Goal: Task Accomplishment & Management: Complete application form

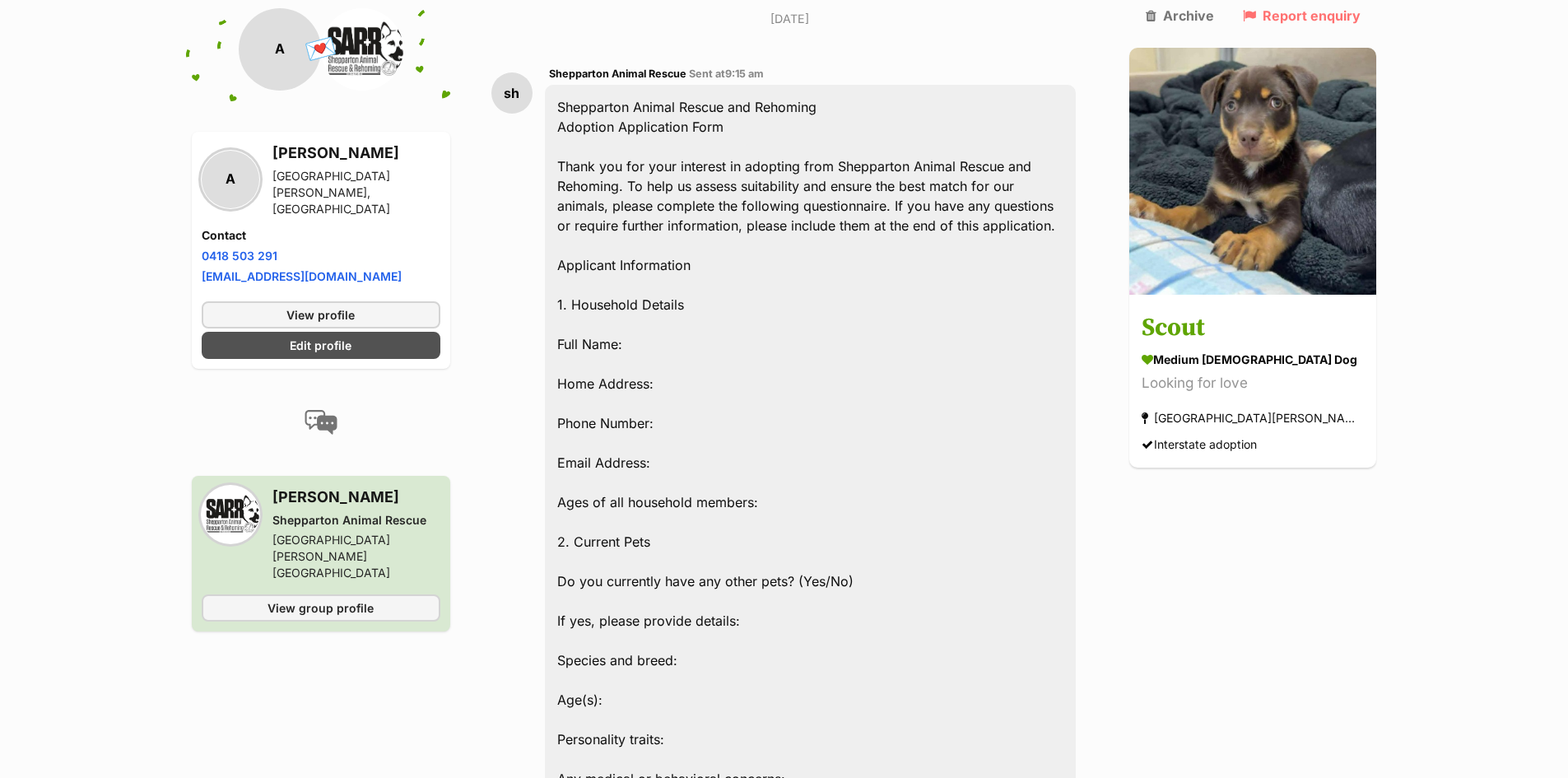
scroll to position [1021, 0]
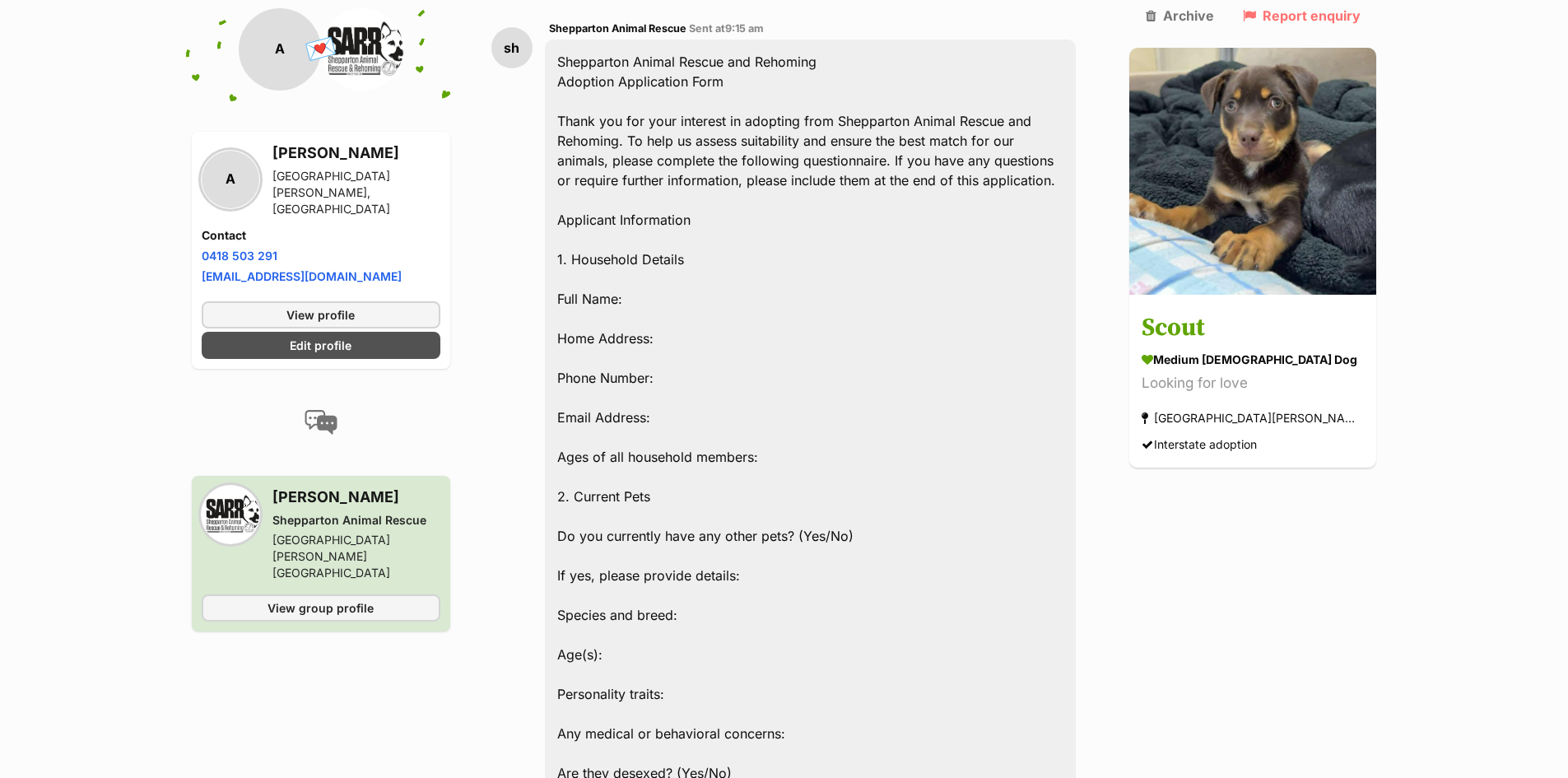
scroll to position [1082, 0]
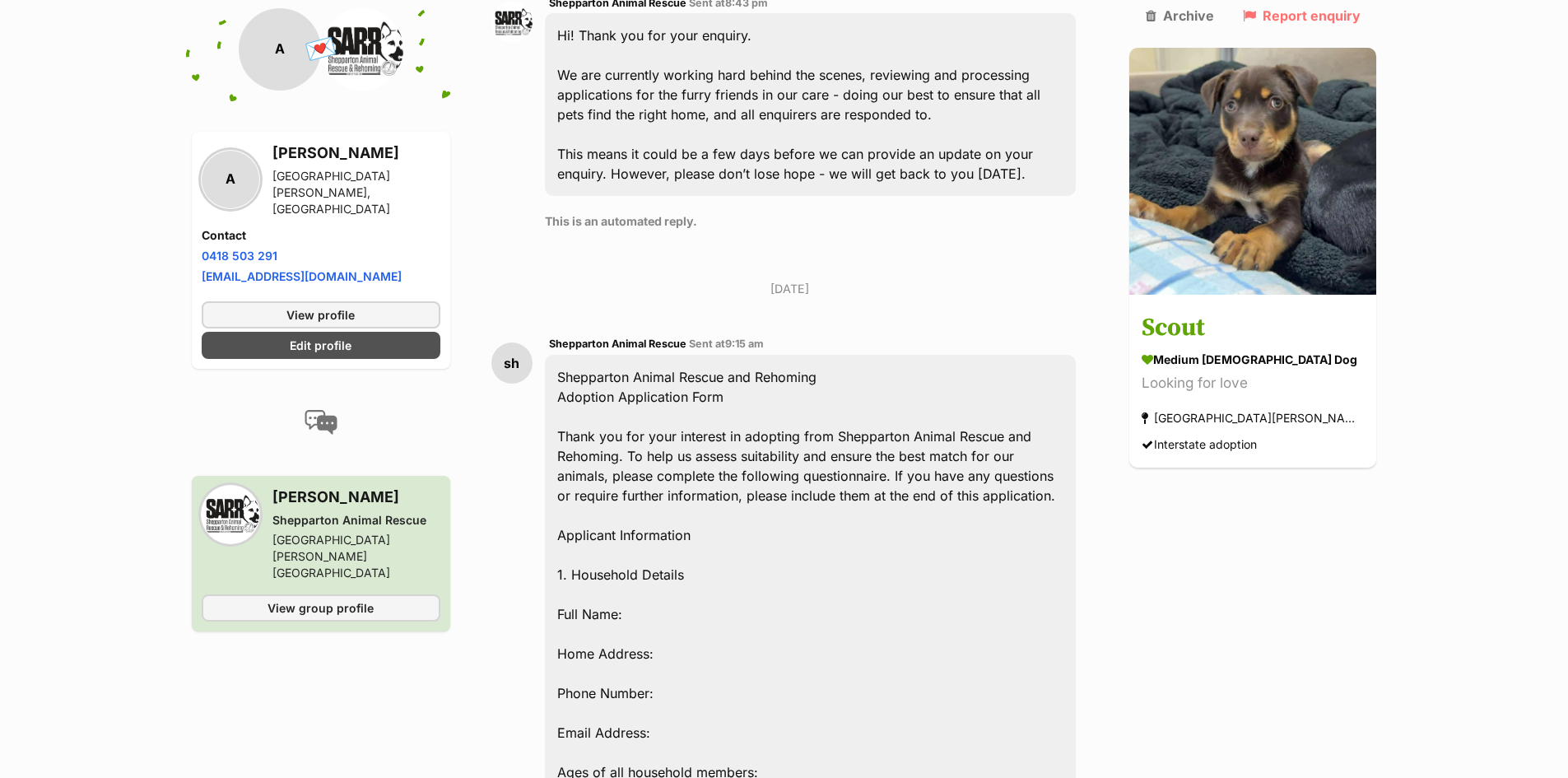
scroll to position [795, 0]
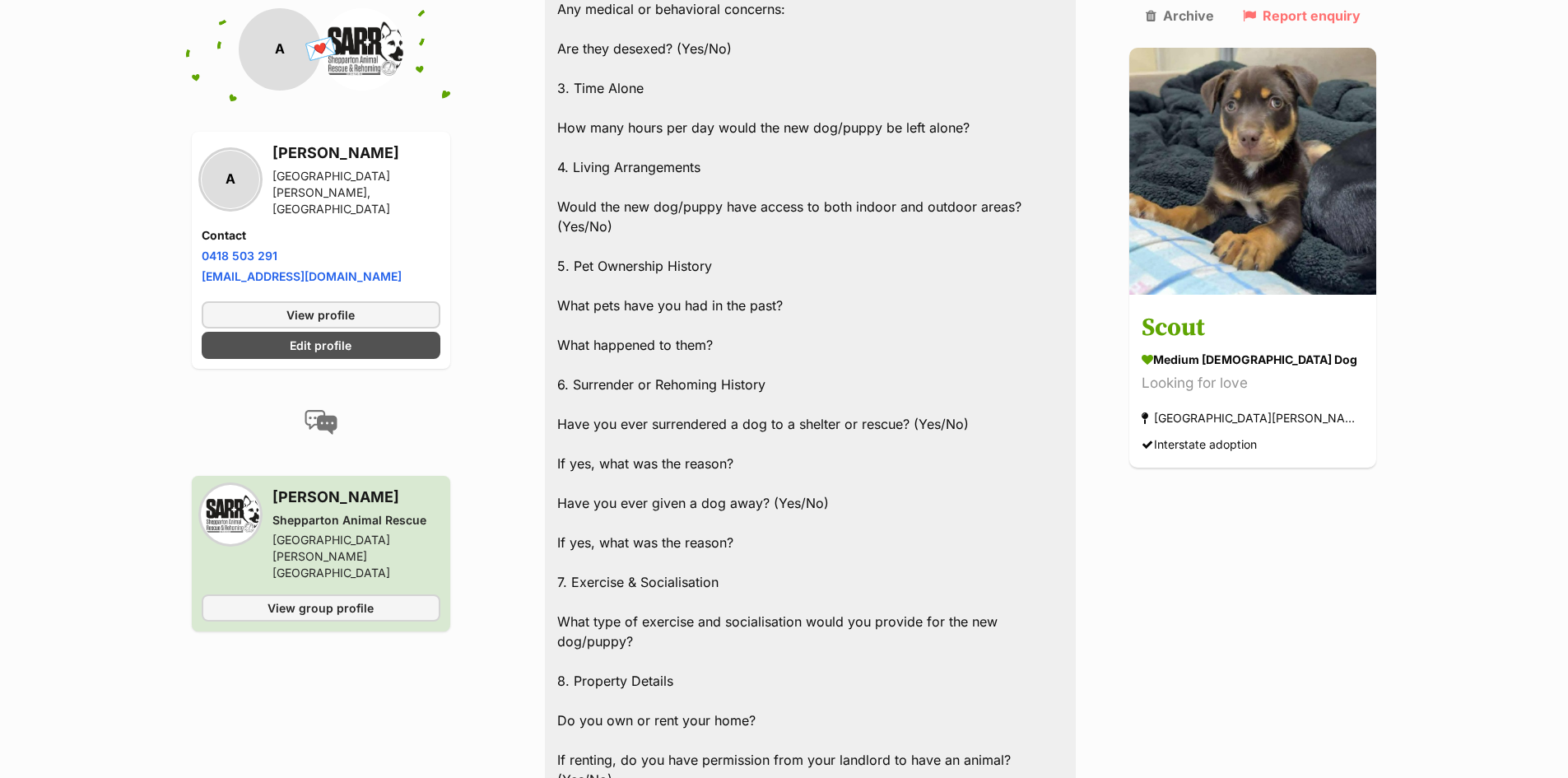
scroll to position [1865, 0]
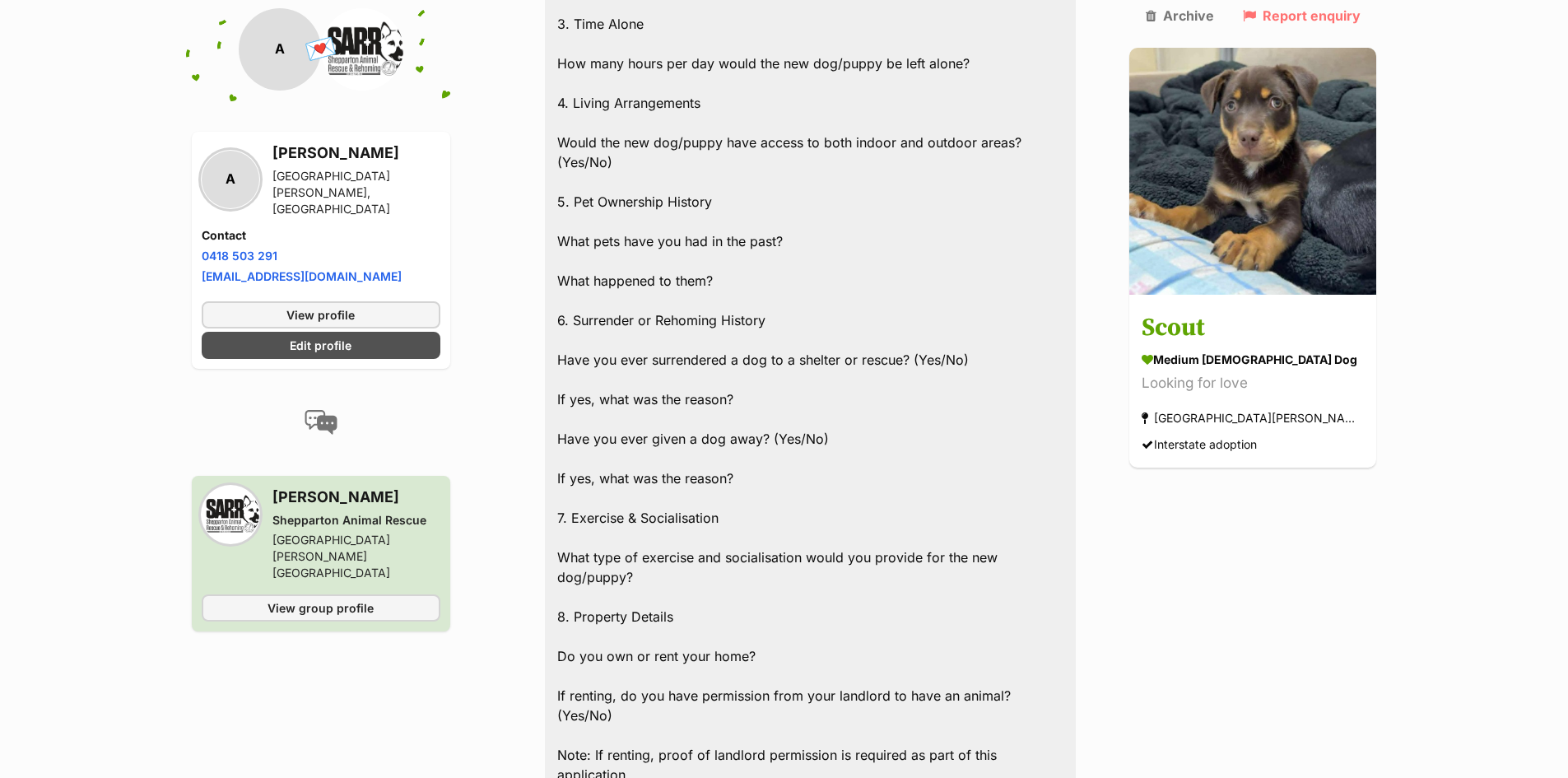
click at [762, 240] on div "Shepparton Animal Rescue and Rehoming Adoption Application Form Thank you for y…" at bounding box center [810, 468] width 531 height 2435
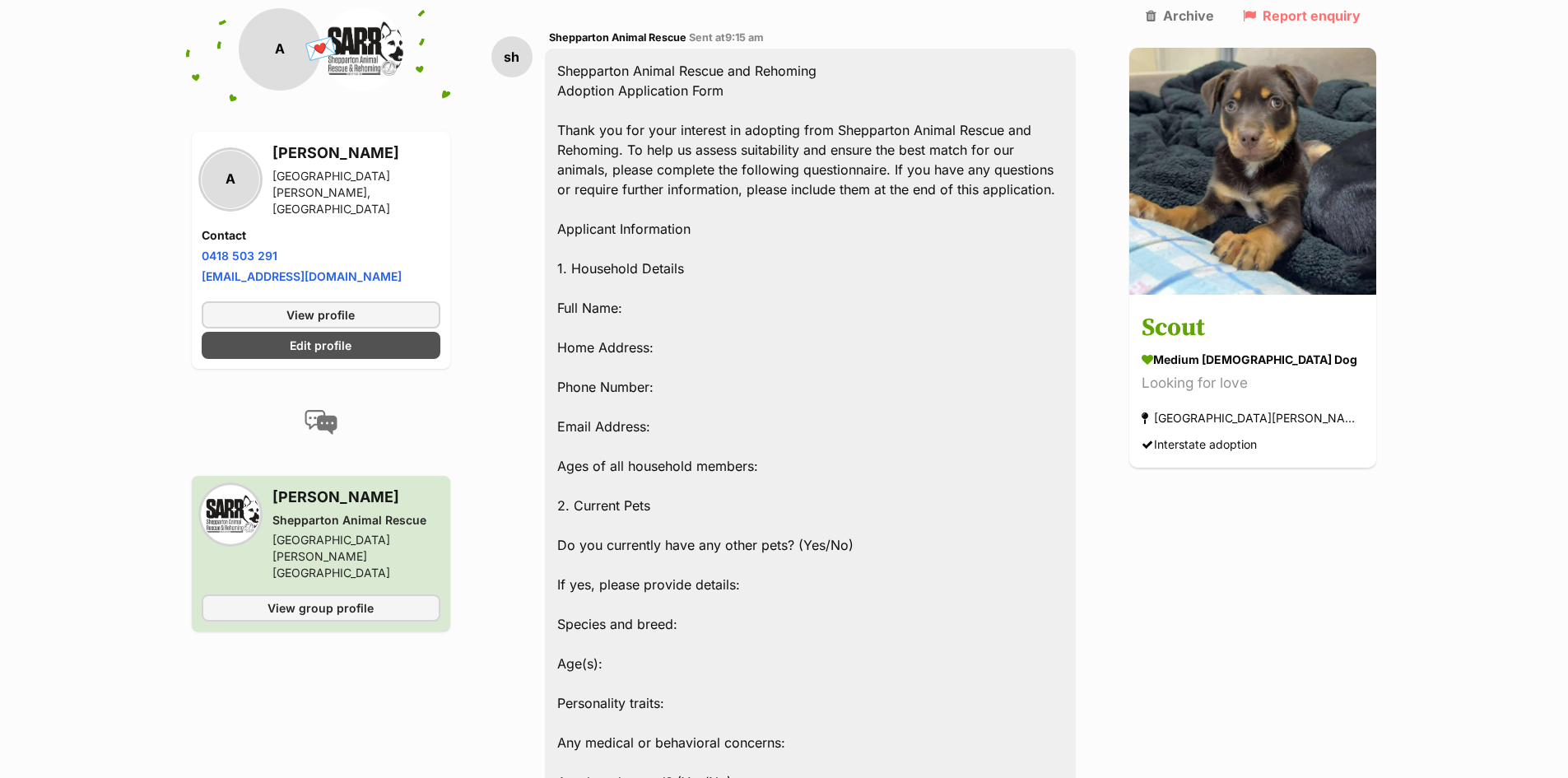
scroll to position [1062, 0]
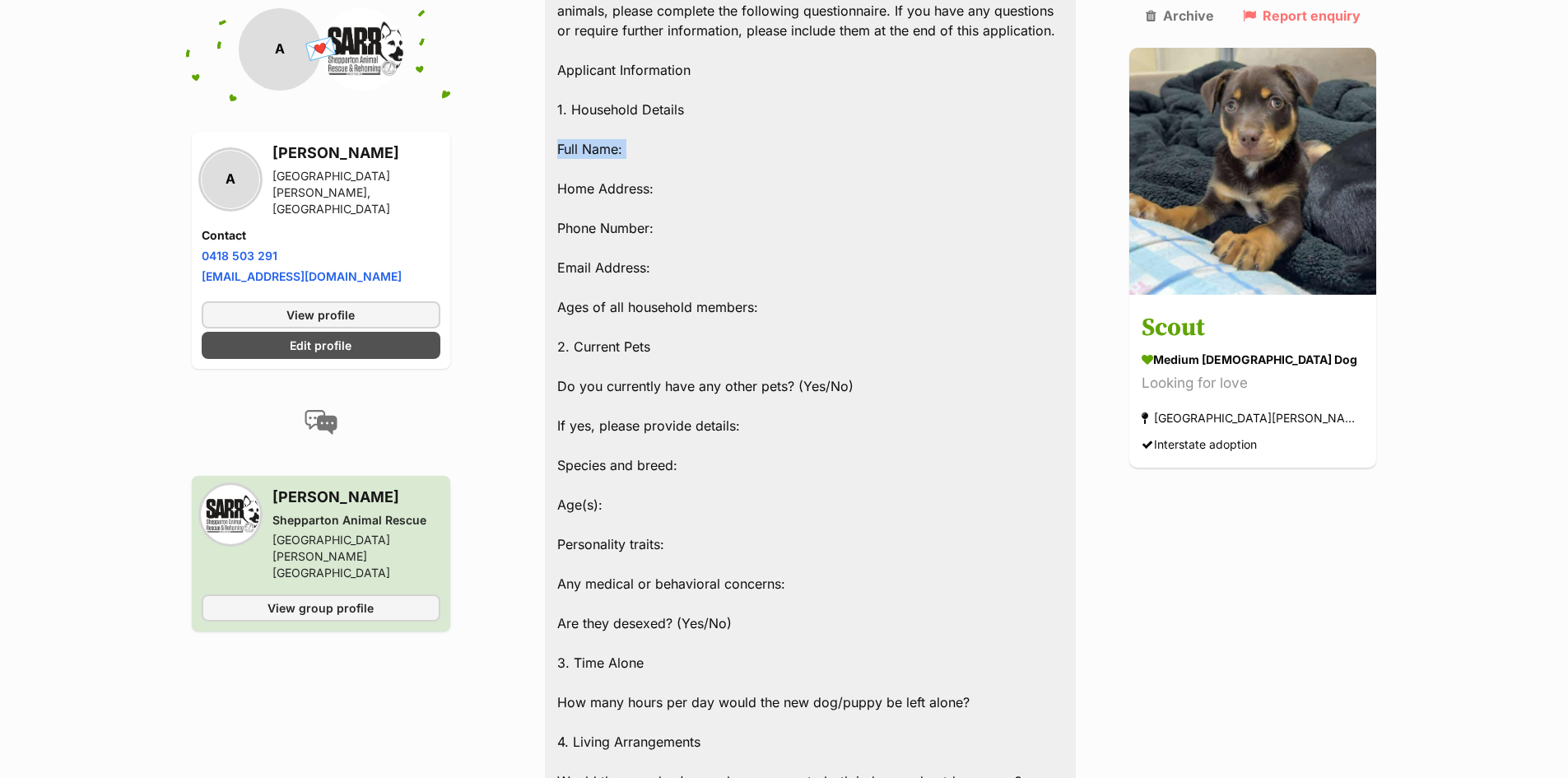
scroll to position [1124, 0]
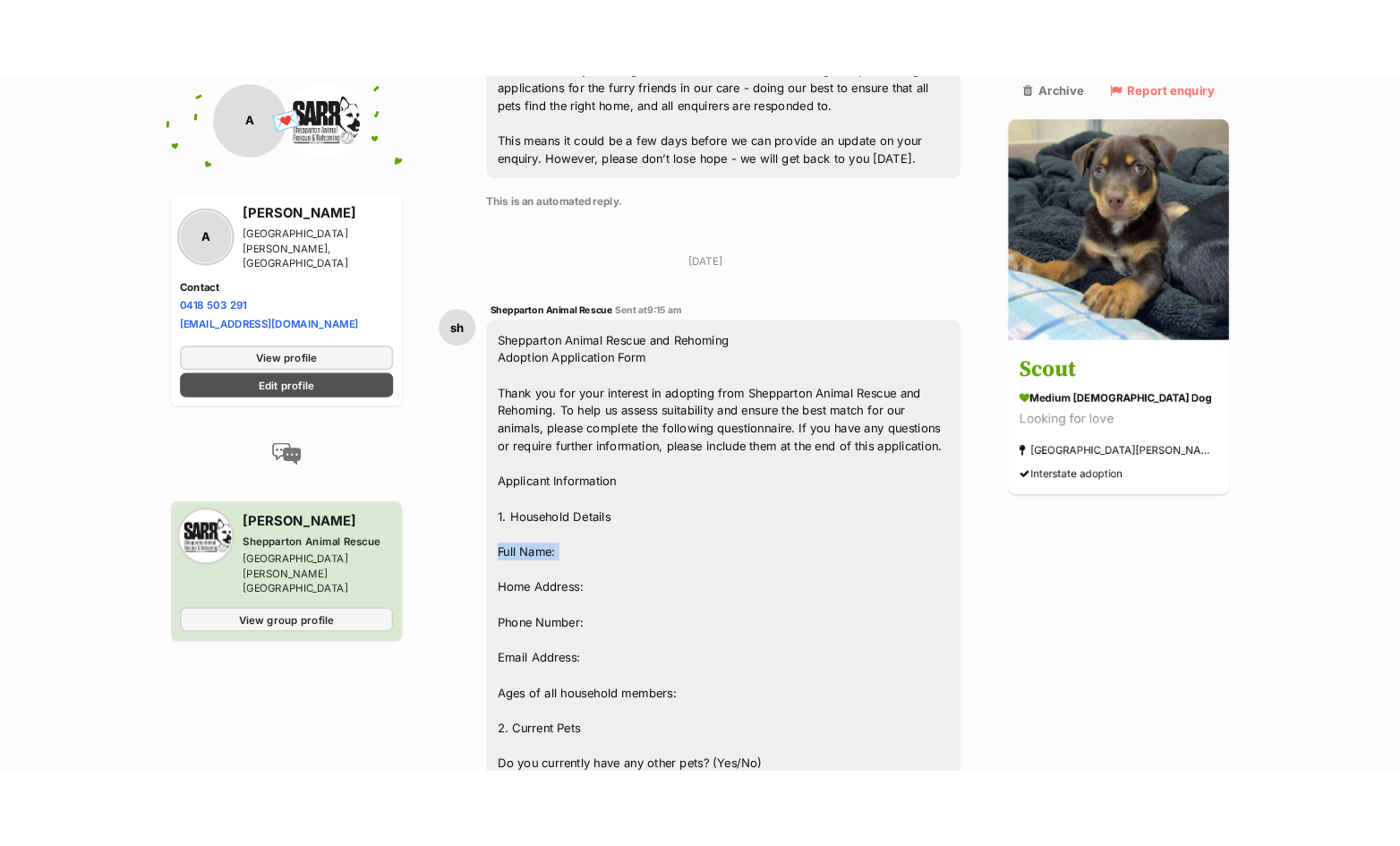
scroll to position [910, 0]
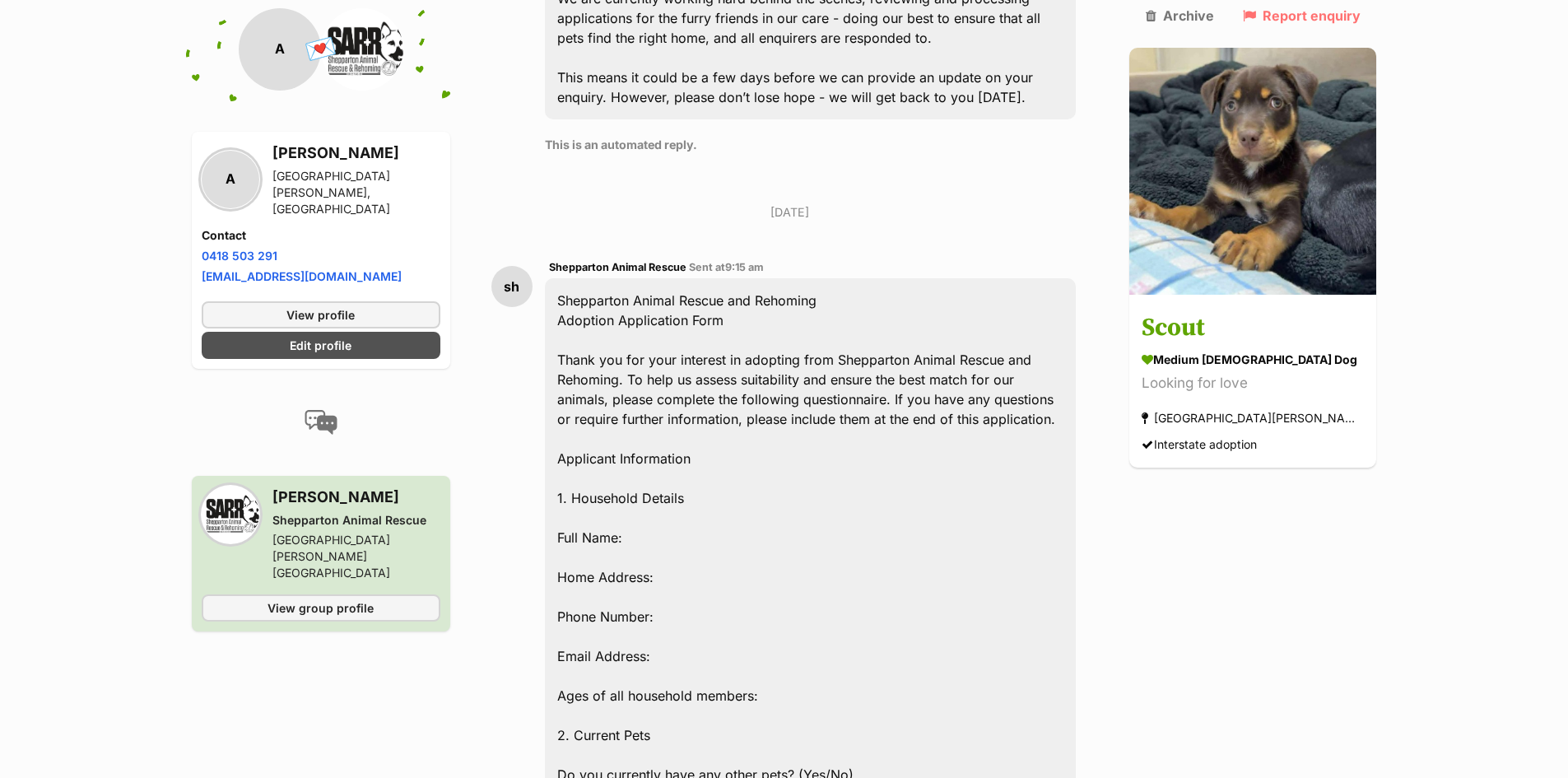
drag, startPoint x: 713, startPoint y: 416, endPoint x: 719, endPoint y: 436, distance: 20.9
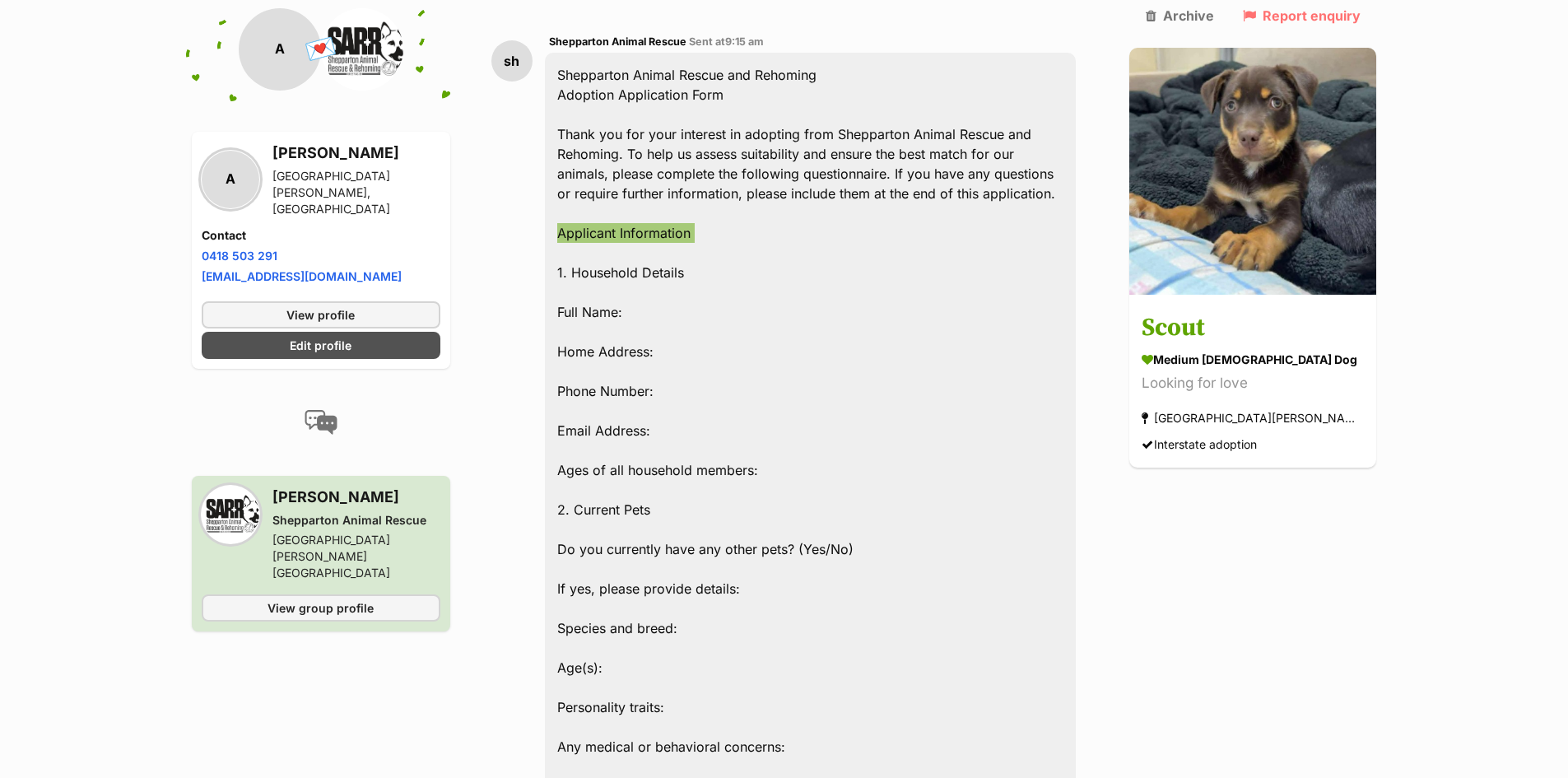
scroll to position [1063, 0]
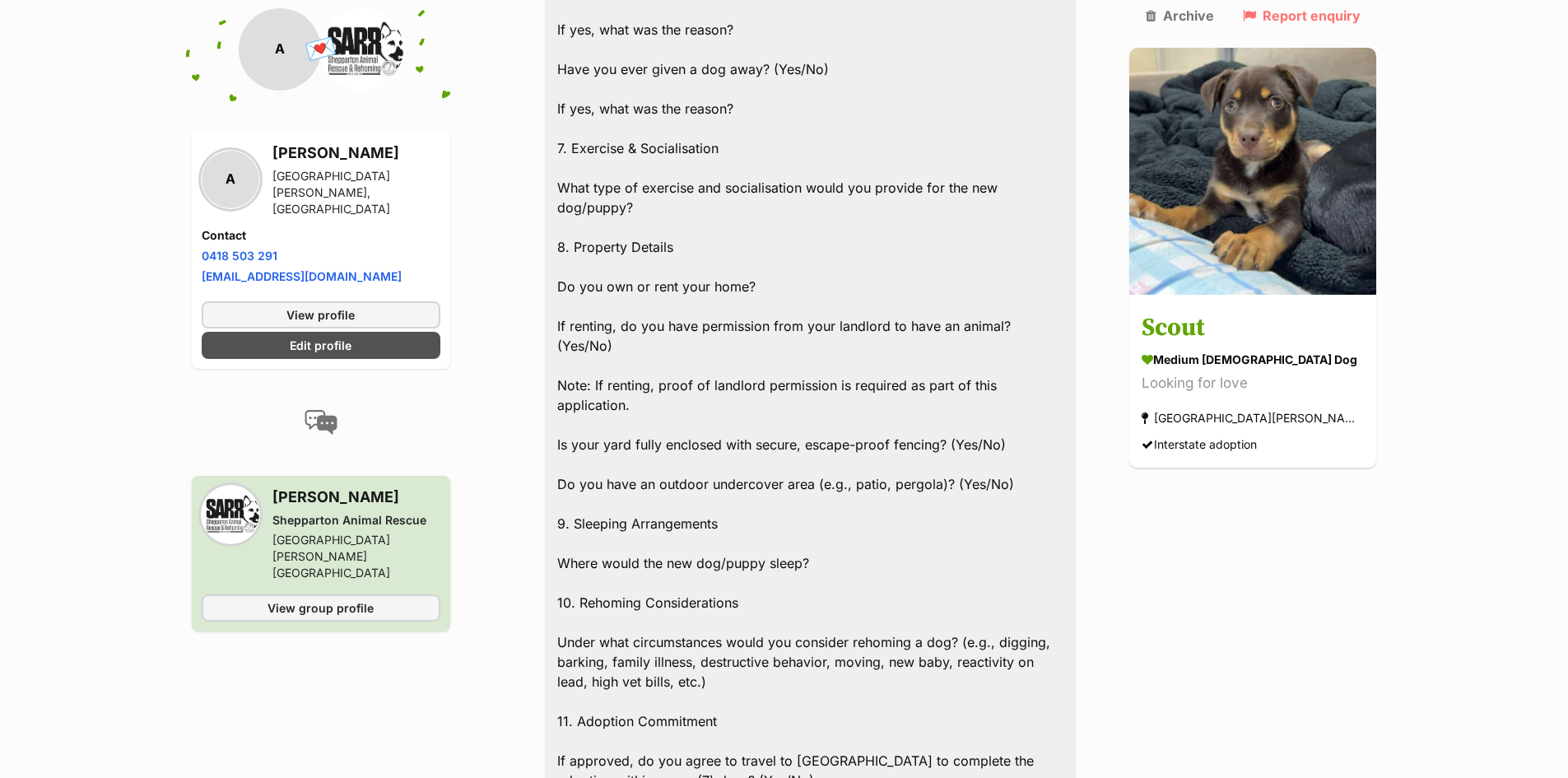
scroll to position [2234, 0]
click at [828, 463] on div "Shepparton Animal Rescue and Rehoming Adoption Application Form Thank you for y…" at bounding box center [810, 99] width 531 height 2435
click at [818, 463] on div "Shepparton Animal Rescue and Rehoming Adoption Application Form Thank you for y…" at bounding box center [810, 99] width 531 height 2435
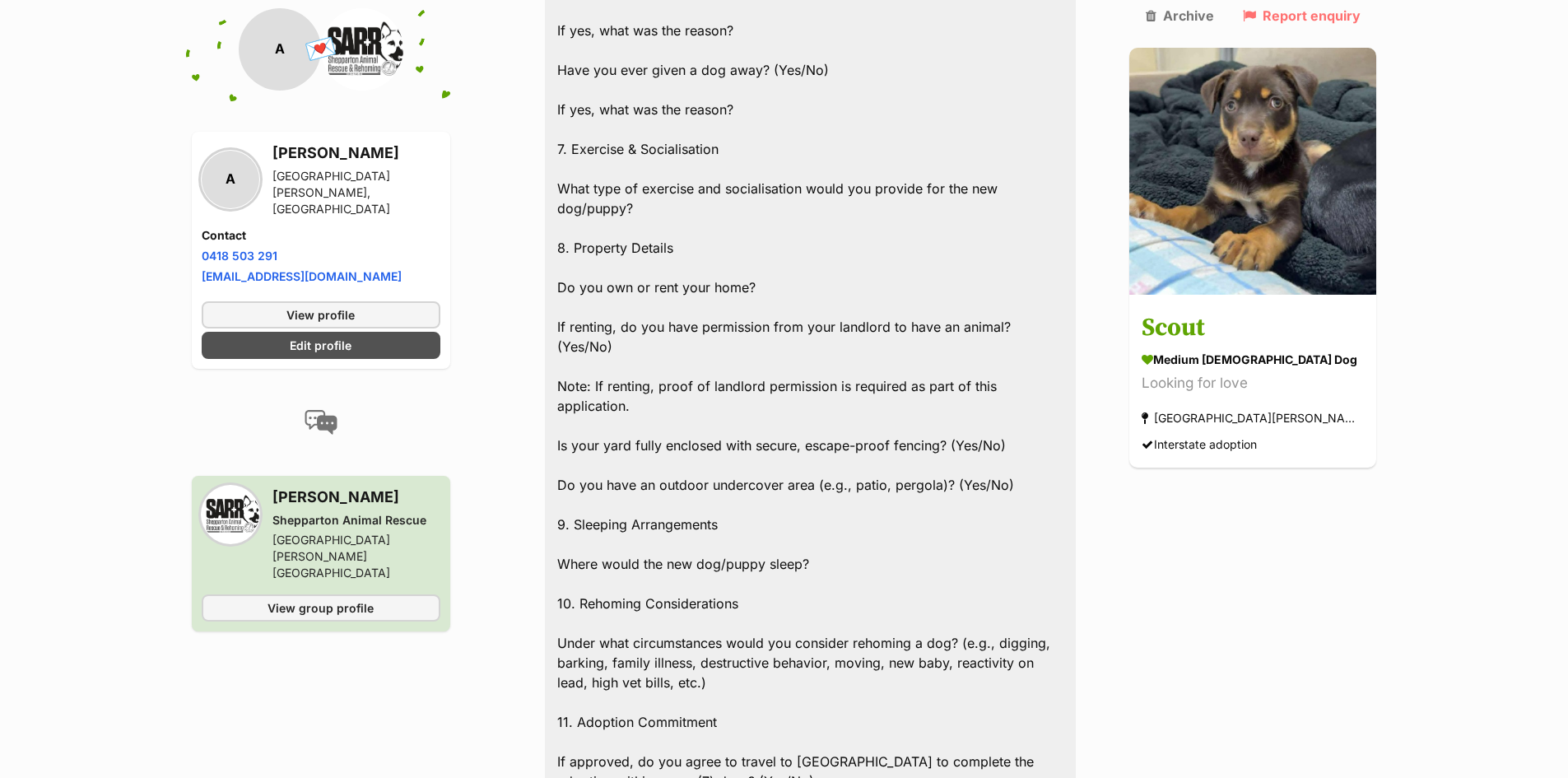
click at [822, 466] on div "Shepparton Animal Rescue and Rehoming Adoption Application Form Thank you for y…" at bounding box center [810, 99] width 531 height 2435
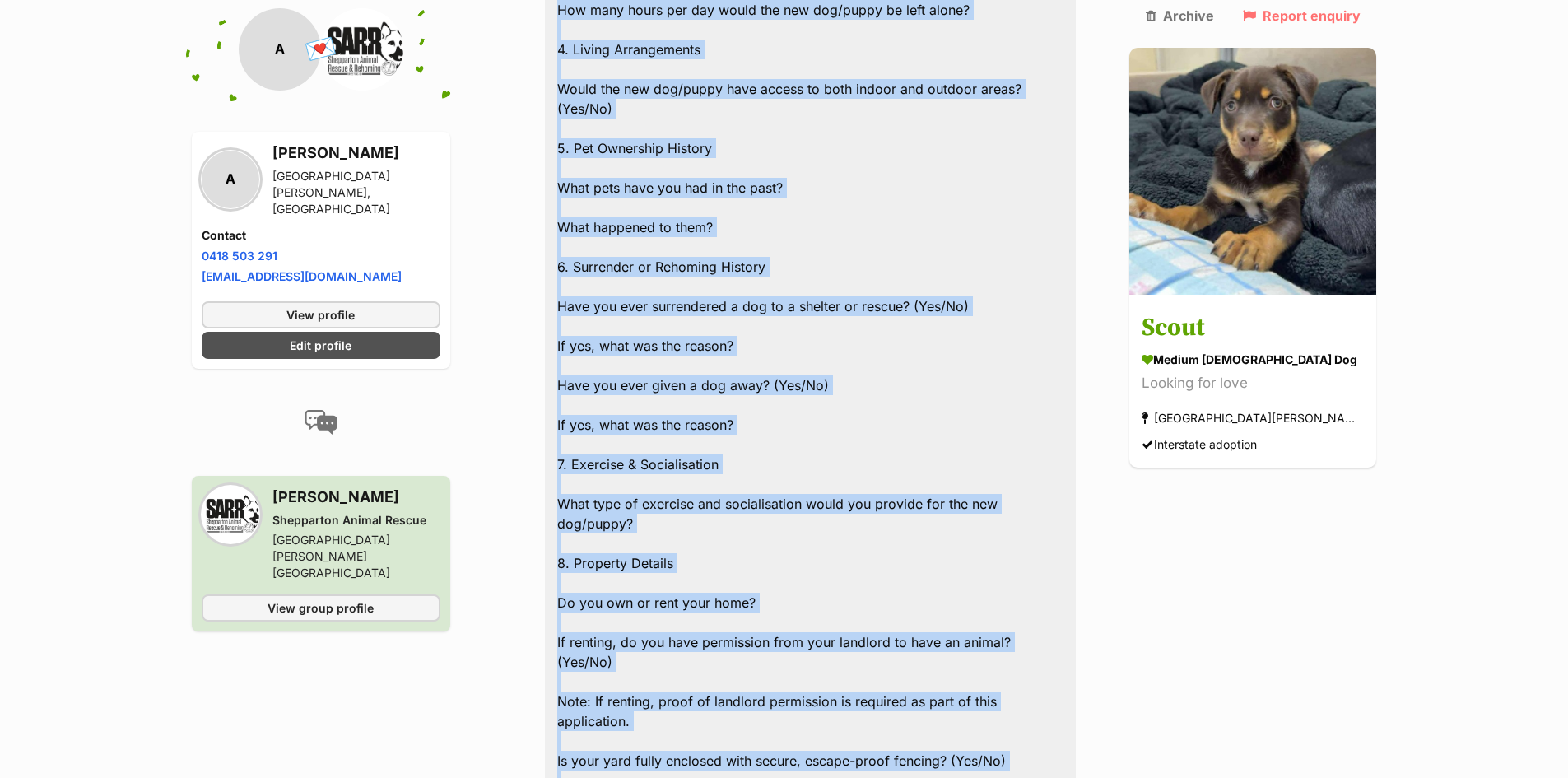
scroll to position [2450, 0]
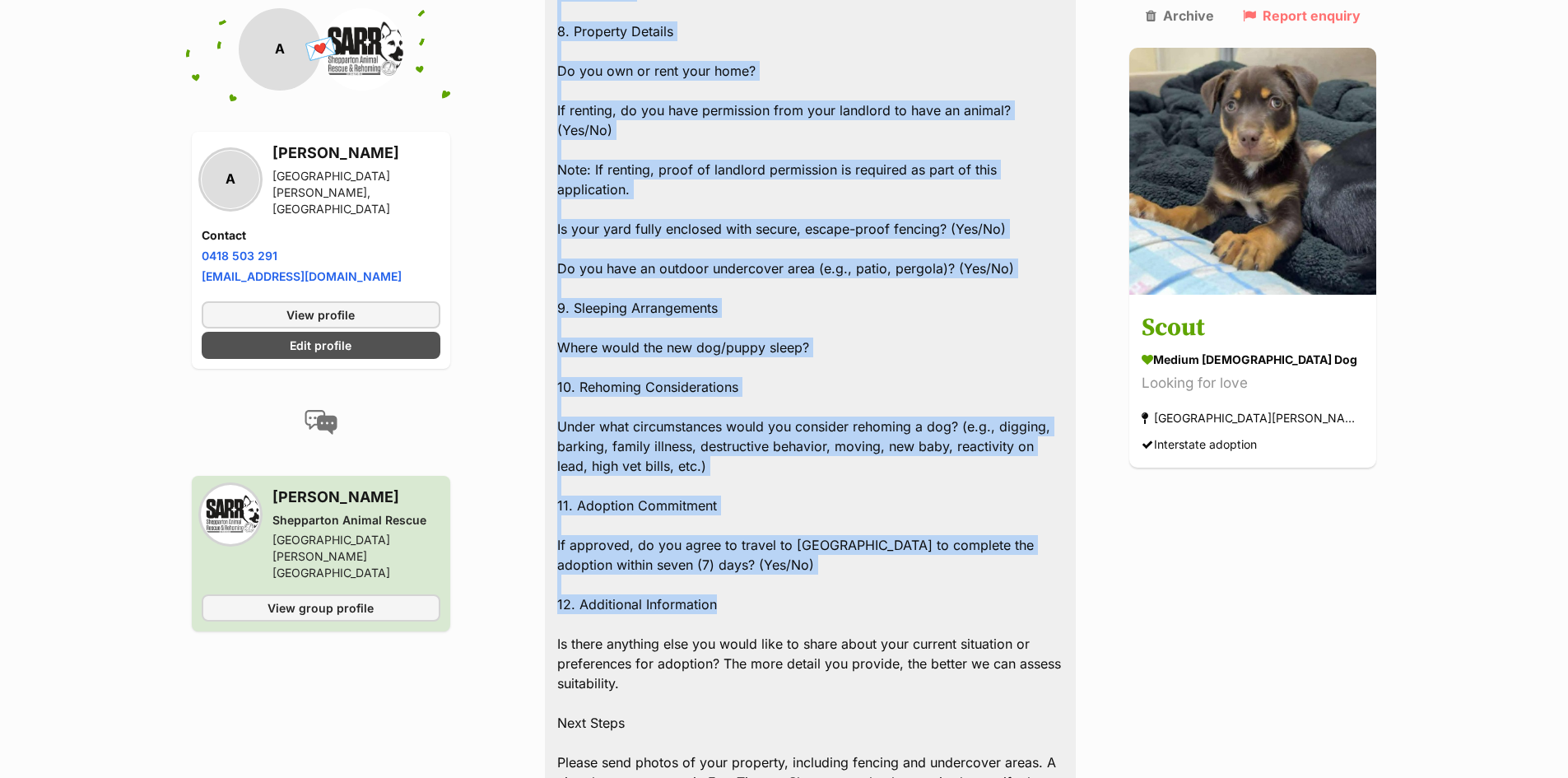
drag, startPoint x: 571, startPoint y: 232, endPoint x: 729, endPoint y: 513, distance: 322.4
copy div "Applicant Information 1. Household Details Full Name: Home Address: Phone Numbe…"
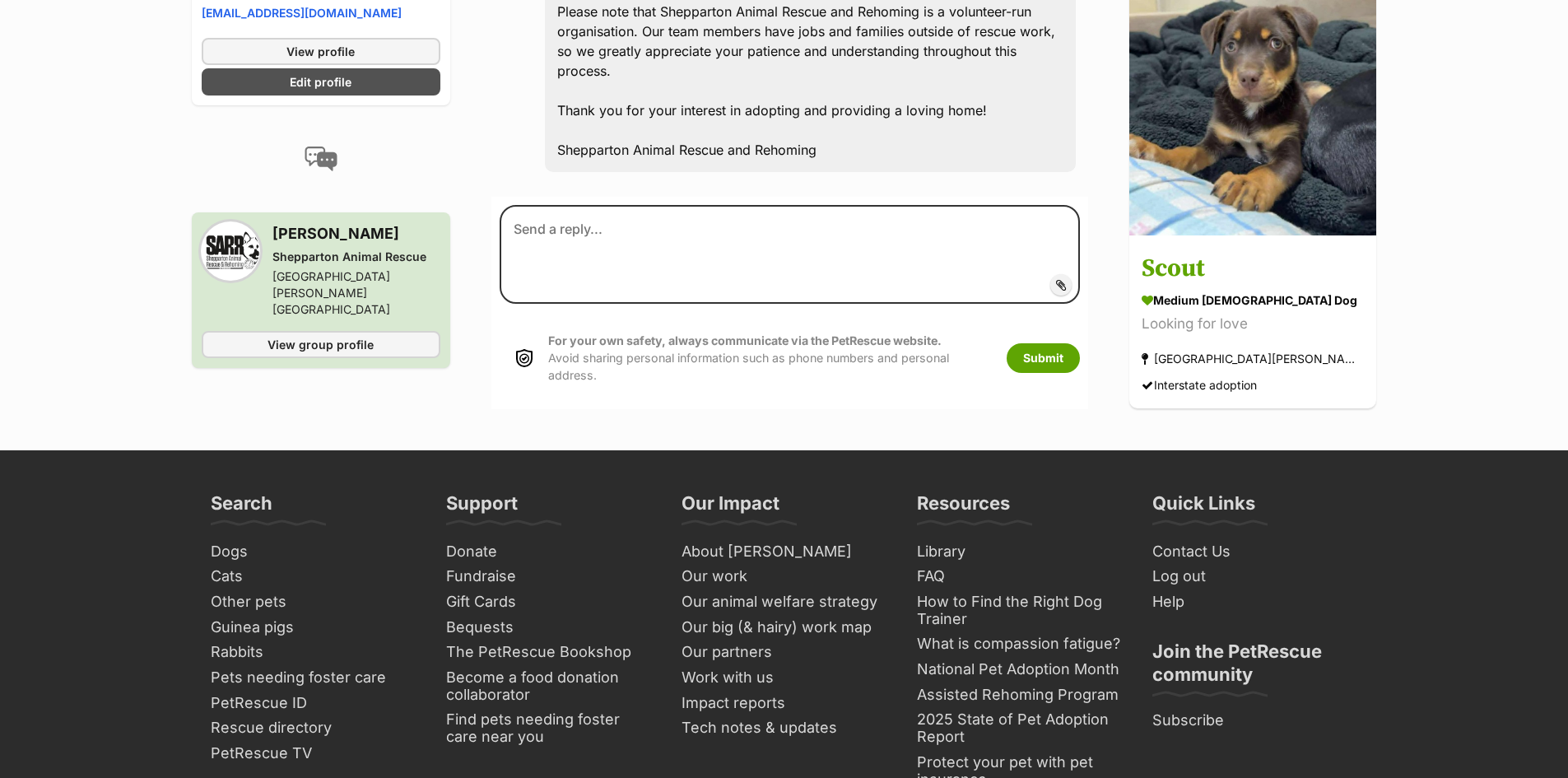
scroll to position [3215, 0]
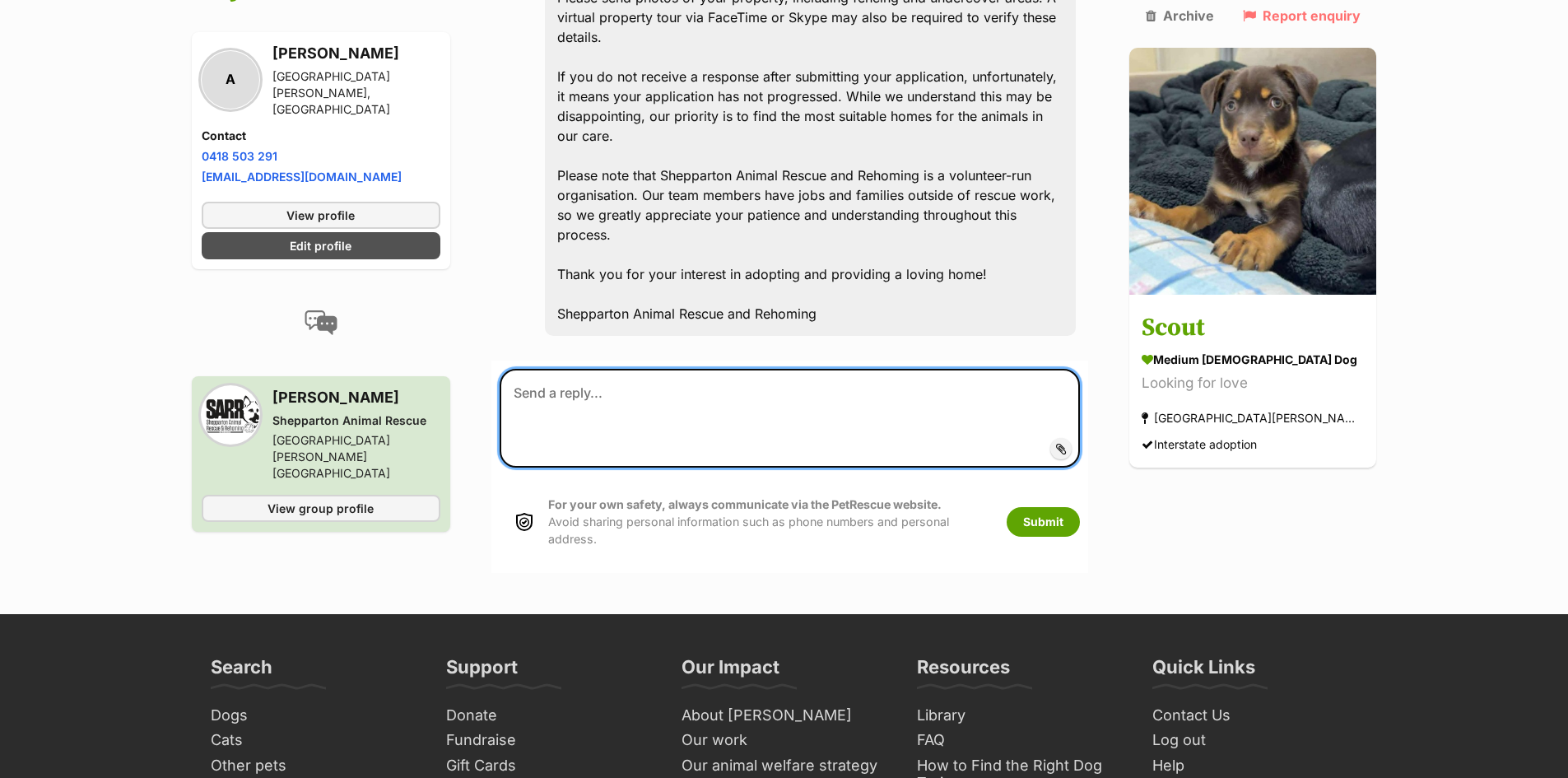
click at [758, 369] on textarea at bounding box center [790, 418] width 581 height 99
paste textarea "Applicant Information 1. Household Details Full Name: Home Address: Phone Numbe…"
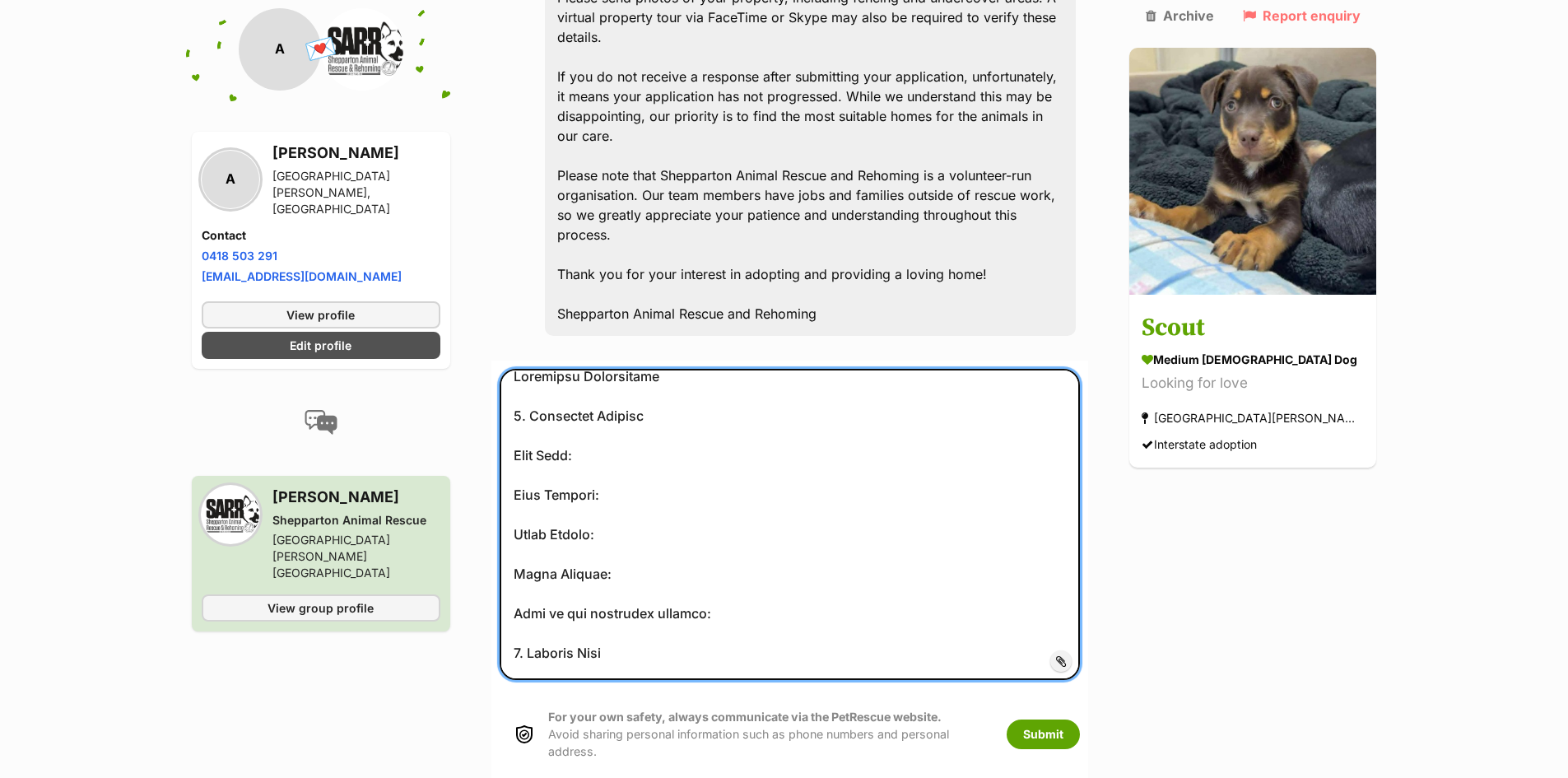
scroll to position [0, 0]
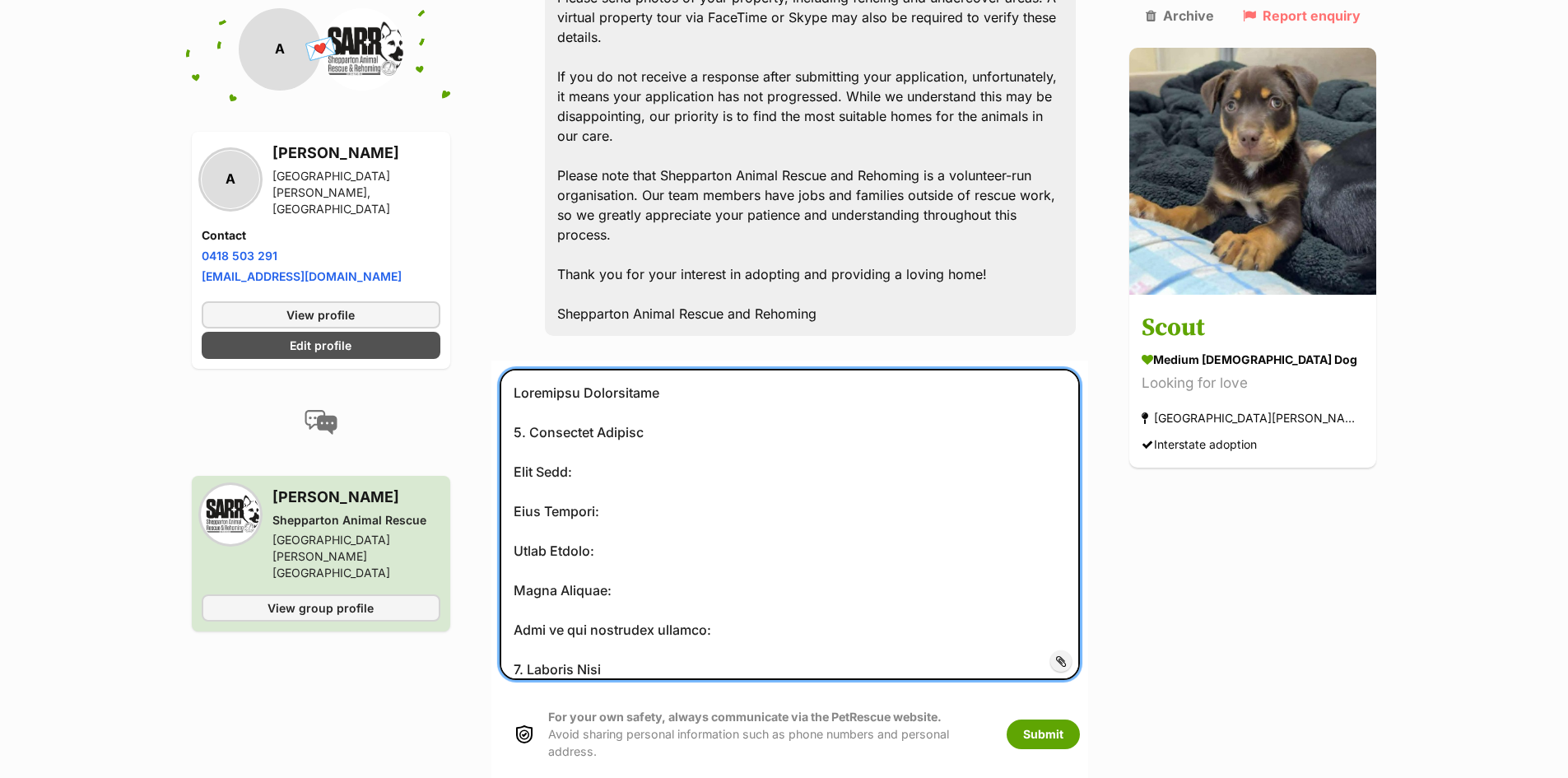
click at [634, 369] on textarea at bounding box center [790, 524] width 581 height 311
click at [627, 393] on textarea at bounding box center [790, 524] width 581 height 311
click at [636, 434] on textarea at bounding box center [790, 524] width 581 height 311
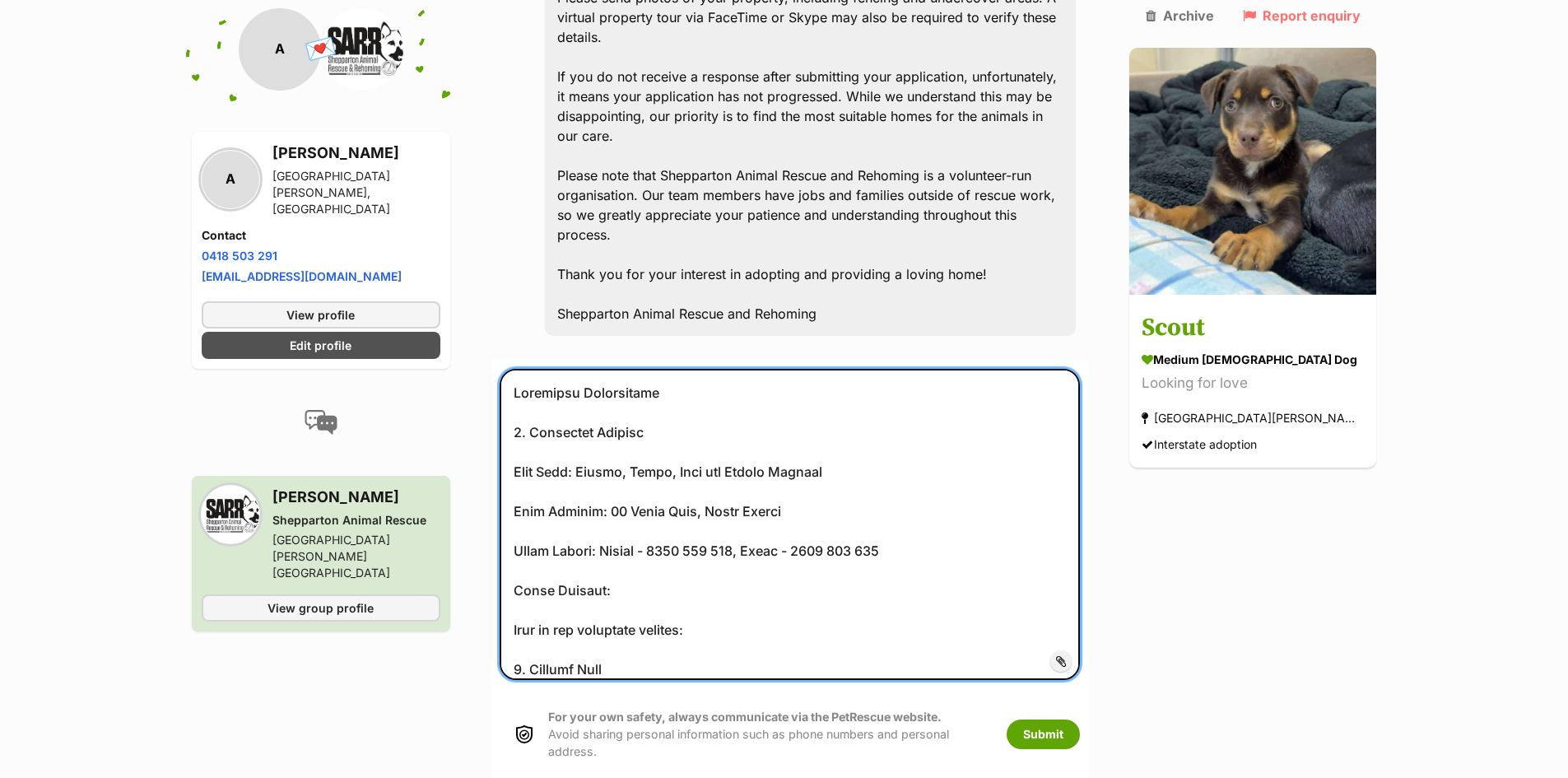
click at [632, 475] on textarea at bounding box center [790, 524] width 581 height 311
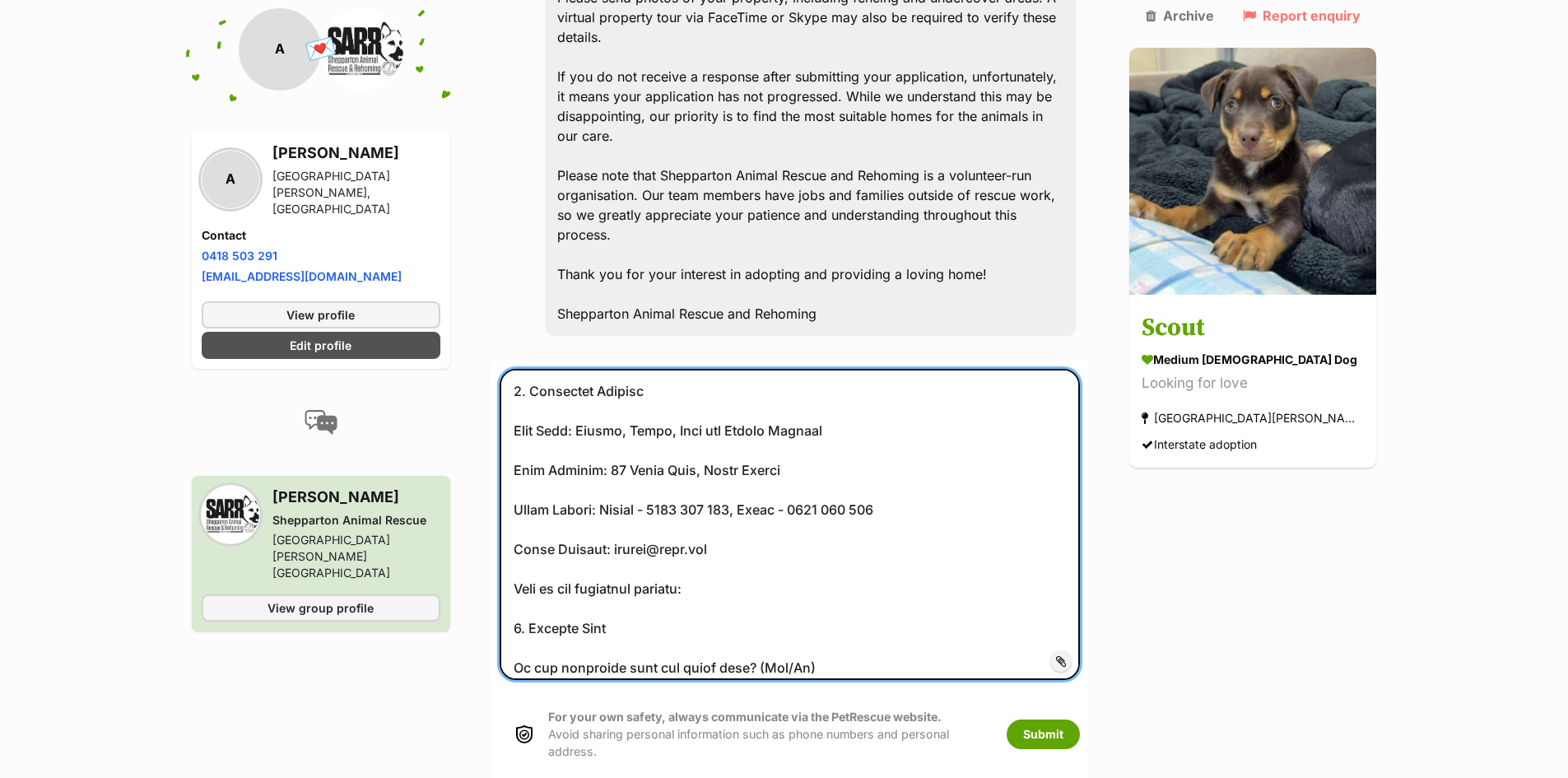
scroll to position [62, 0]
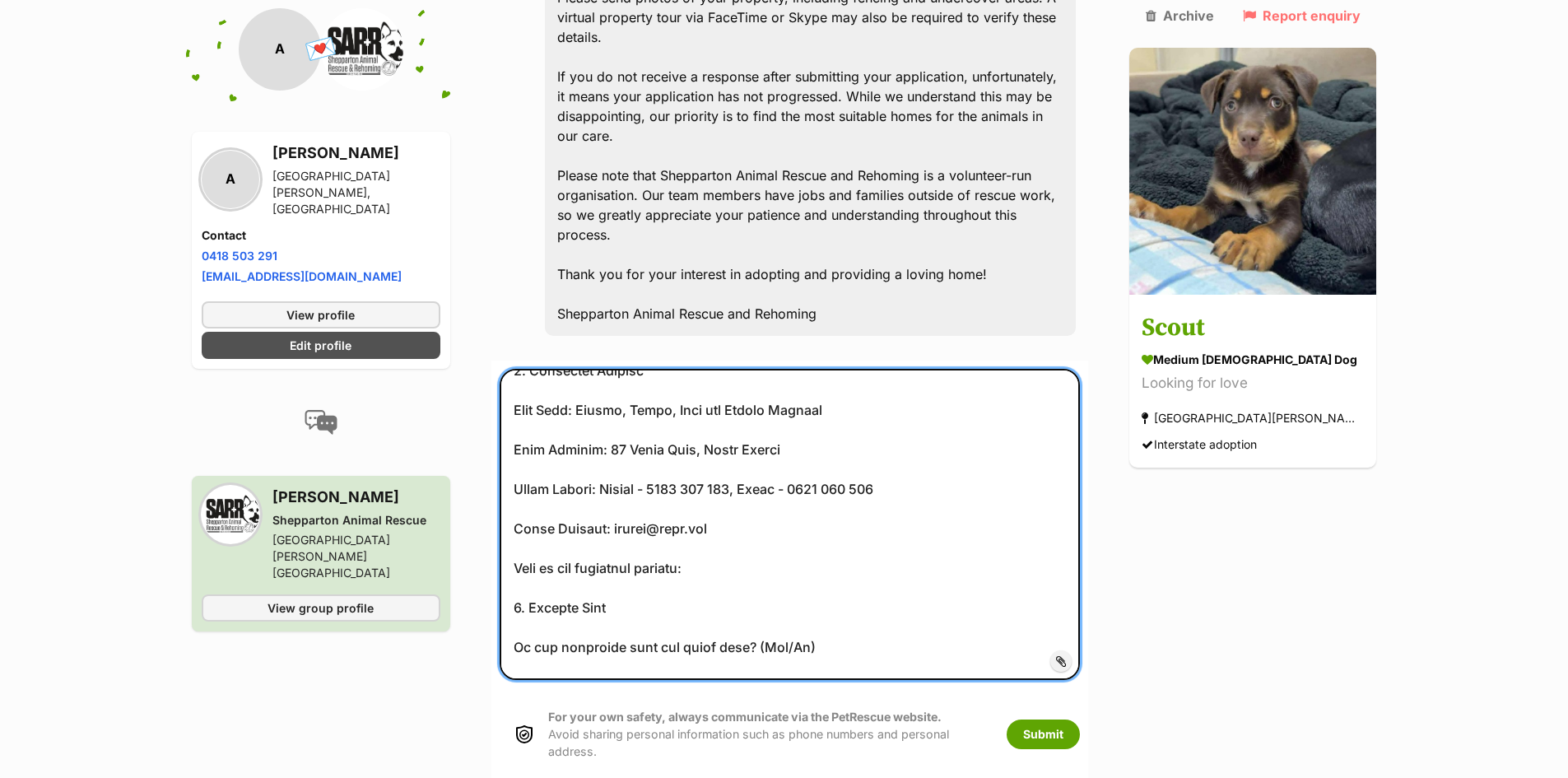
click at [739, 453] on textarea at bounding box center [790, 524] width 581 height 311
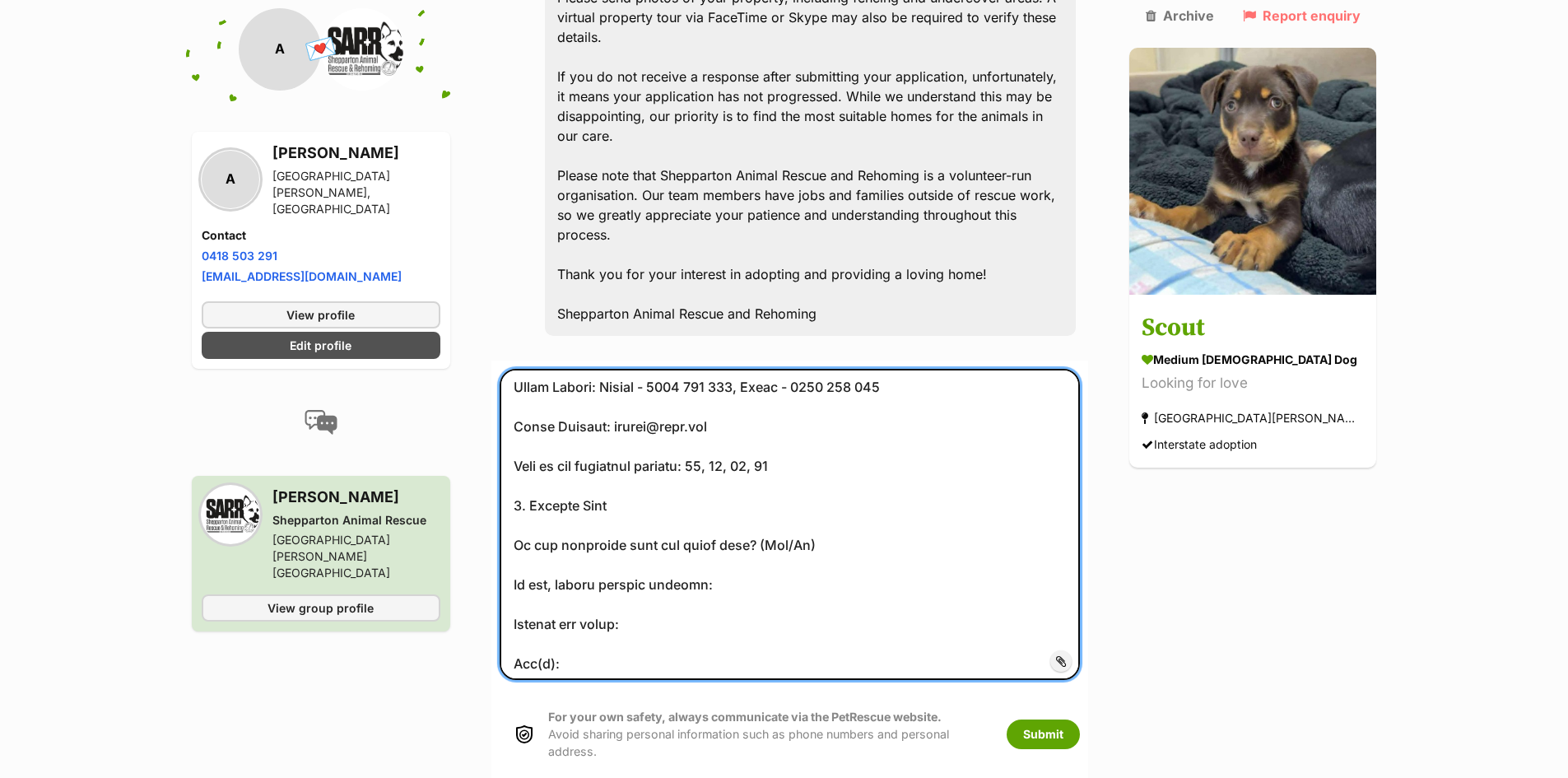
scroll to position [165, 0]
drag, startPoint x: 775, startPoint y: 424, endPoint x: 792, endPoint y: 424, distance: 17.0
click at [792, 424] on textarea at bounding box center [790, 524] width 581 height 311
drag, startPoint x: 785, startPoint y: 424, endPoint x: 837, endPoint y: 468, distance: 68.1
click at [837, 468] on textarea at bounding box center [790, 524] width 581 height 311
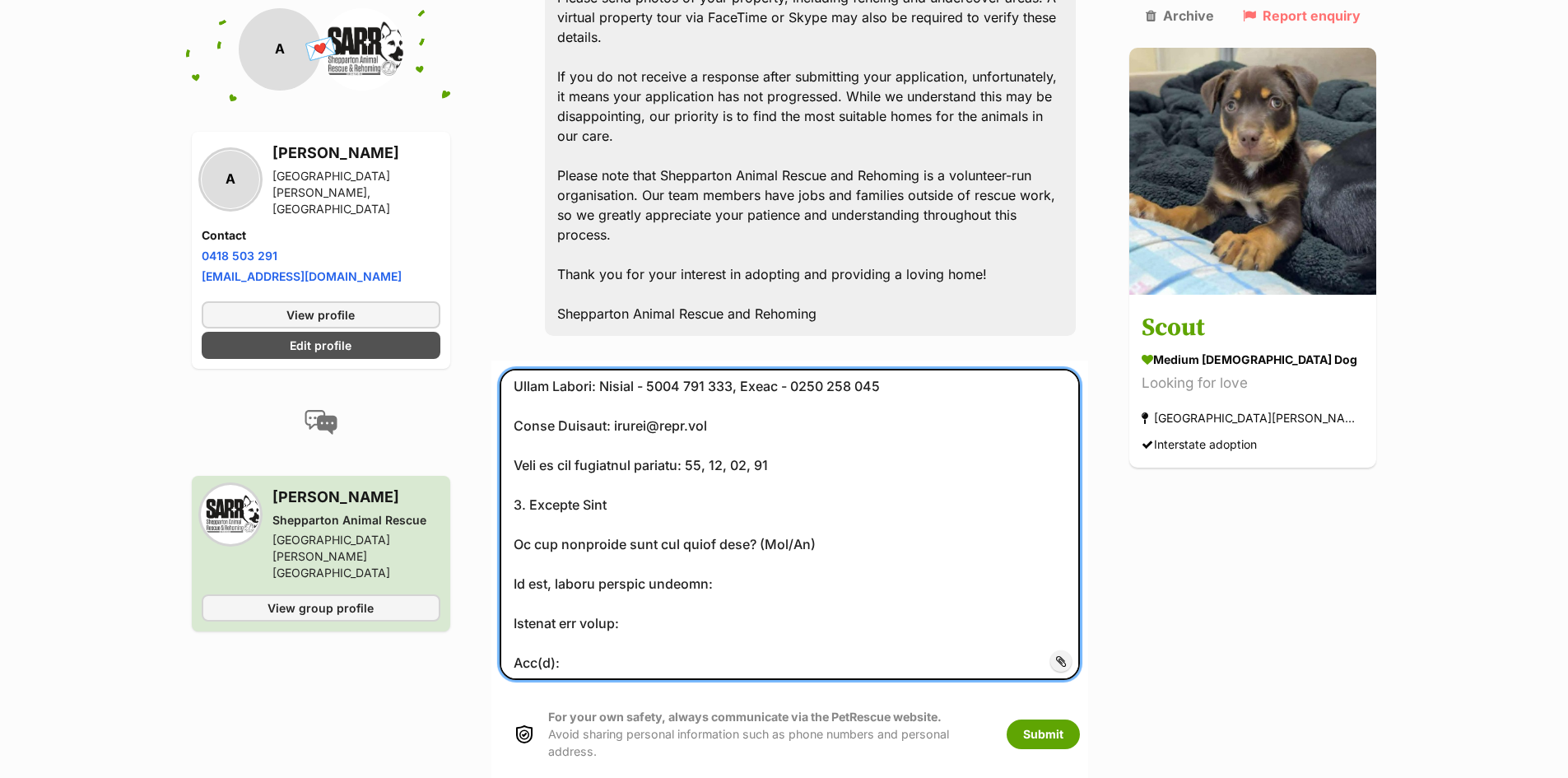
click at [773, 424] on textarea at bounding box center [790, 524] width 581 height 311
click at [826, 424] on textarea at bounding box center [790, 524] width 581 height 311
click at [721, 465] on textarea at bounding box center [790, 524] width 581 height 311
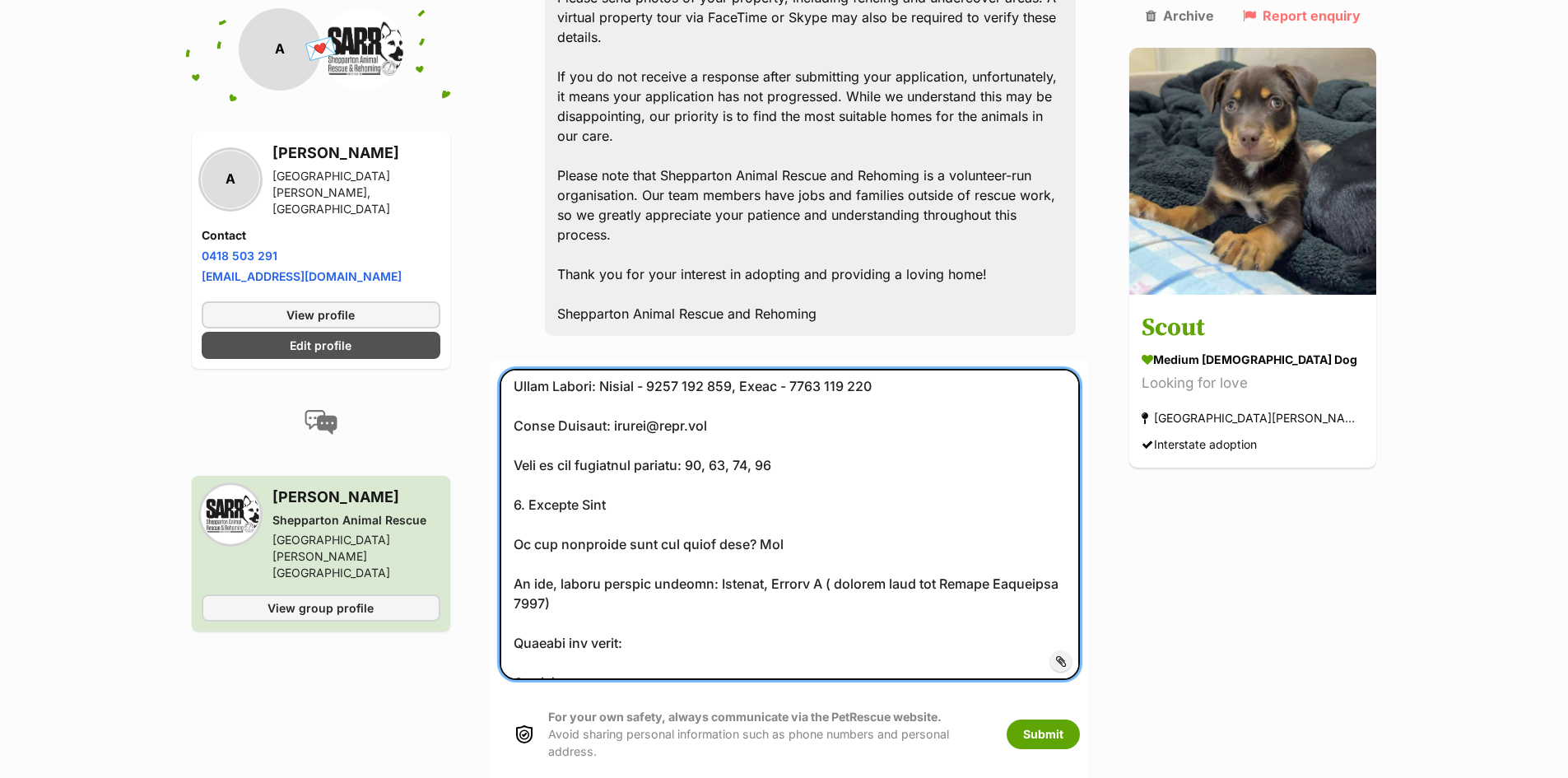
click at [826, 464] on textarea at bounding box center [790, 524] width 581 height 311
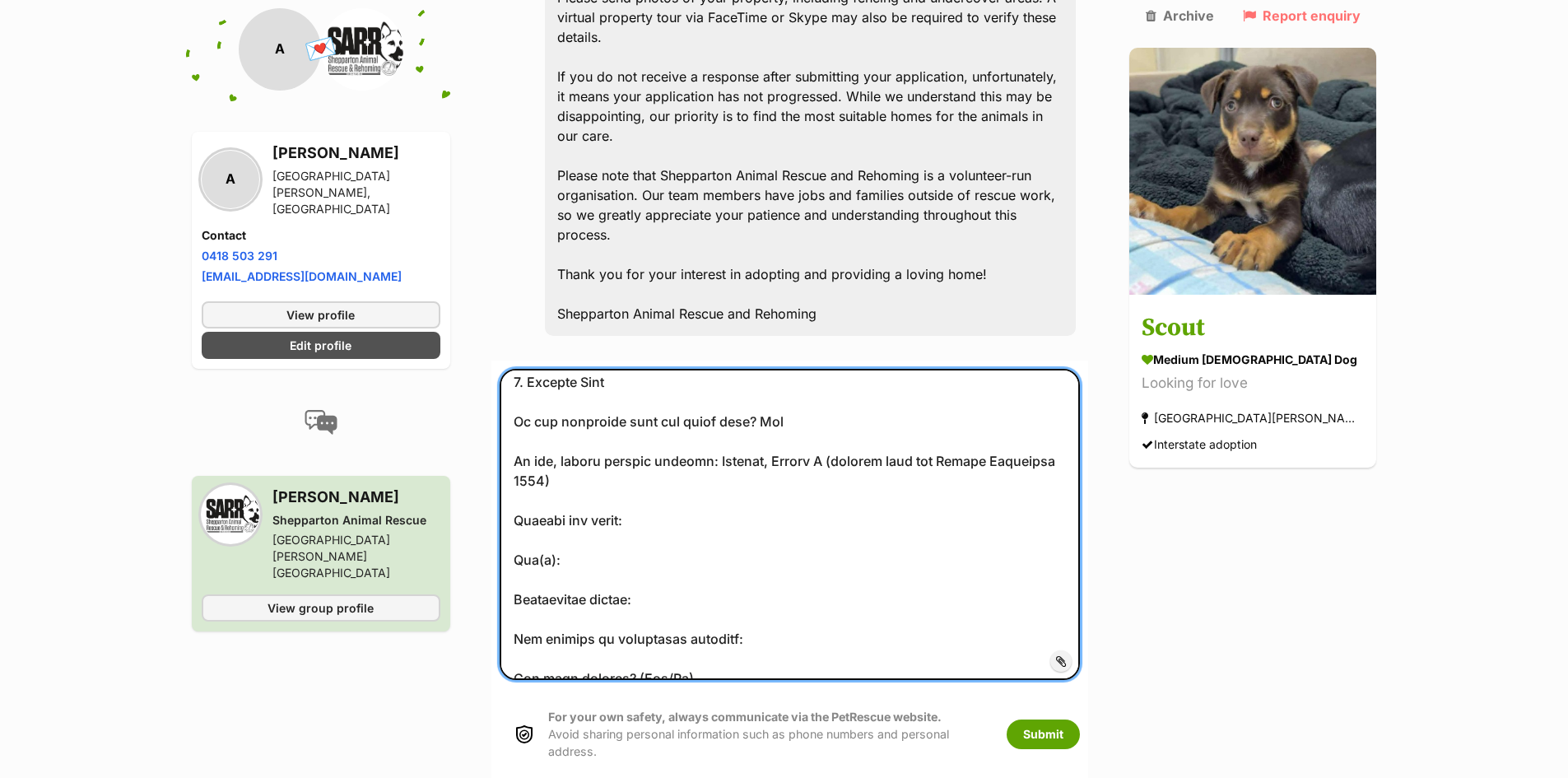
scroll to position [288, 0]
click at [656, 399] on textarea at bounding box center [790, 524] width 581 height 311
drag, startPoint x: 816, startPoint y: 342, endPoint x: 765, endPoint y: 343, distance: 51.0
click at [765, 369] on textarea at bounding box center [790, 524] width 581 height 311
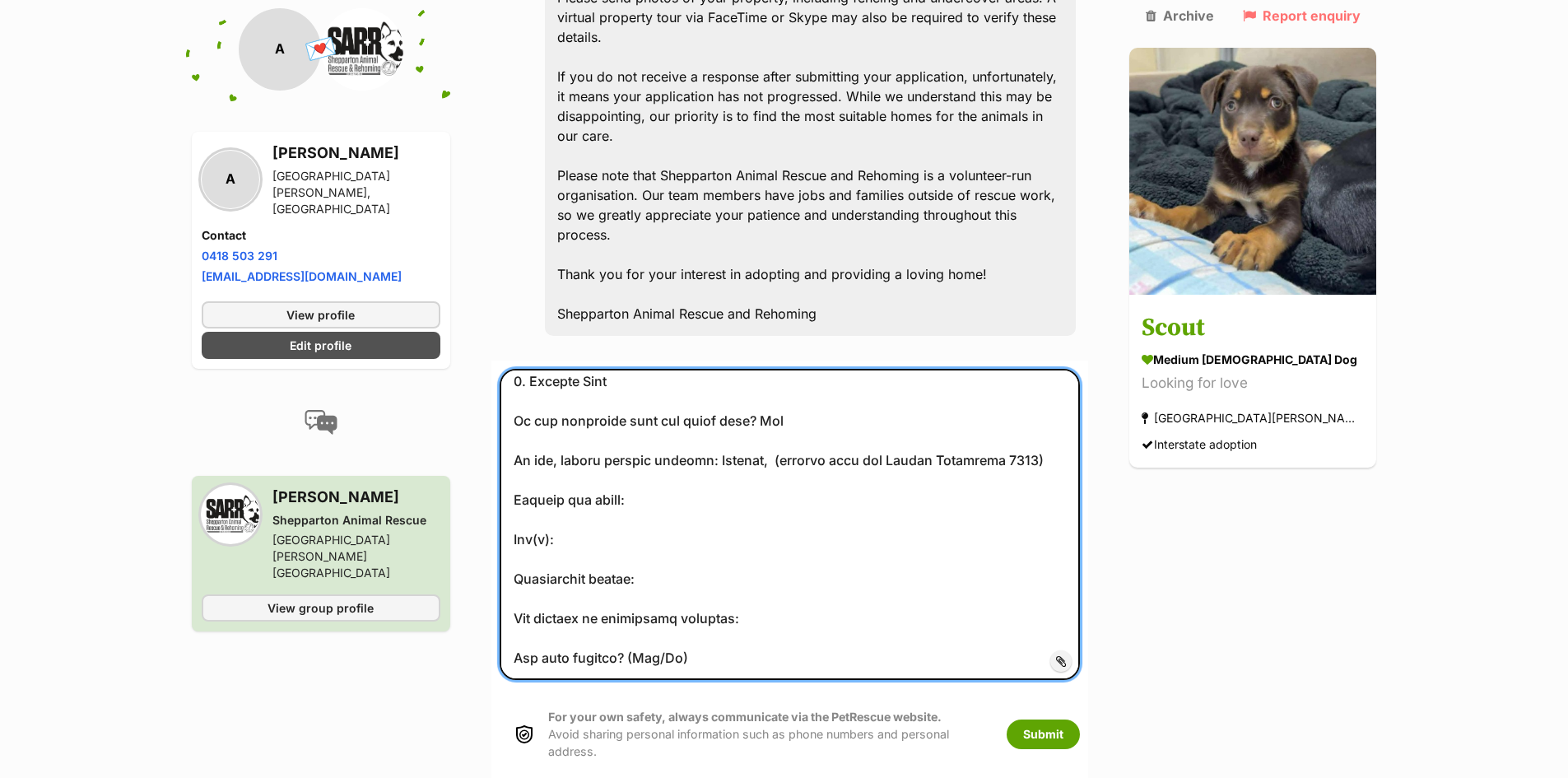
click at [661, 384] on textarea at bounding box center [790, 524] width 581 height 311
paste textarea "Kelpie X"
click at [590, 424] on textarea at bounding box center [790, 524] width 581 height 311
click at [642, 464] on textarea at bounding box center [790, 524] width 581 height 311
click at [765, 499] on textarea at bounding box center [790, 524] width 581 height 311
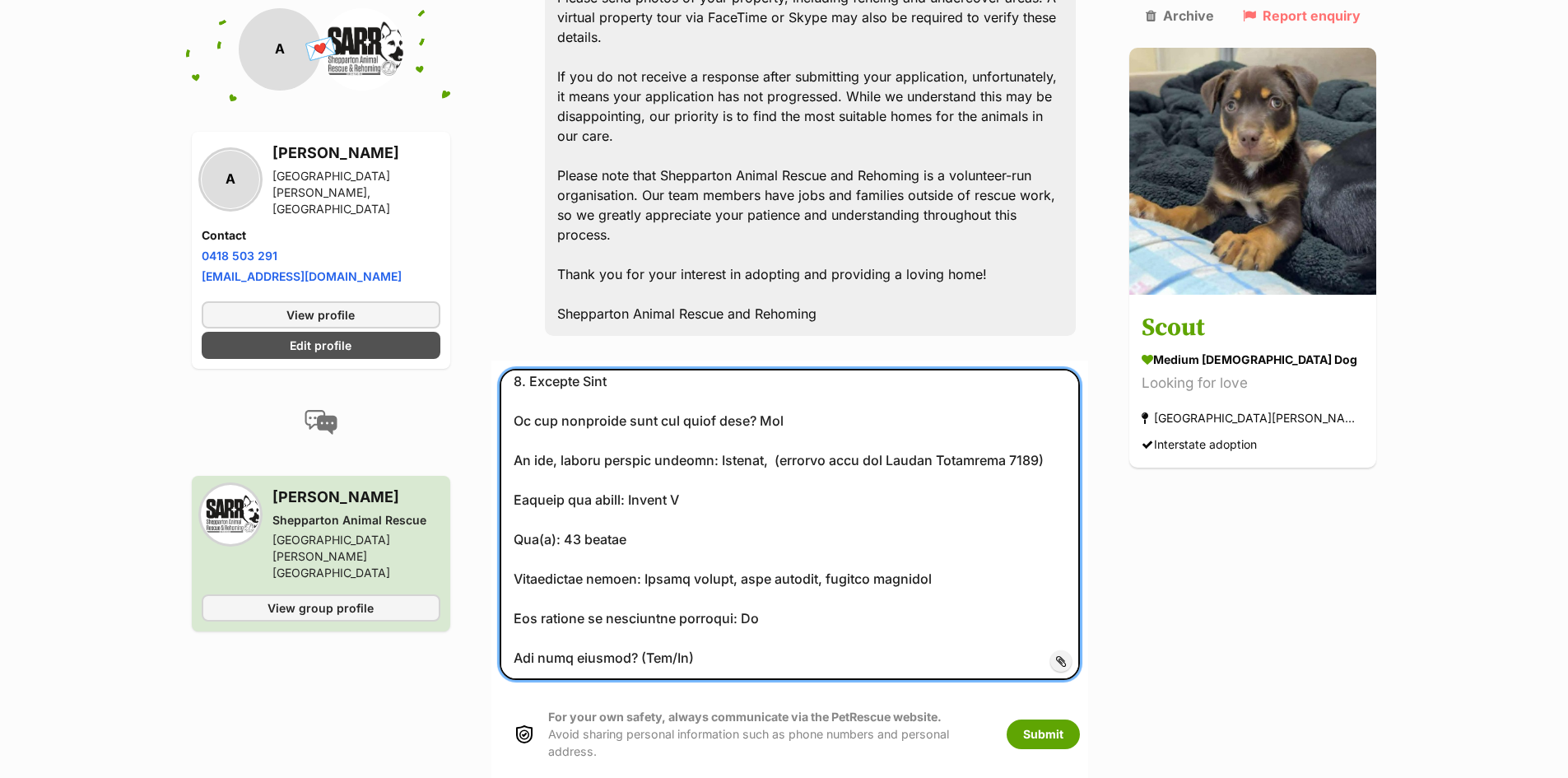
click at [651, 538] on textarea at bounding box center [790, 524] width 581 height 311
click at [698, 540] on textarea at bounding box center [790, 524] width 581 height 311
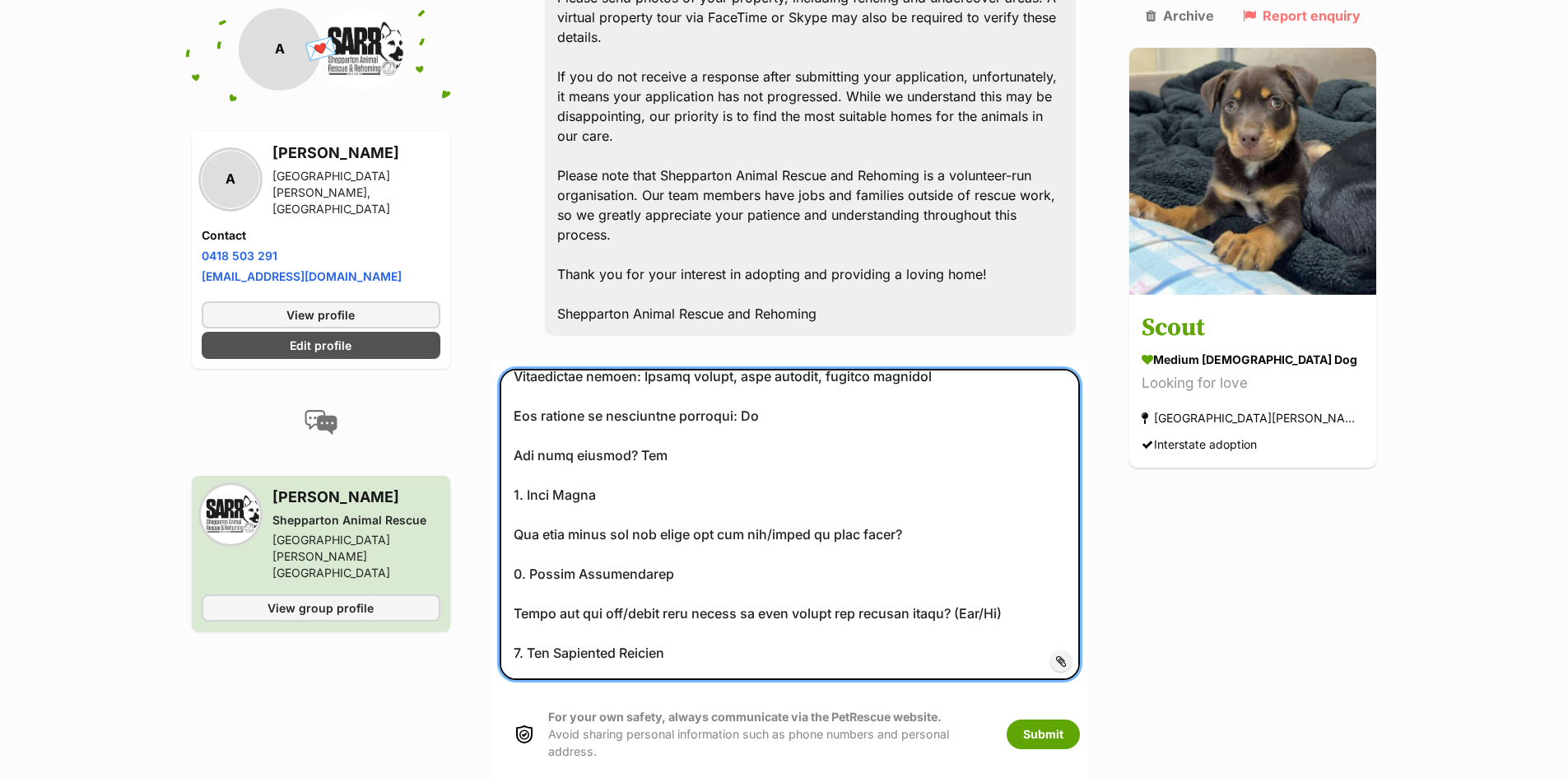
scroll to position [494, 0]
click at [949, 415] on textarea at bounding box center [790, 524] width 581 height 311
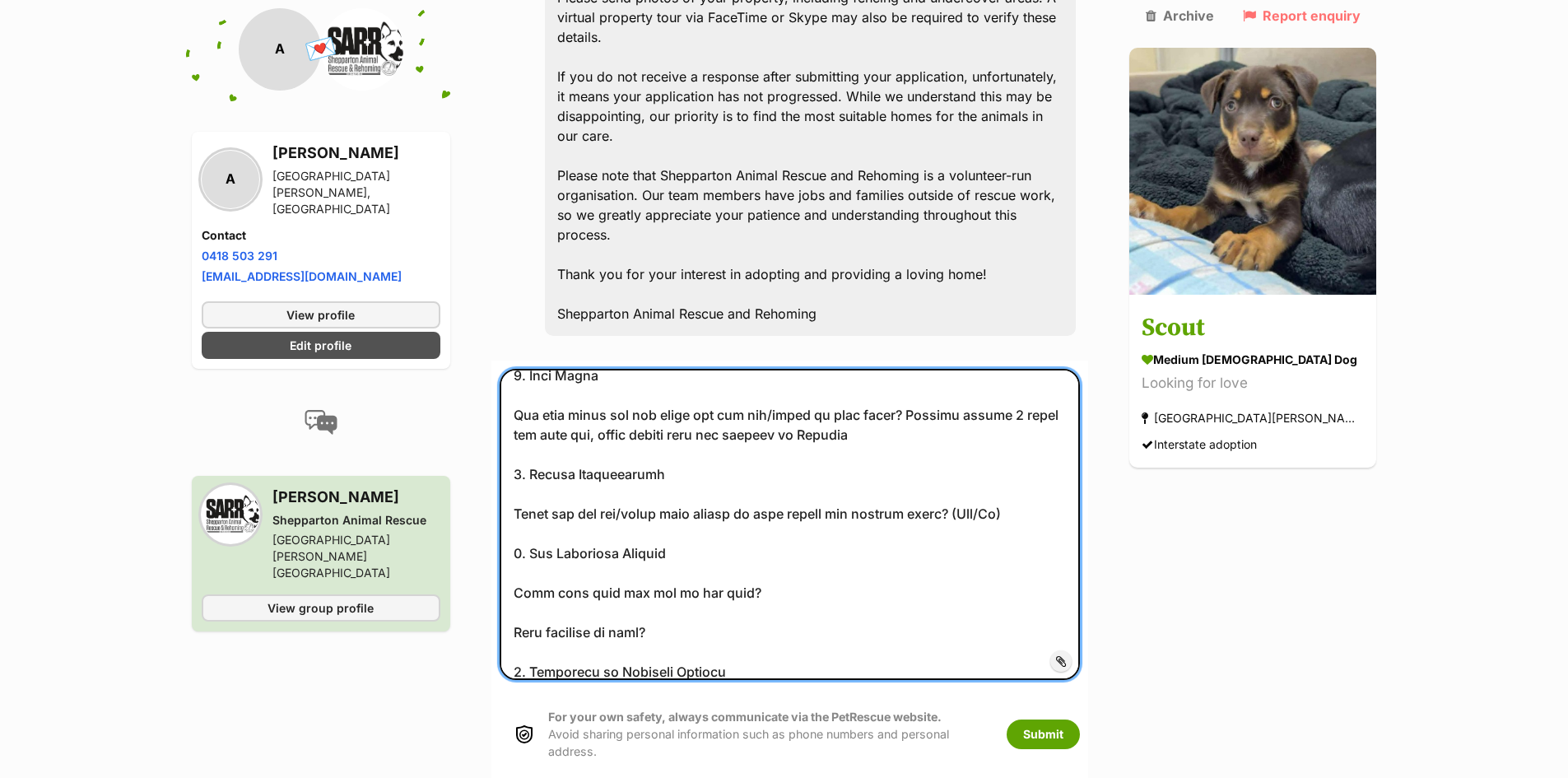
scroll to position [617, 0]
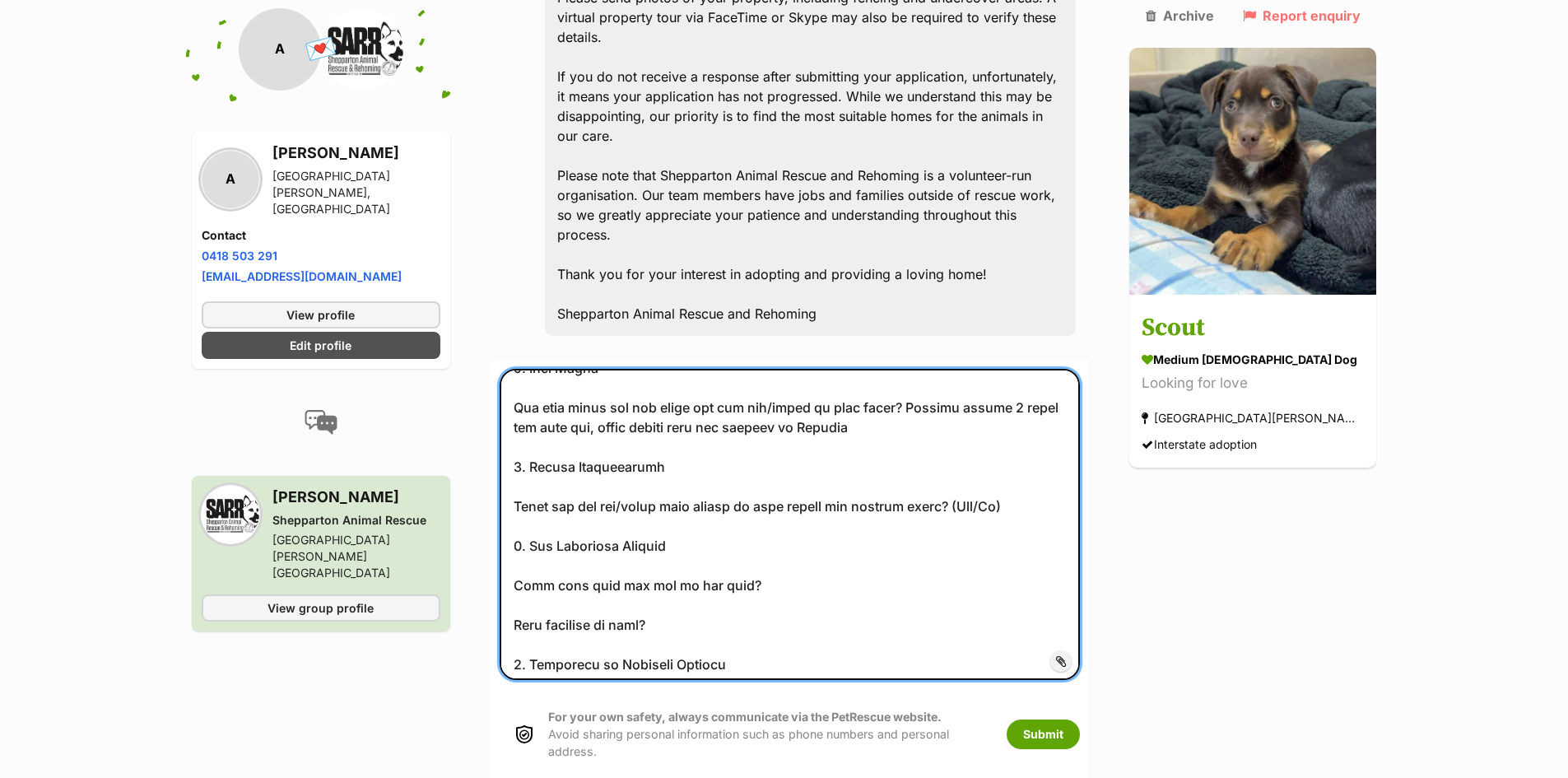
click at [998, 386] on textarea at bounding box center [790, 524] width 581 height 311
click at [1044, 387] on textarea at bounding box center [790, 524] width 581 height 311
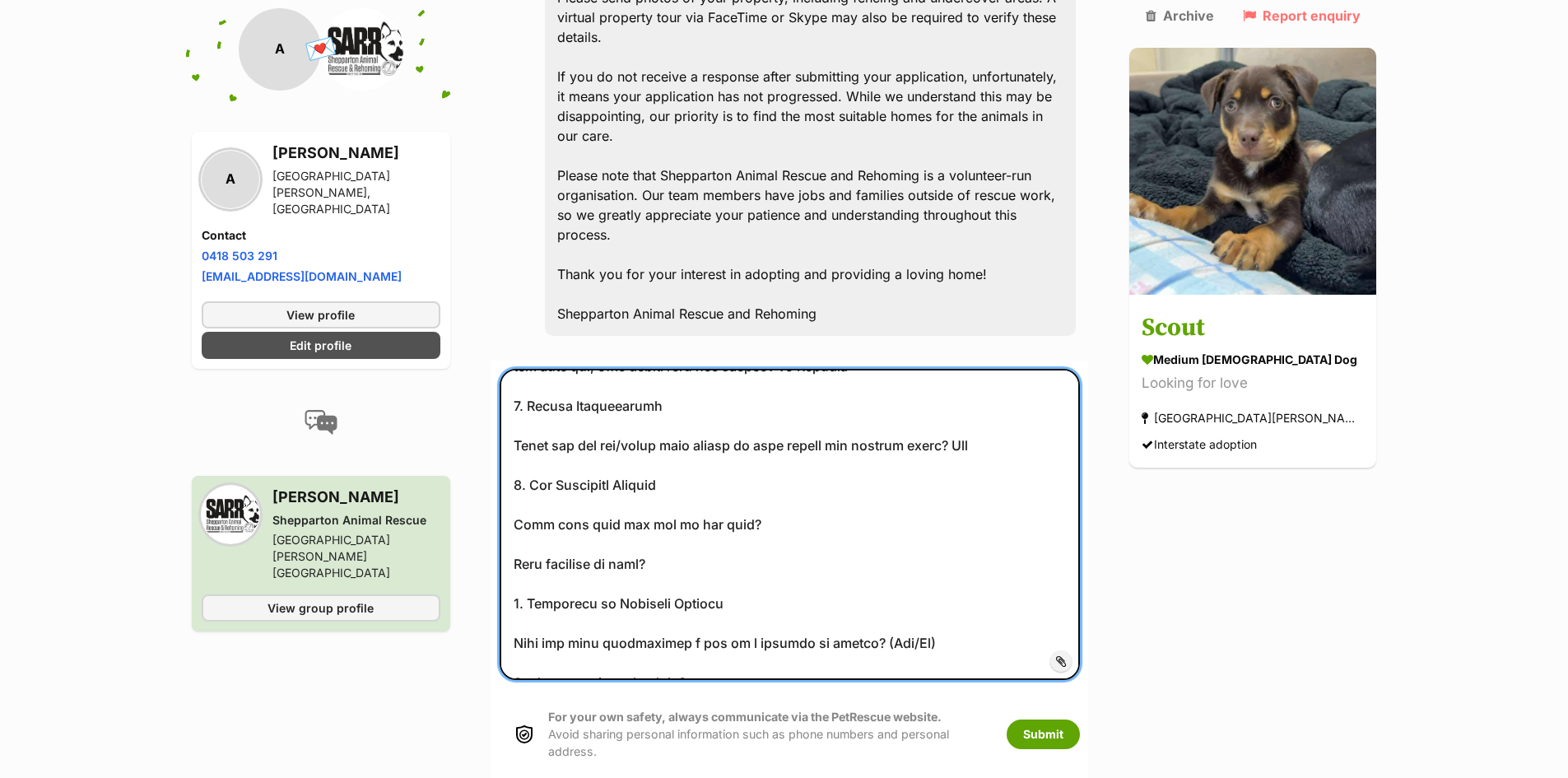
scroll to position [679, 0]
click at [768, 406] on textarea at bounding box center [790, 524] width 581 height 311
click at [808, 411] on textarea at bounding box center [790, 524] width 581 height 311
click at [836, 405] on textarea at bounding box center [790, 524] width 581 height 311
click at [820, 404] on textarea at bounding box center [790, 524] width 581 height 311
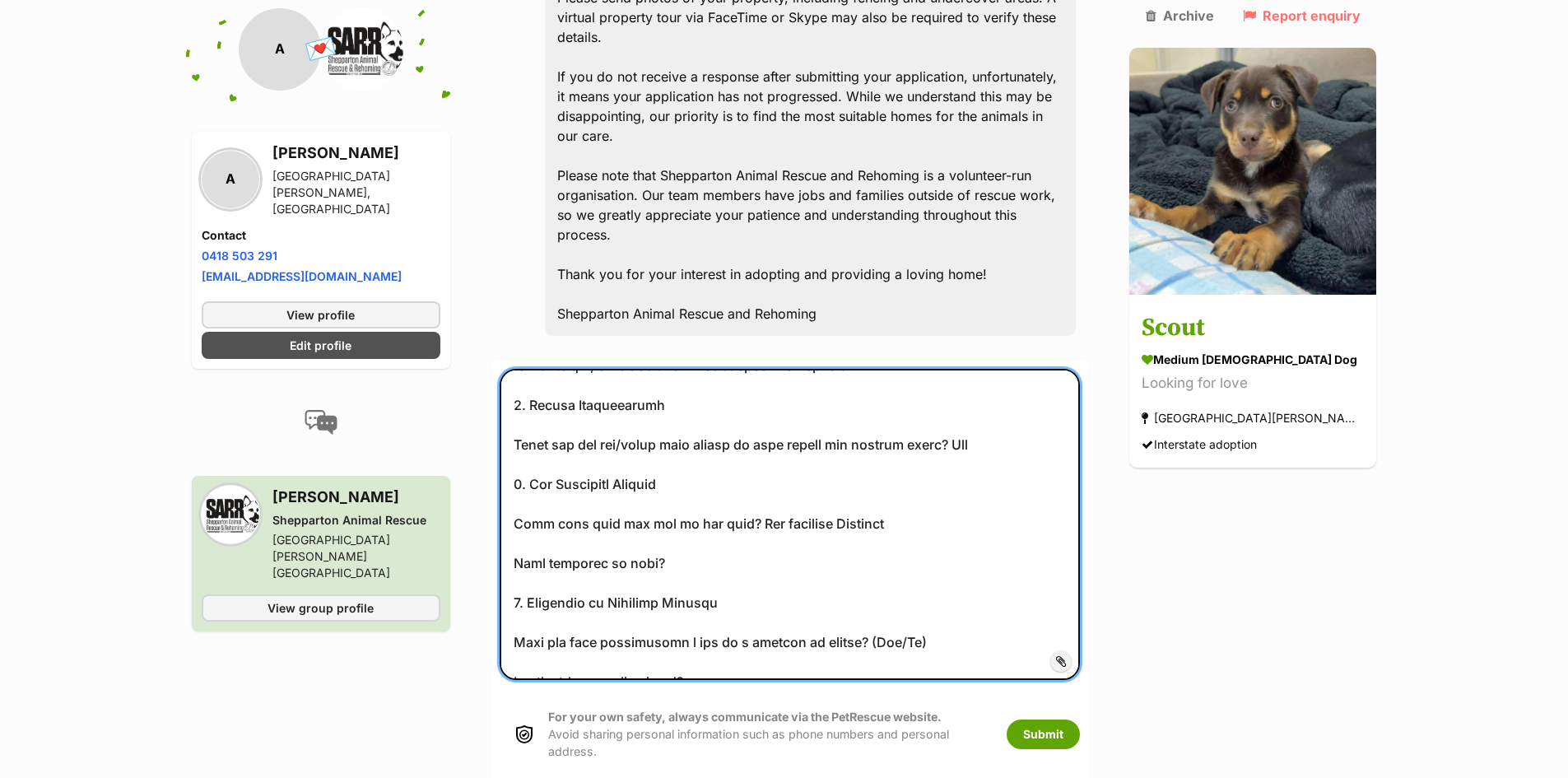
click at [820, 404] on textarea at bounding box center [790, 524] width 581 height 311
click at [878, 405] on textarea at bounding box center [790, 524] width 581 height 311
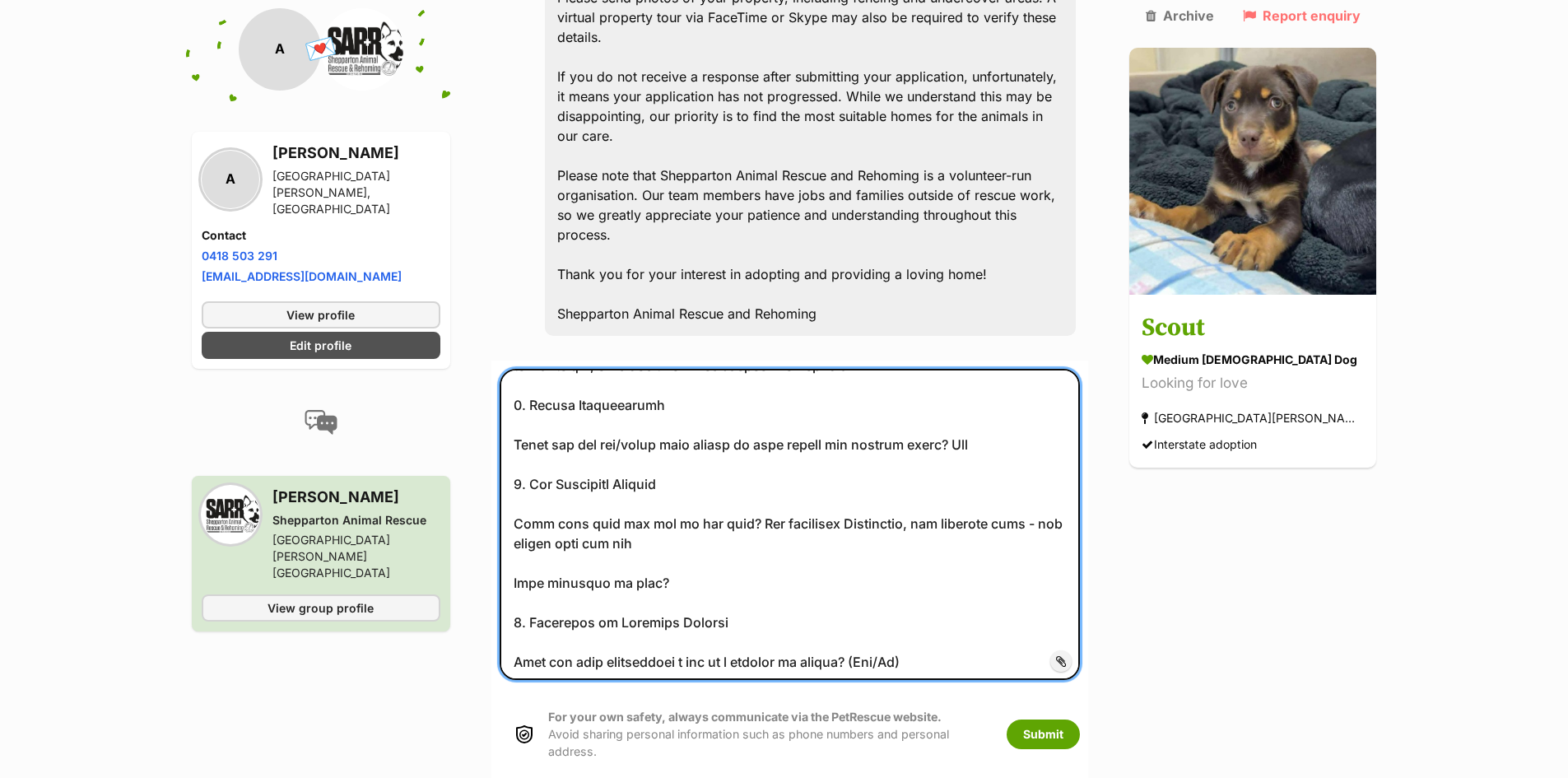
drag, startPoint x: 657, startPoint y: 427, endPoint x: 1050, endPoint y: 400, distance: 393.9
click at [1050, 400] on textarea at bounding box center [790, 524] width 581 height 311
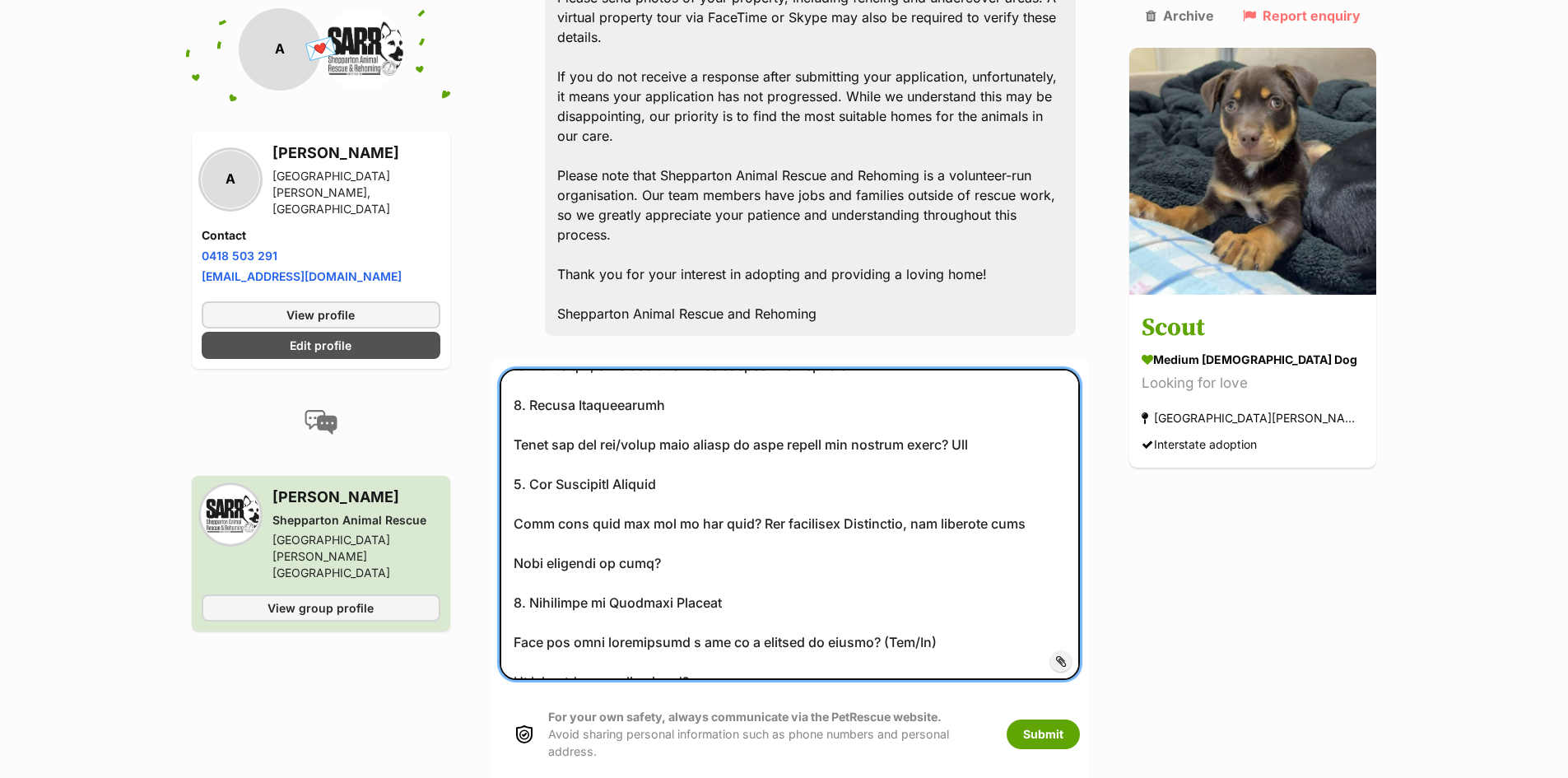
click at [699, 445] on textarea at bounding box center [790, 524] width 581 height 311
paste textarea "- all passed from old age"
click at [695, 443] on textarea at bounding box center [790, 524] width 581 height 311
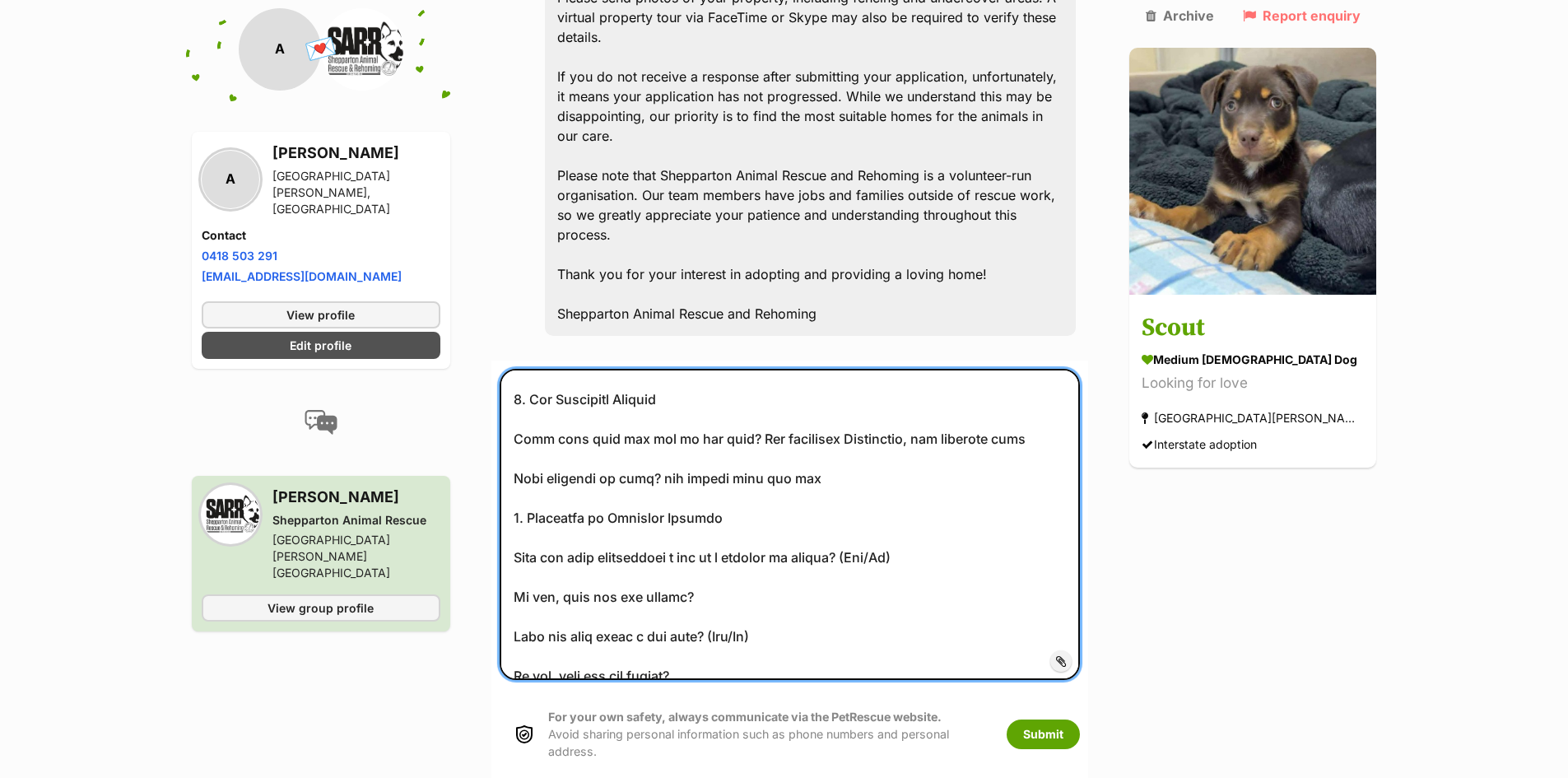
scroll to position [783, 0]
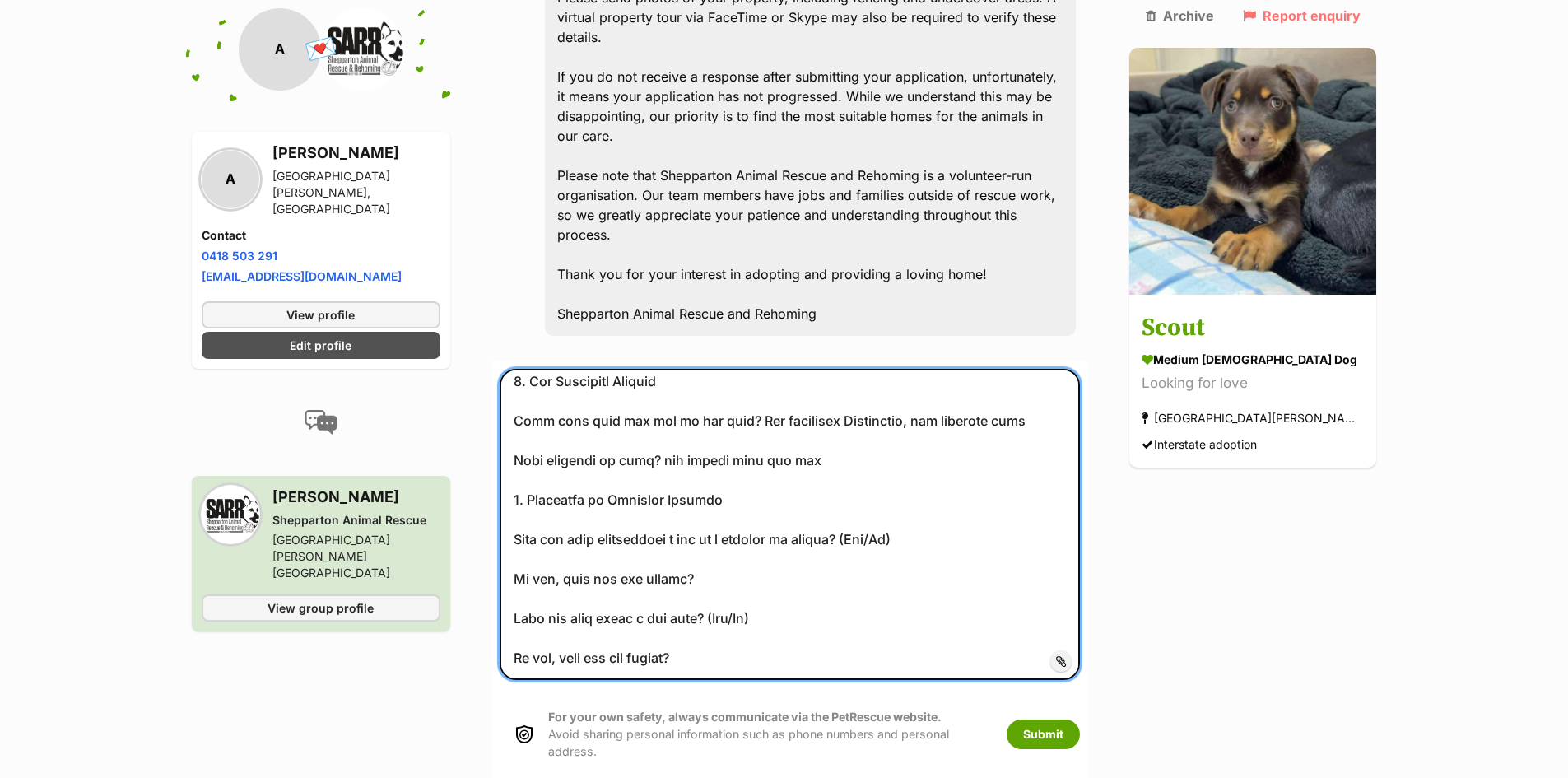
click at [907, 424] on textarea at bounding box center [790, 524] width 581 height 311
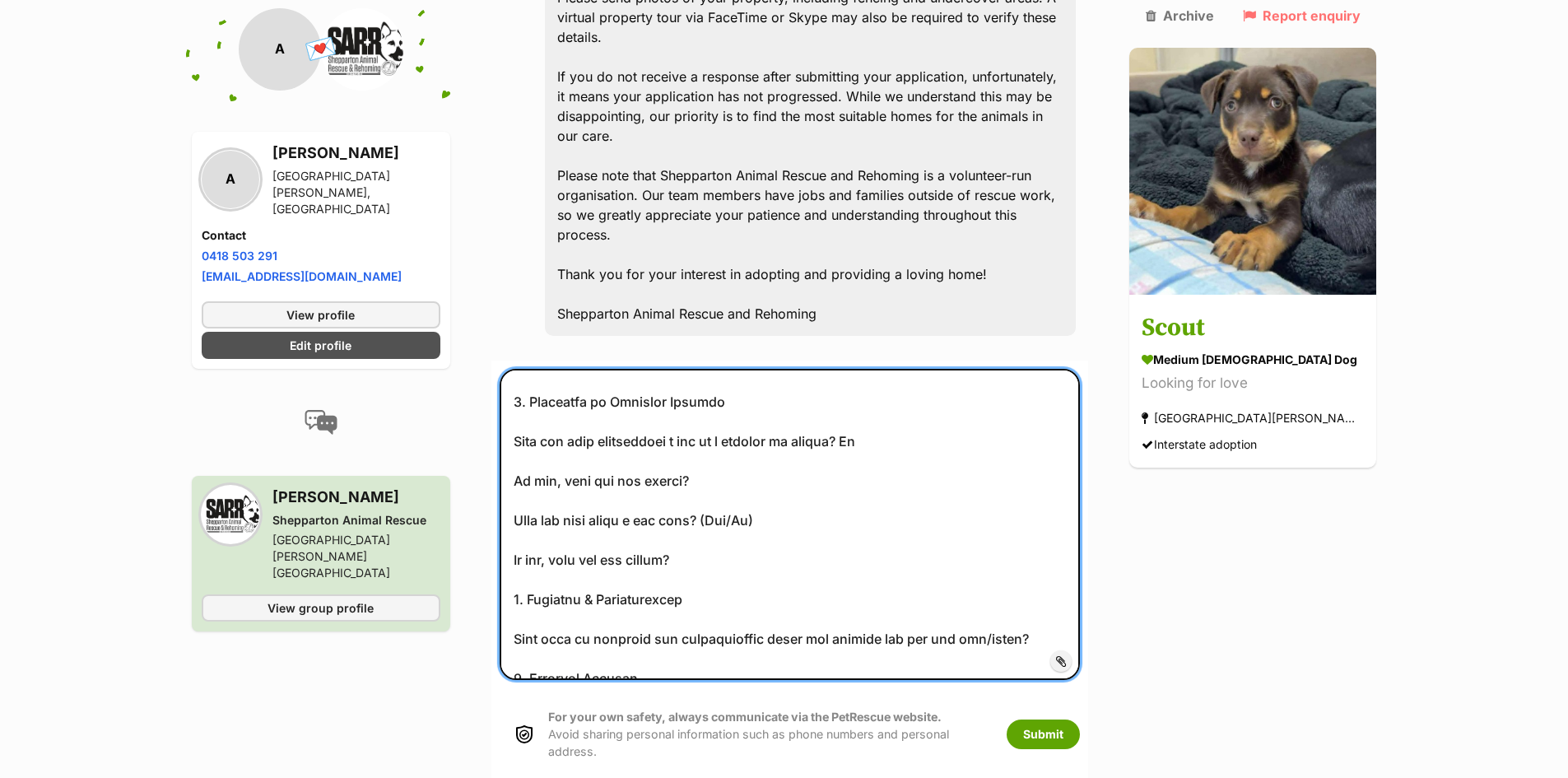
scroll to position [885, 0]
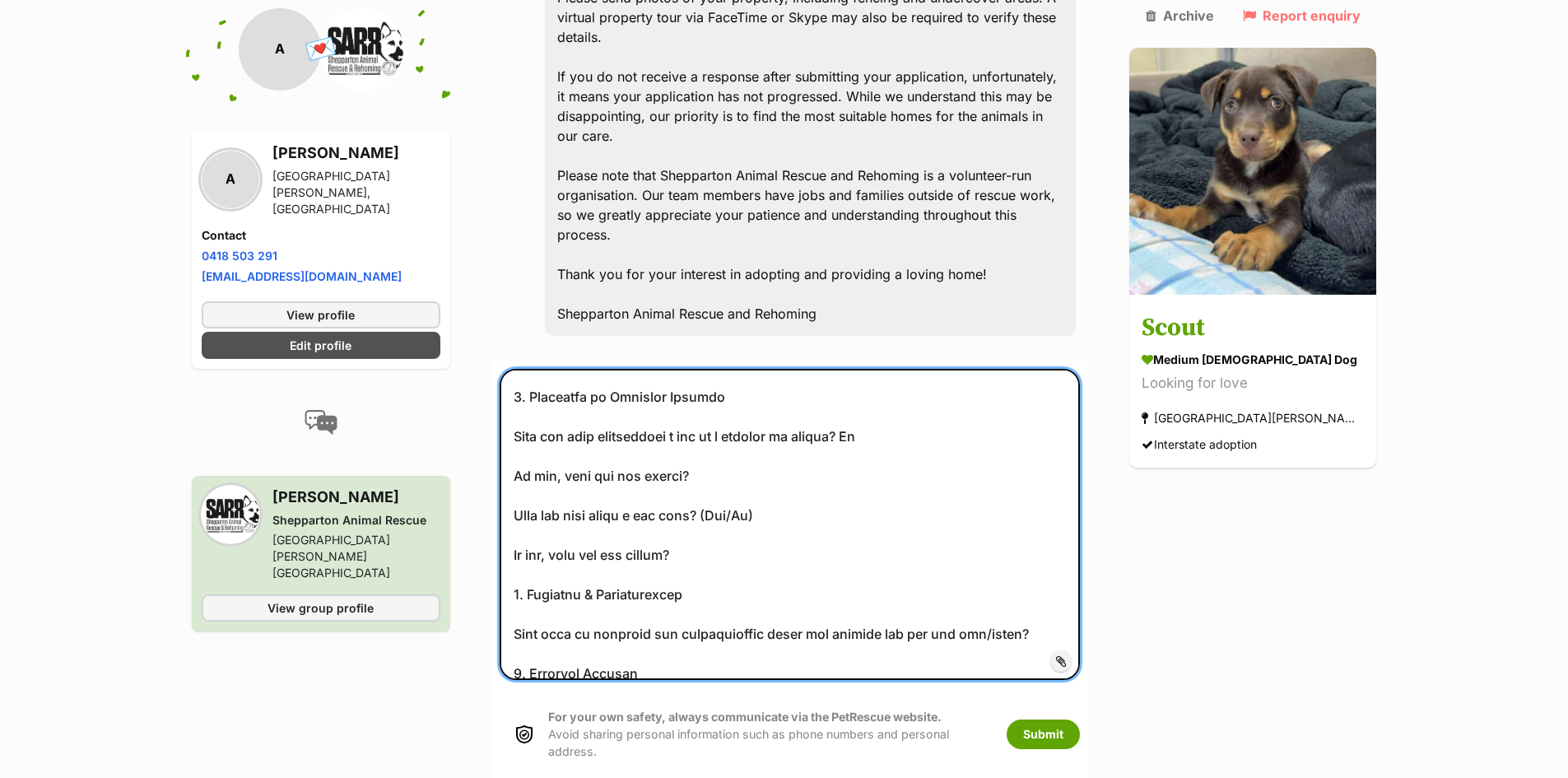
click at [774, 397] on textarea at bounding box center [790, 524] width 581 height 311
click at [773, 398] on textarea at bounding box center [790, 524] width 581 height 311
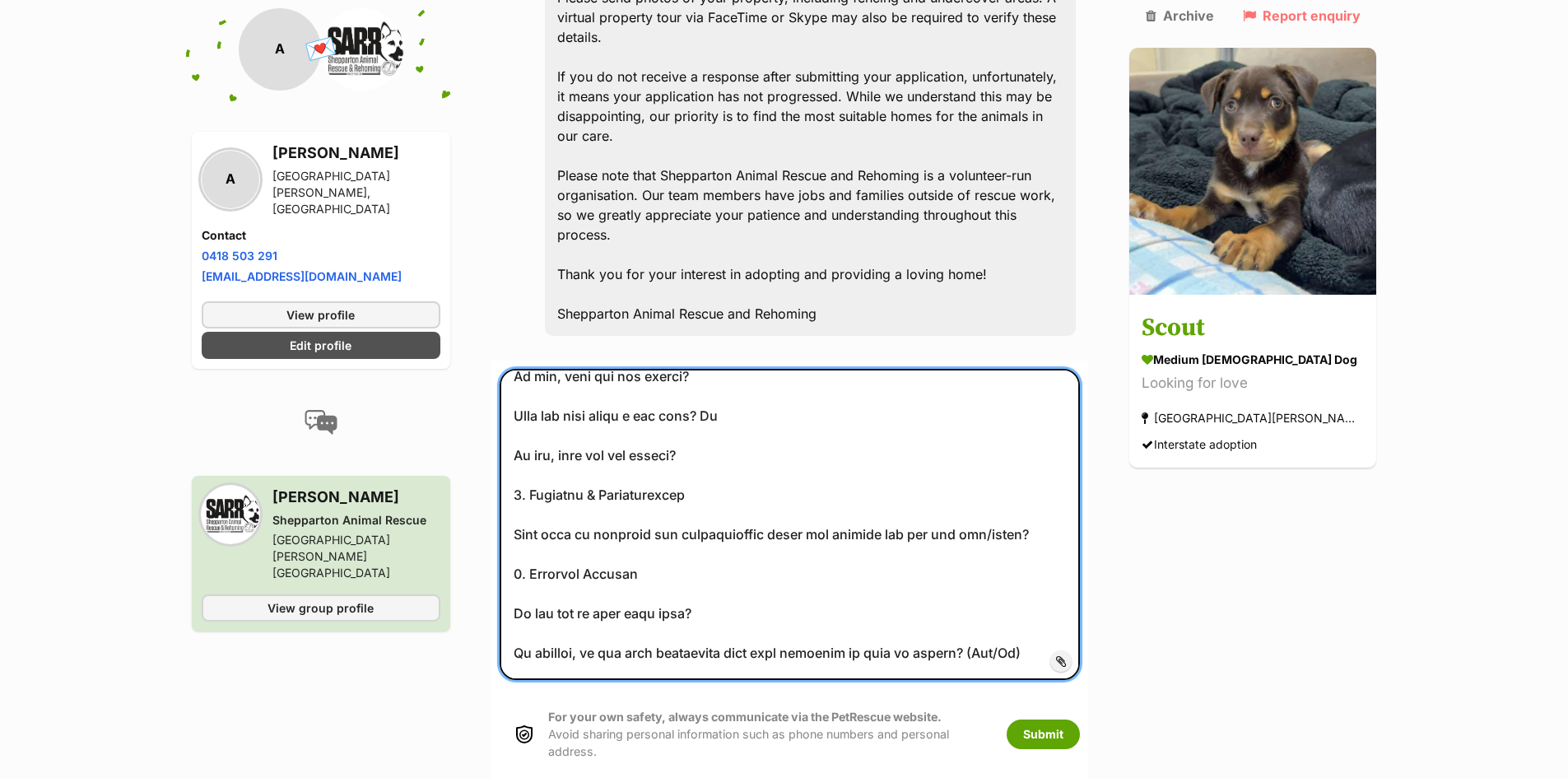
scroll to position [1029, 0]
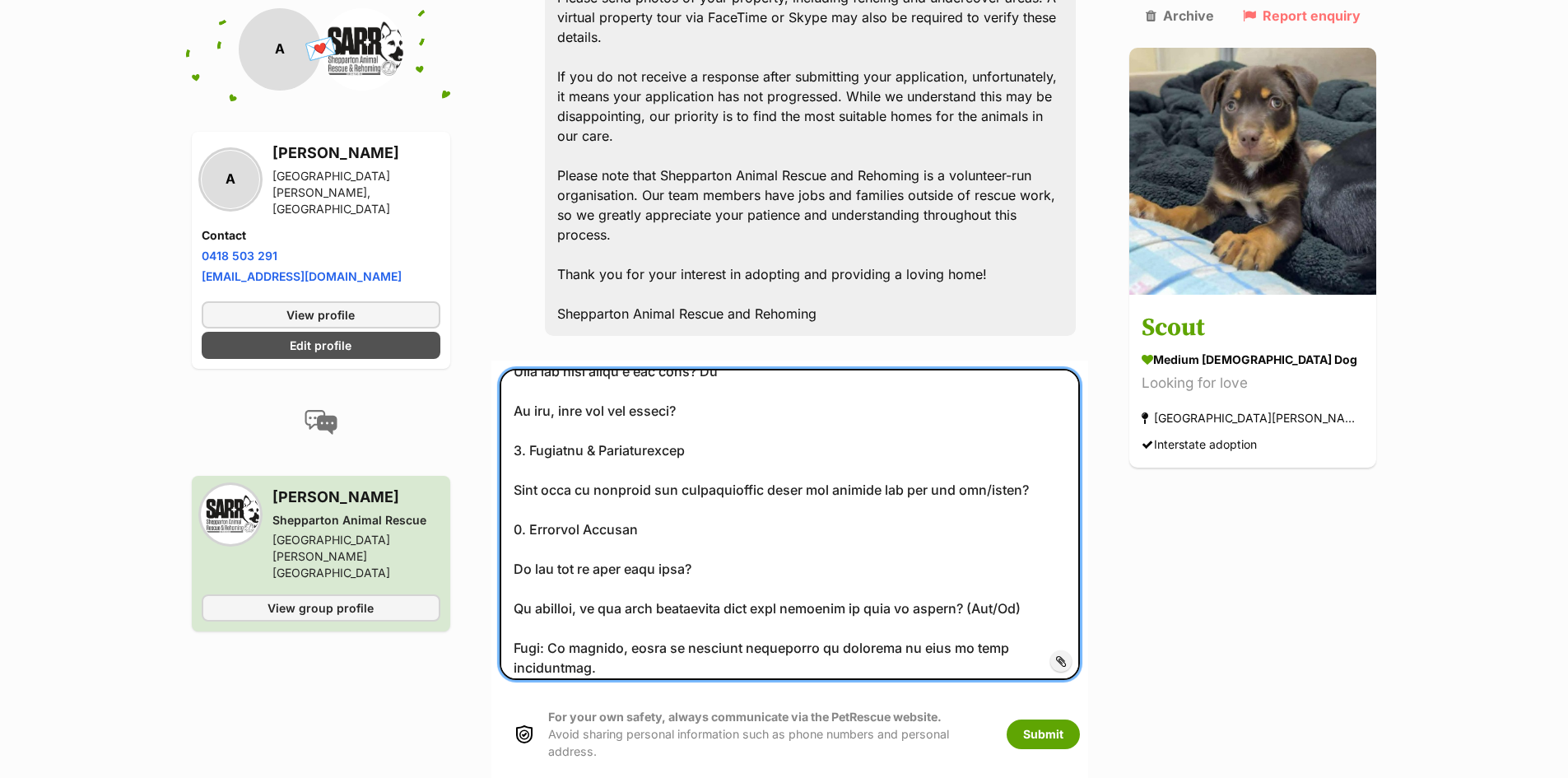
click at [1054, 372] on textarea at bounding box center [790, 524] width 581 height 311
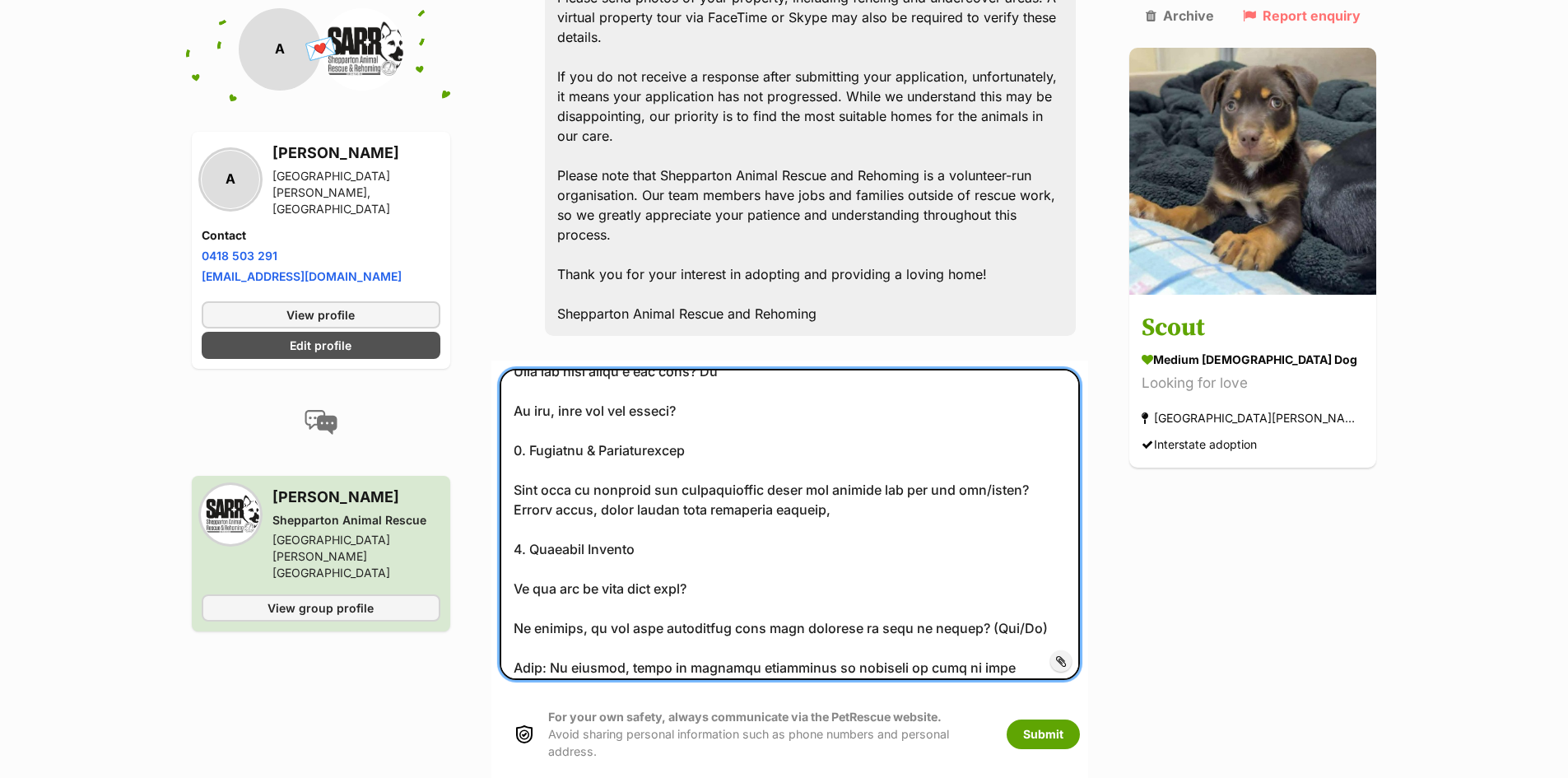
click at [721, 392] on textarea at bounding box center [790, 524] width 581 height 311
click at [744, 389] on textarea at bounding box center [790, 524] width 581 height 311
click at [753, 389] on textarea at bounding box center [790, 524] width 581 height 311
drag, startPoint x: 753, startPoint y: 389, endPoint x: 688, endPoint y: 391, distance: 65.0
click at [688, 391] on textarea at bounding box center [790, 524] width 581 height 311
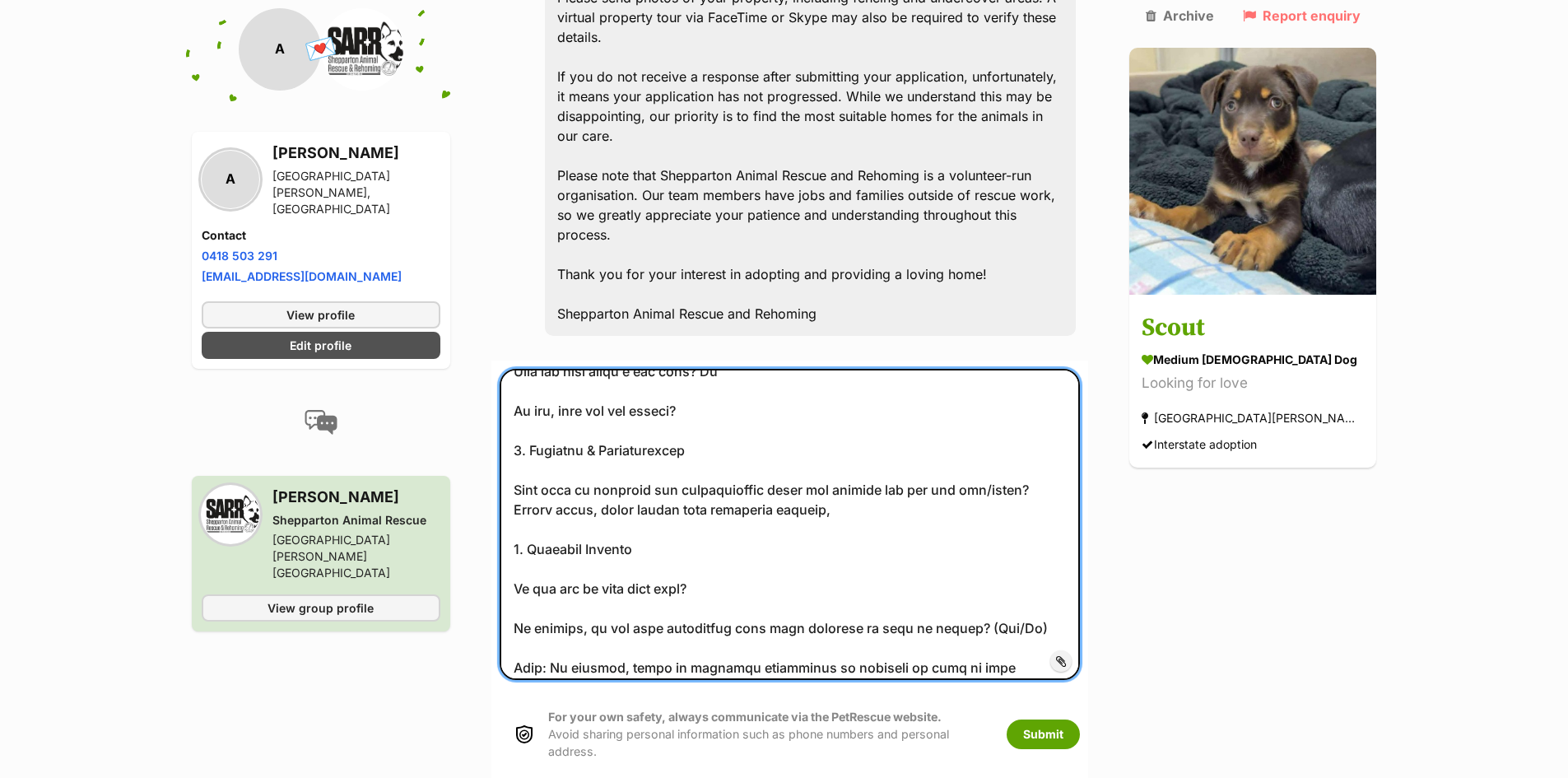
click at [817, 394] on textarea at bounding box center [790, 524] width 581 height 311
click at [1080, 370] on textarea at bounding box center [790, 524] width 581 height 311
click at [1056, 372] on textarea at bounding box center [790, 524] width 581 height 311
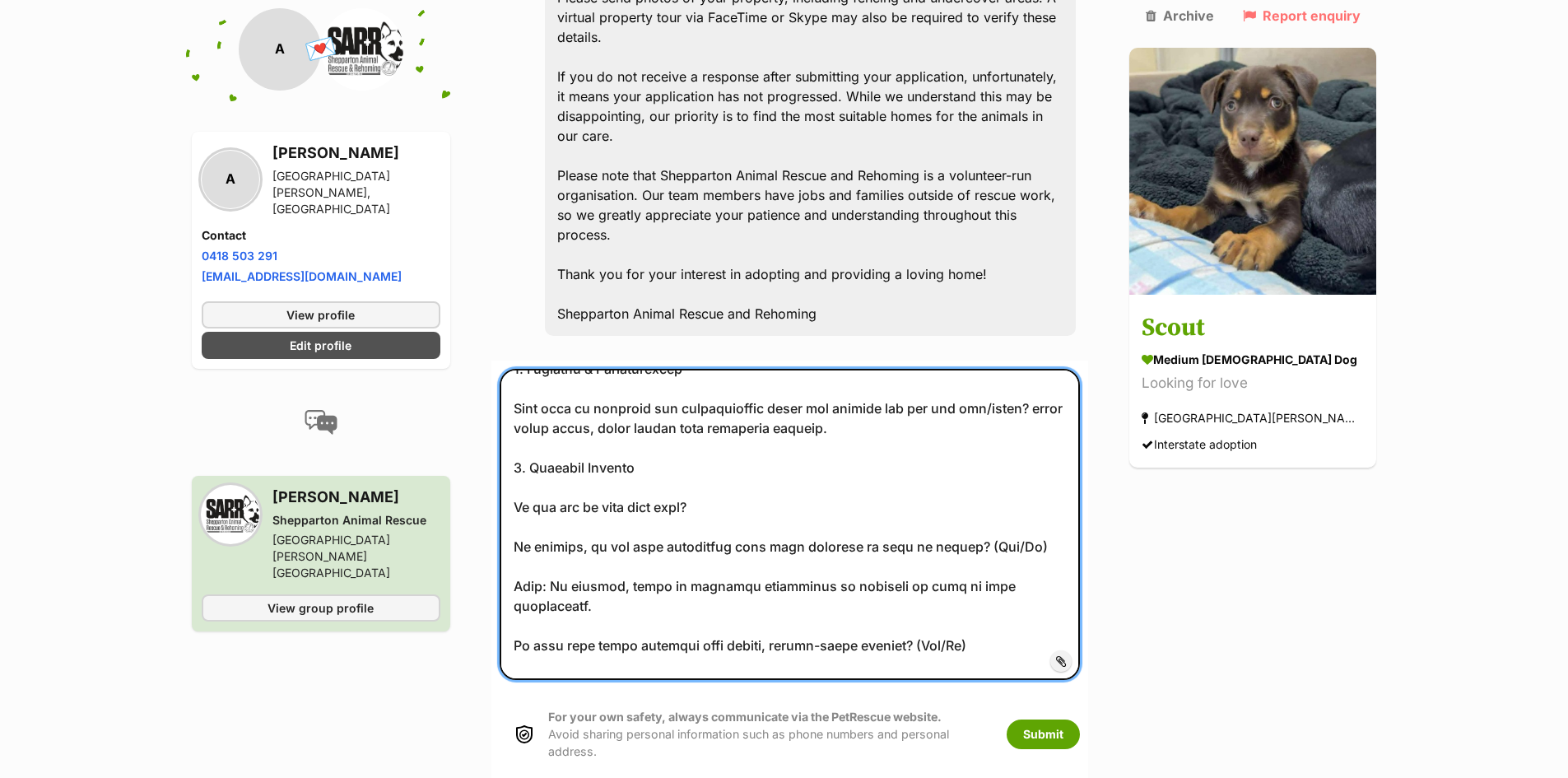
scroll to position [1112, 0]
click at [742, 385] on textarea at bounding box center [790, 524] width 581 height 311
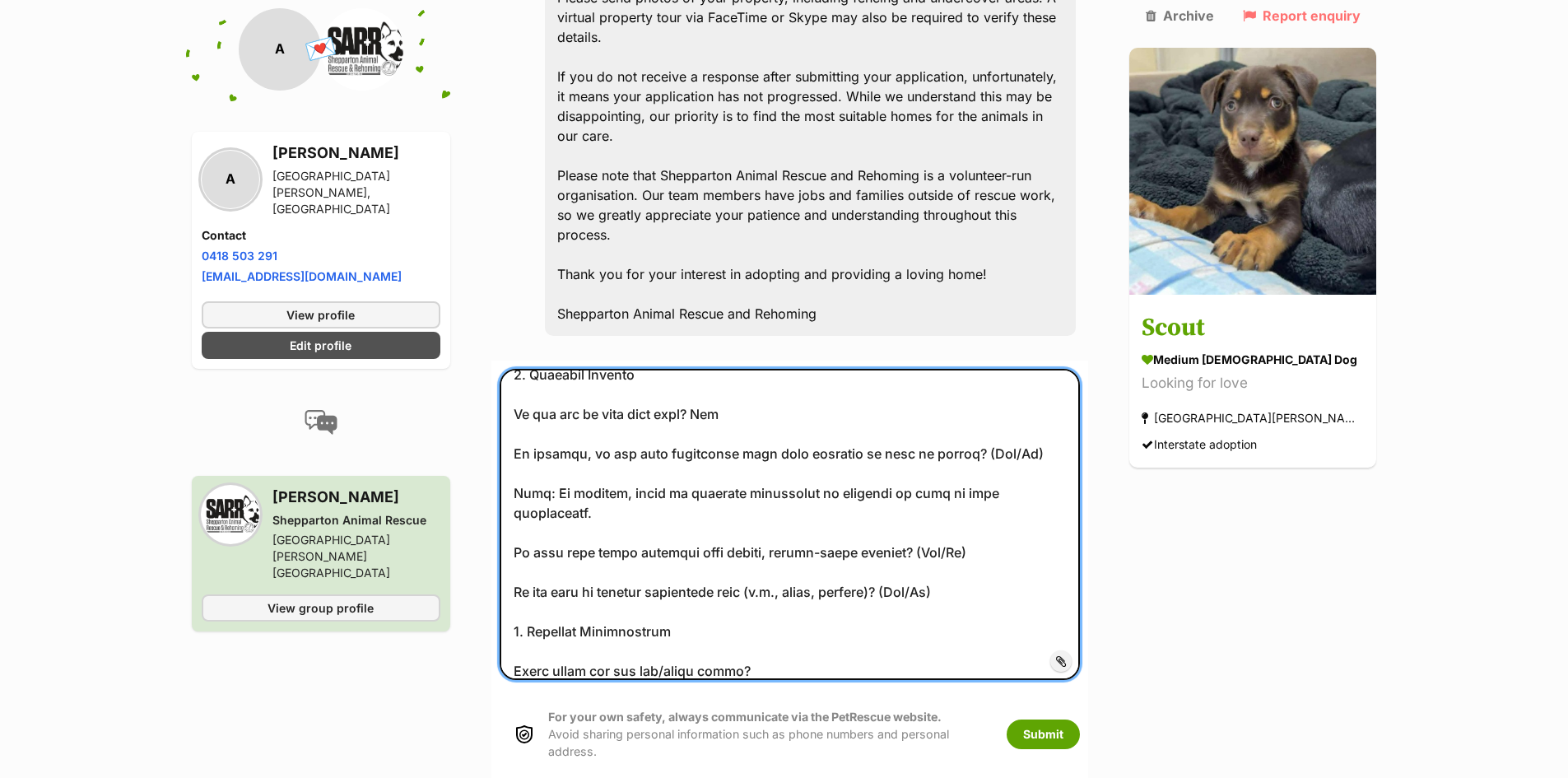
scroll to position [1235, 0]
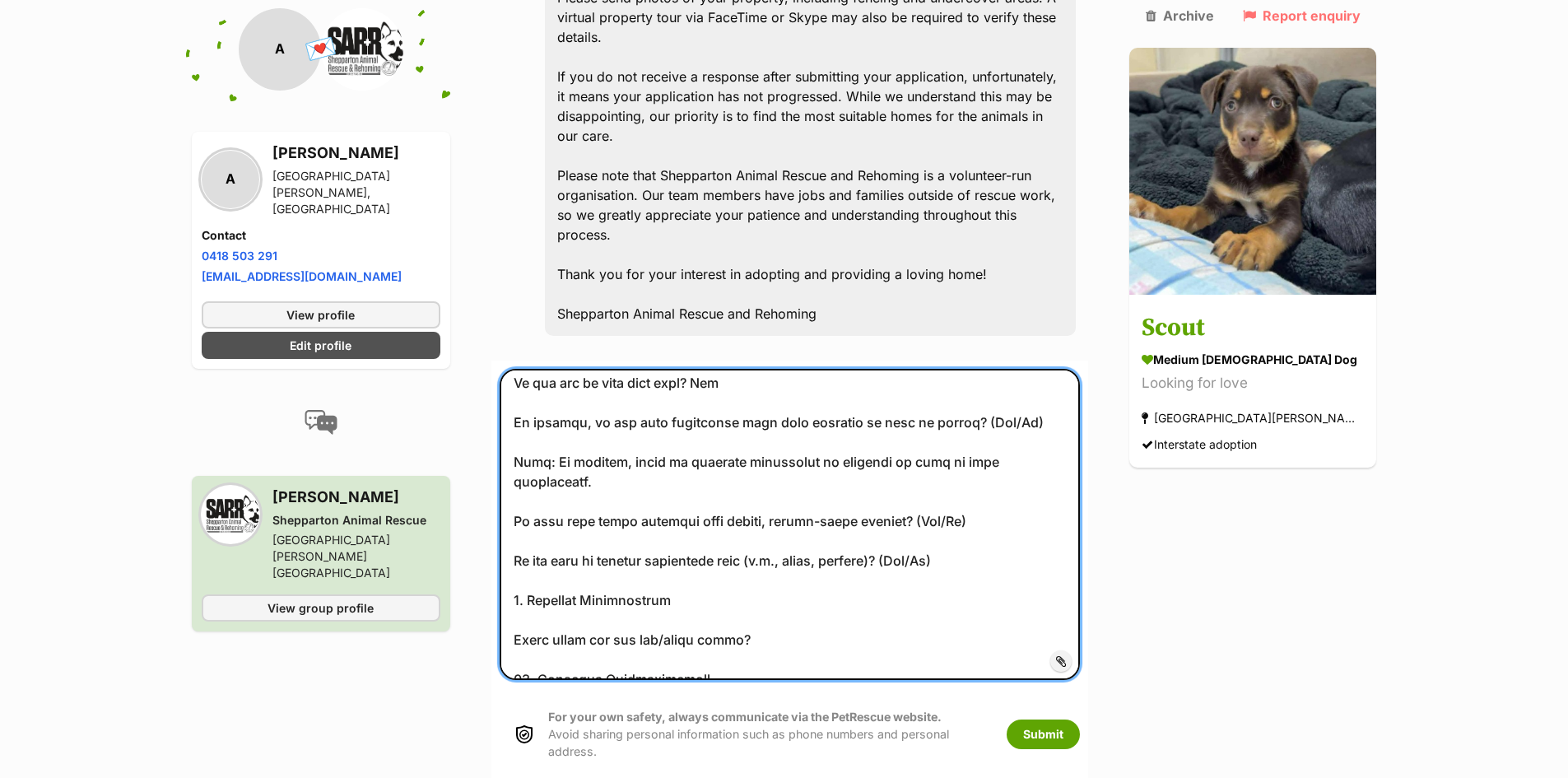
click at [954, 380] on textarea at bounding box center [790, 524] width 581 height 311
click at [983, 424] on textarea at bounding box center [790, 524] width 581 height 311
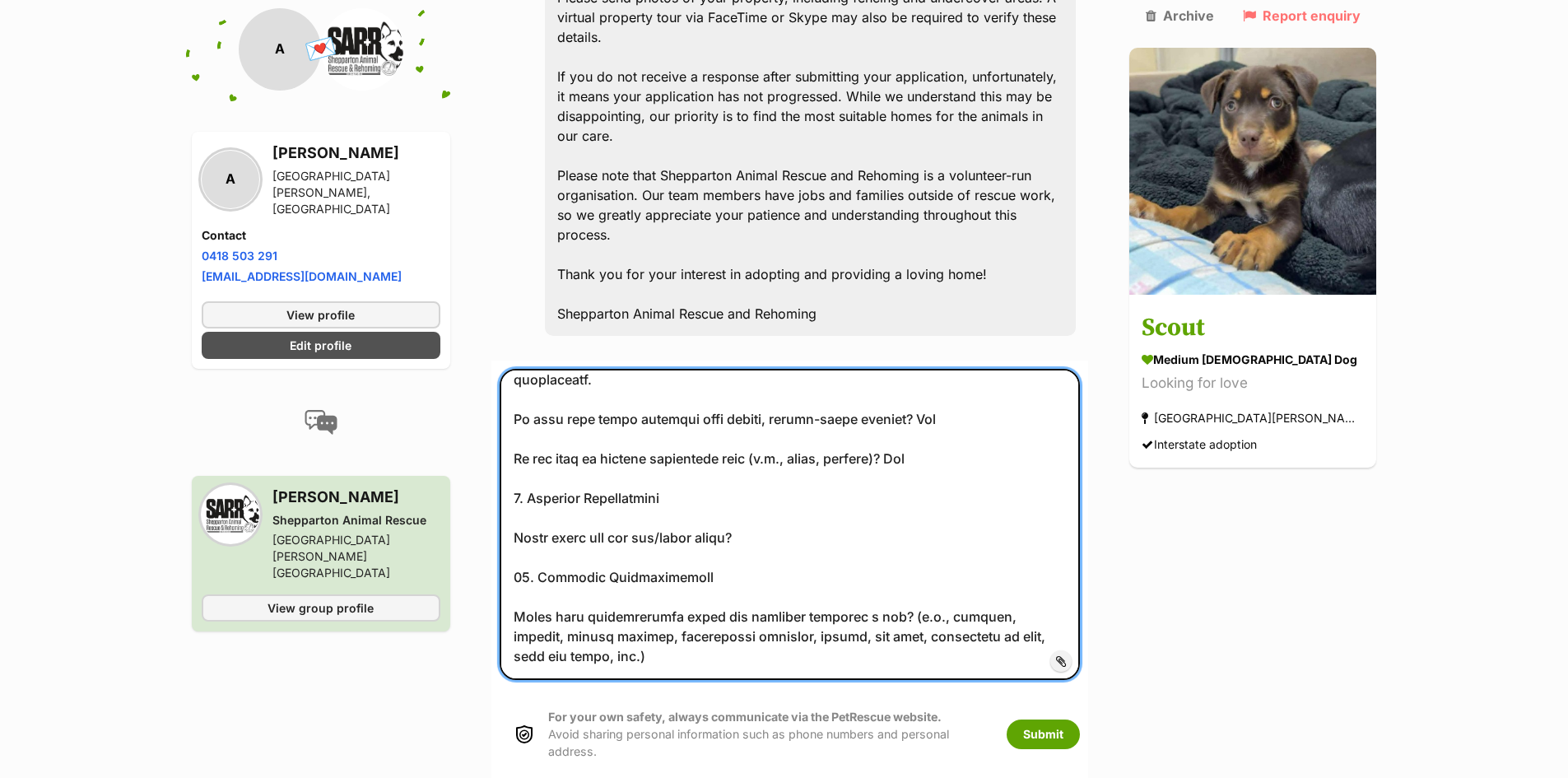
scroll to position [1359, 0]
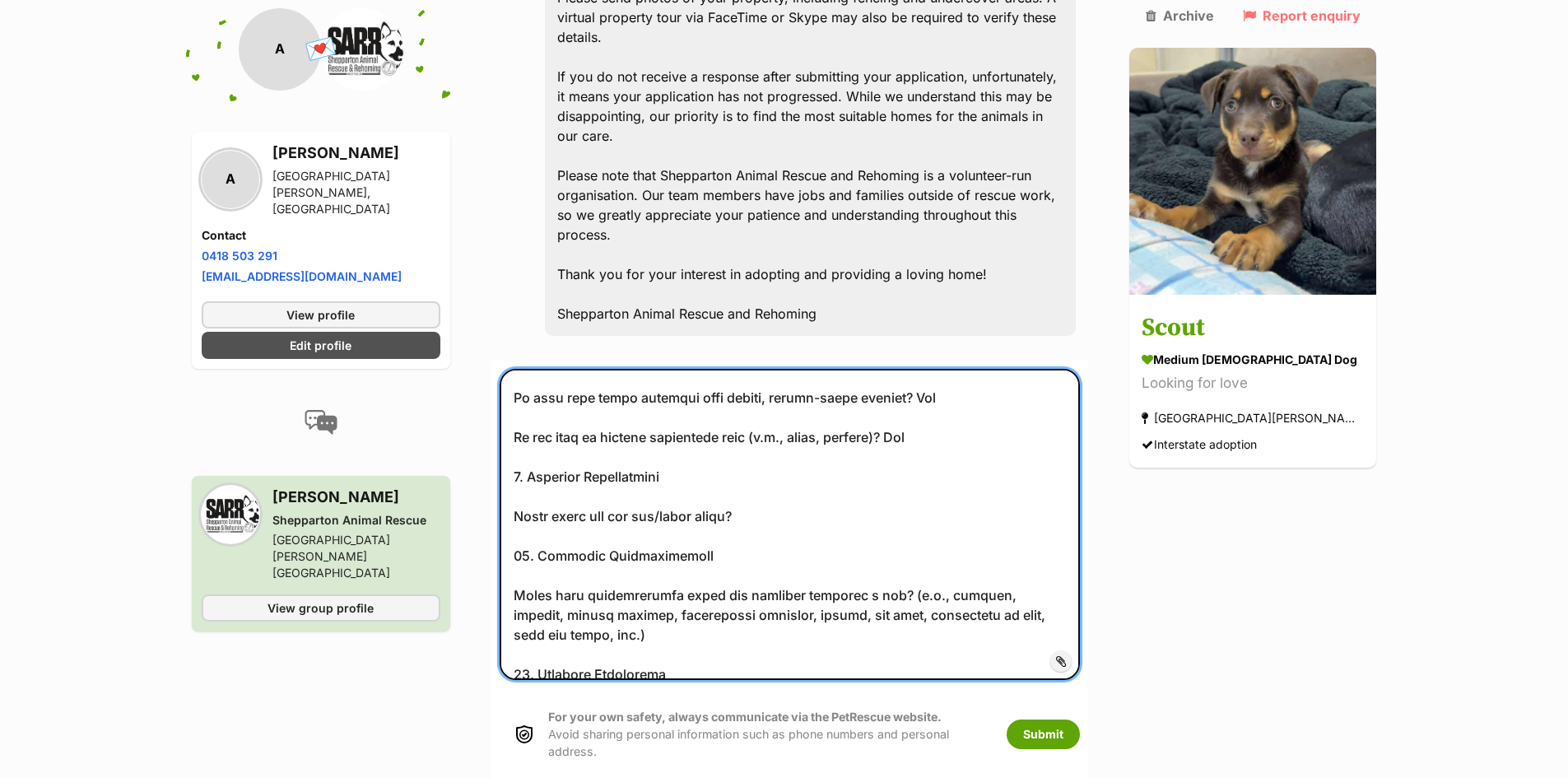
click at [802, 383] on textarea at bounding box center [790, 524] width 581 height 311
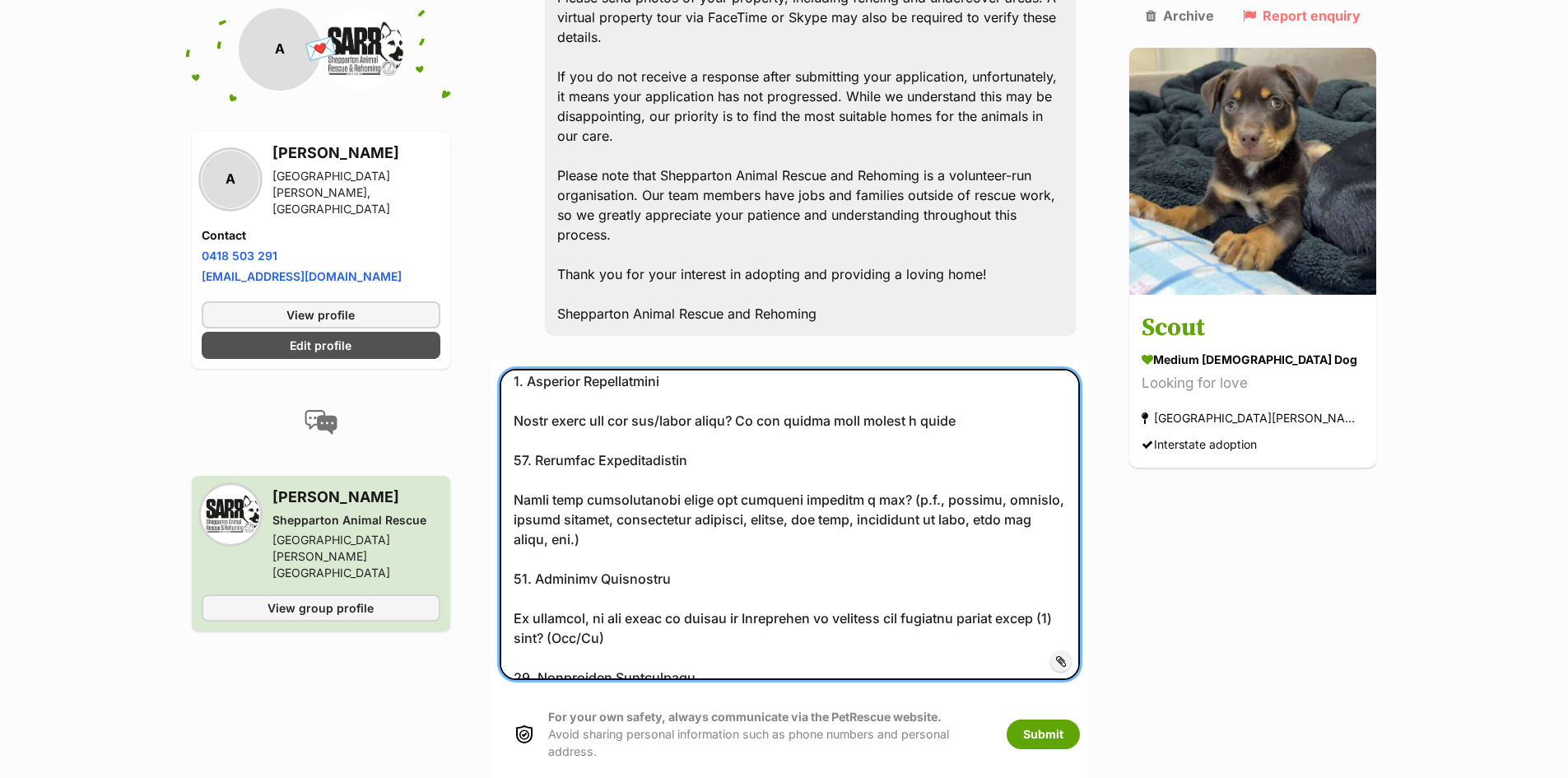
scroll to position [1456, 0]
click at [563, 400] on textarea at bounding box center [790, 524] width 581 height 311
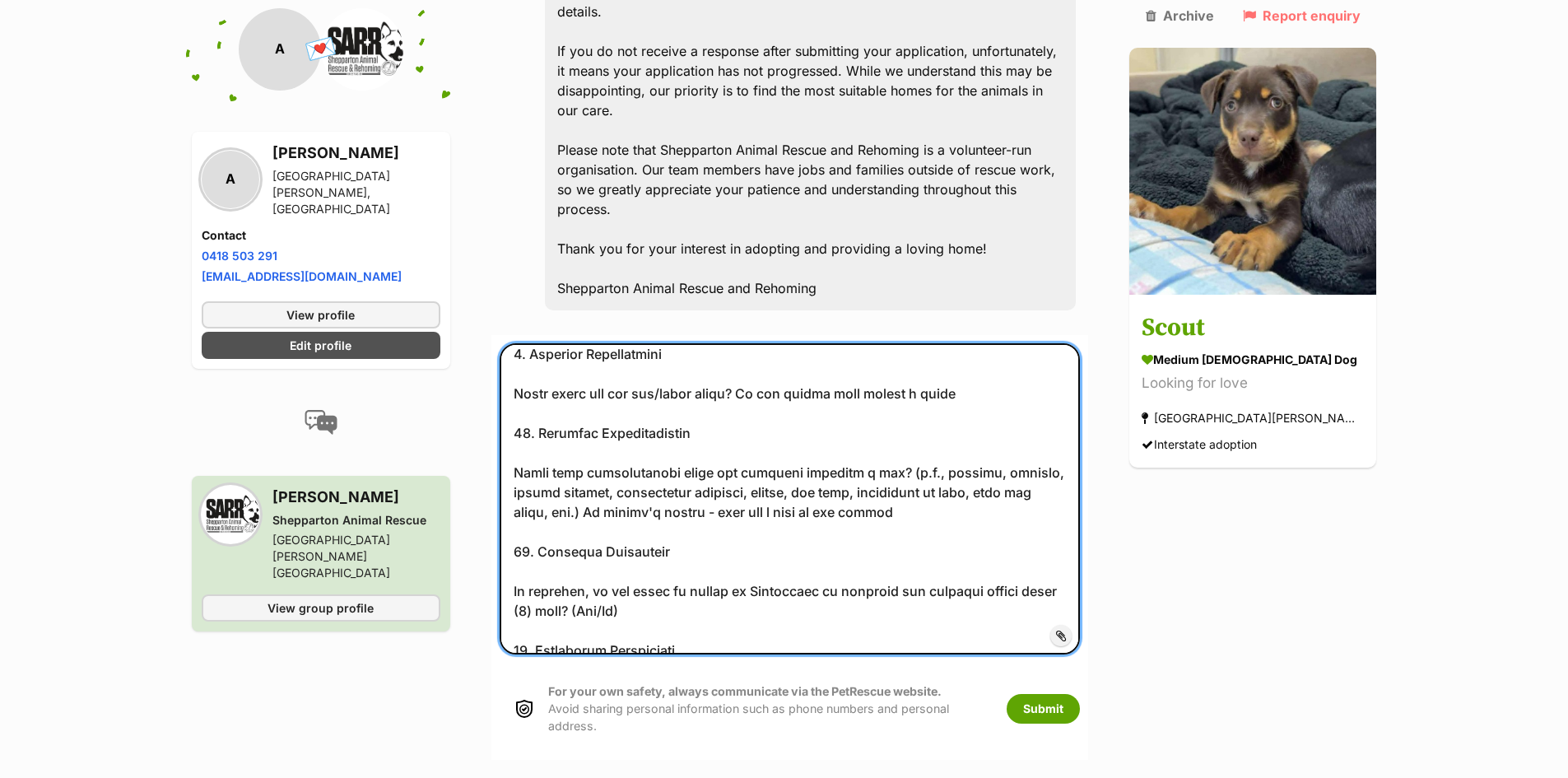
scroll to position [3257, 0]
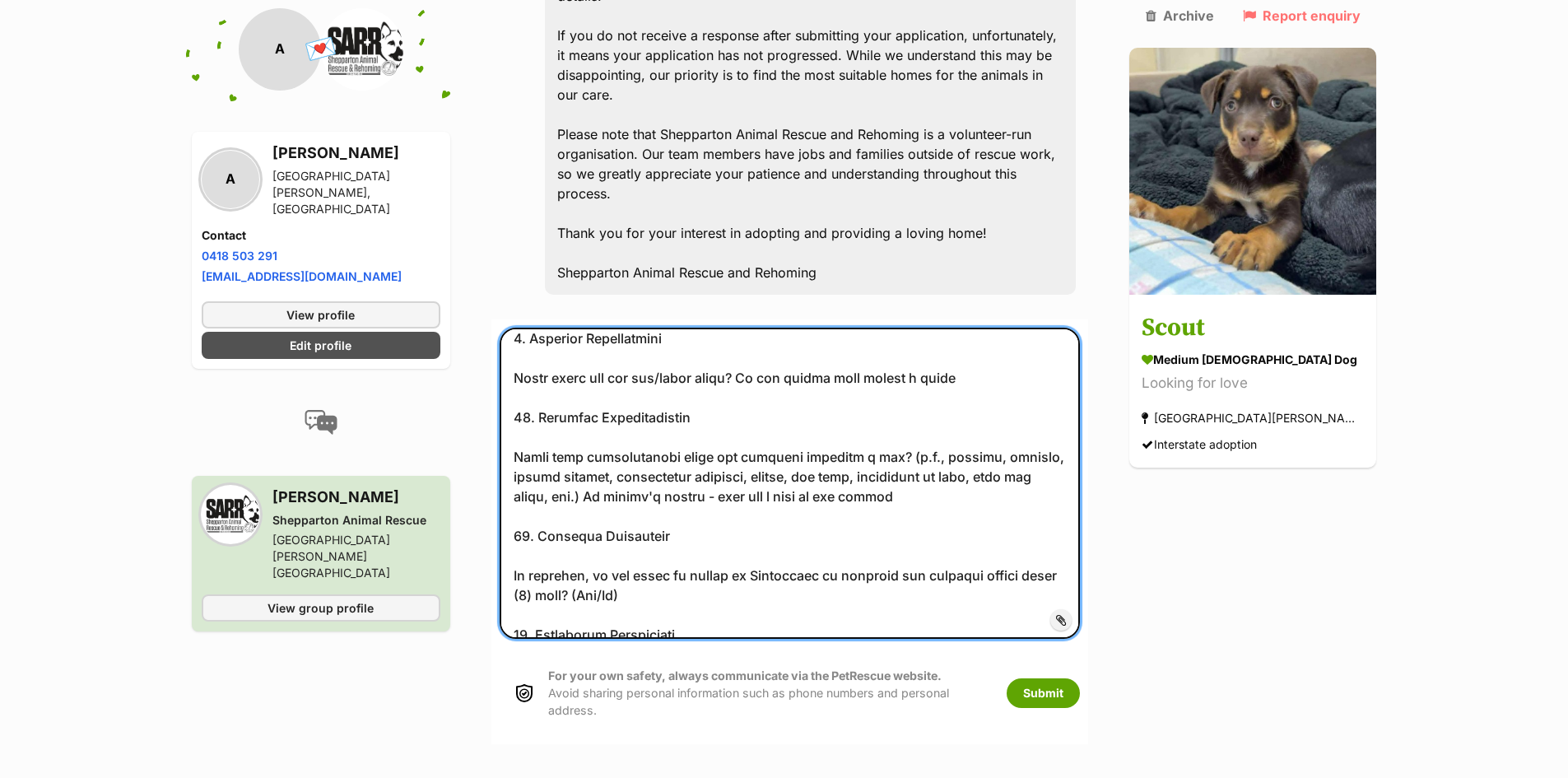
click at [648, 454] on textarea at bounding box center [790, 484] width 581 height 311
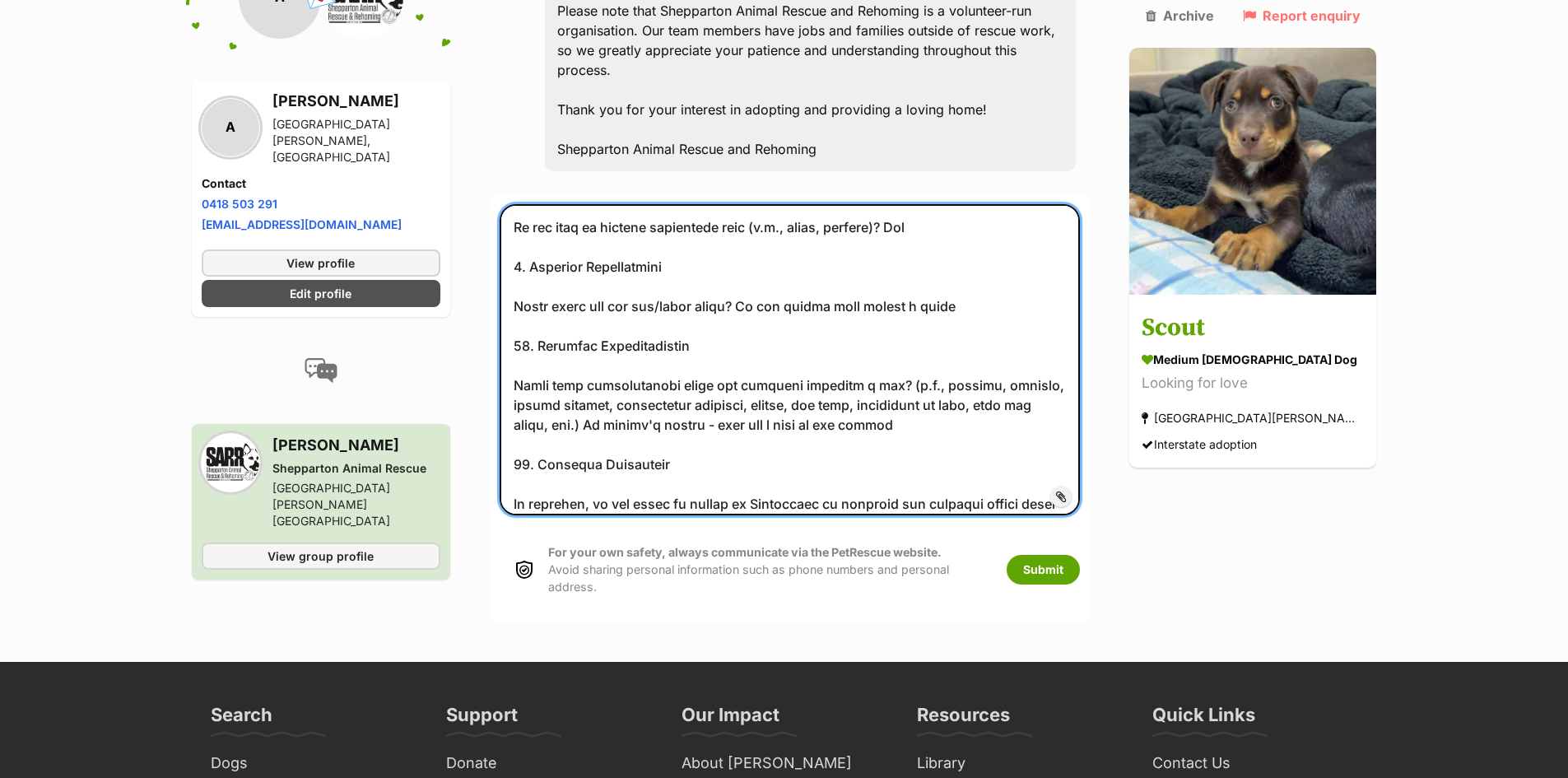
scroll to position [1456, 0]
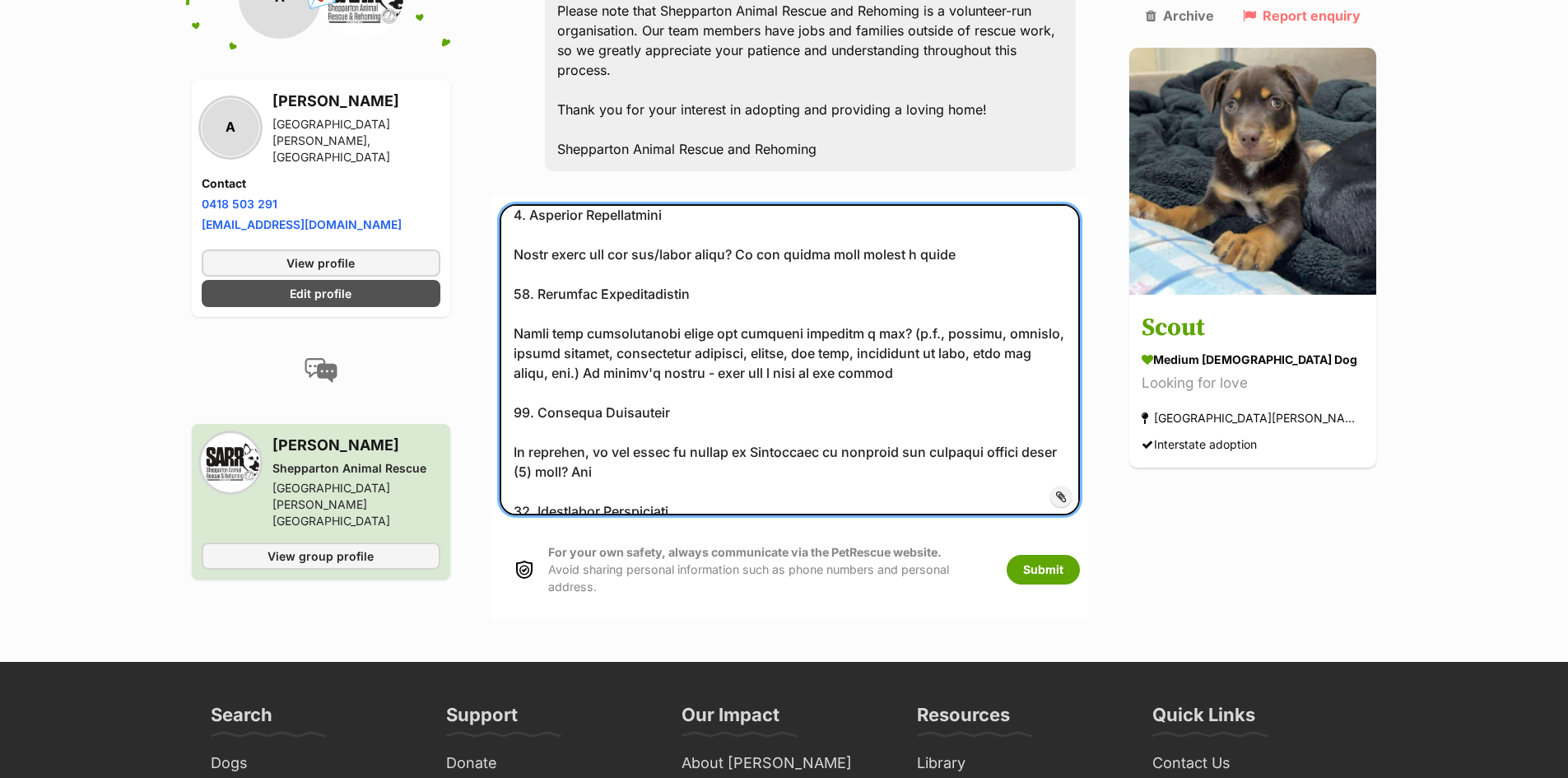
click at [721, 374] on textarea at bounding box center [790, 360] width 581 height 311
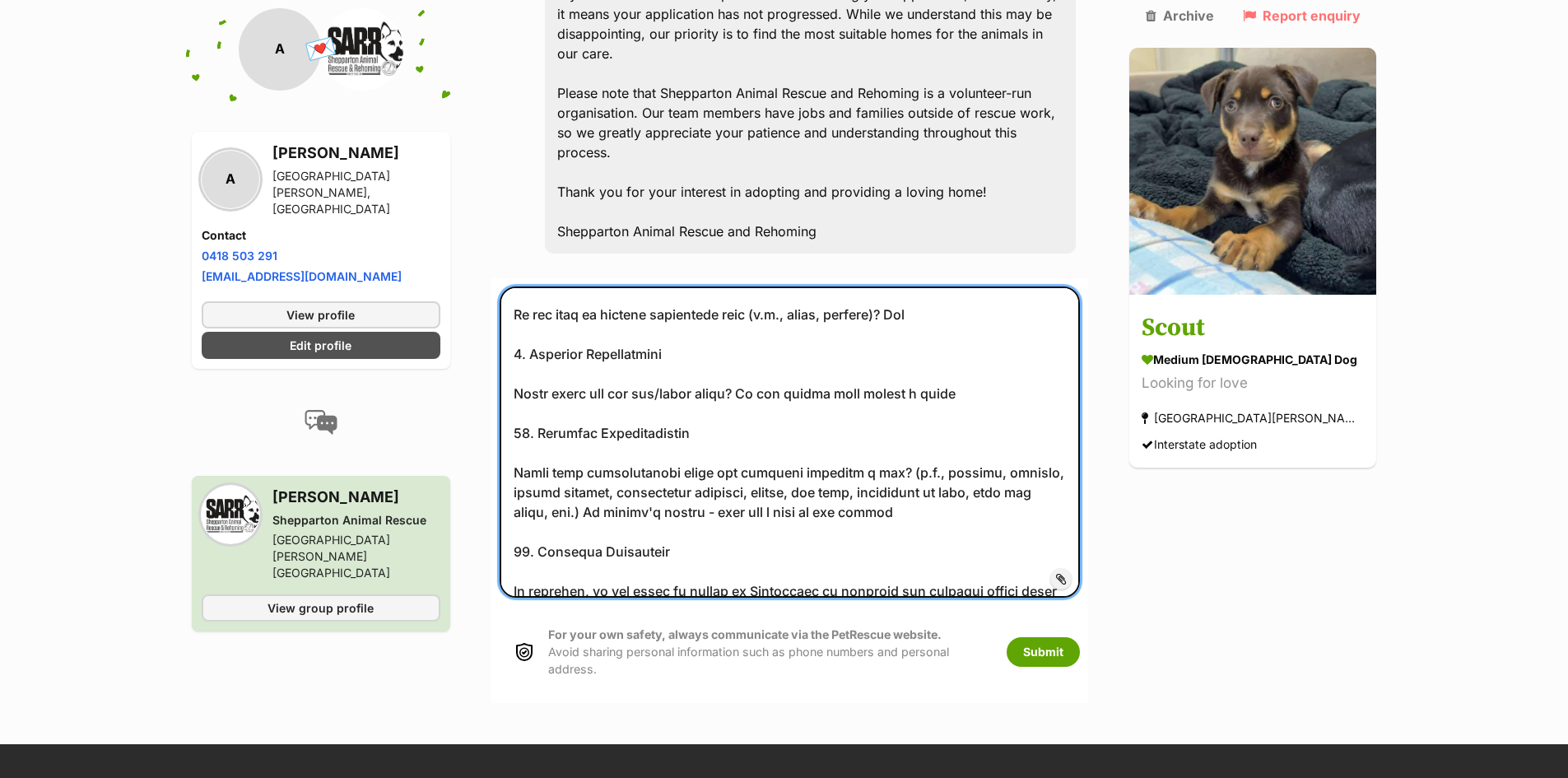
scroll to position [1495, 0]
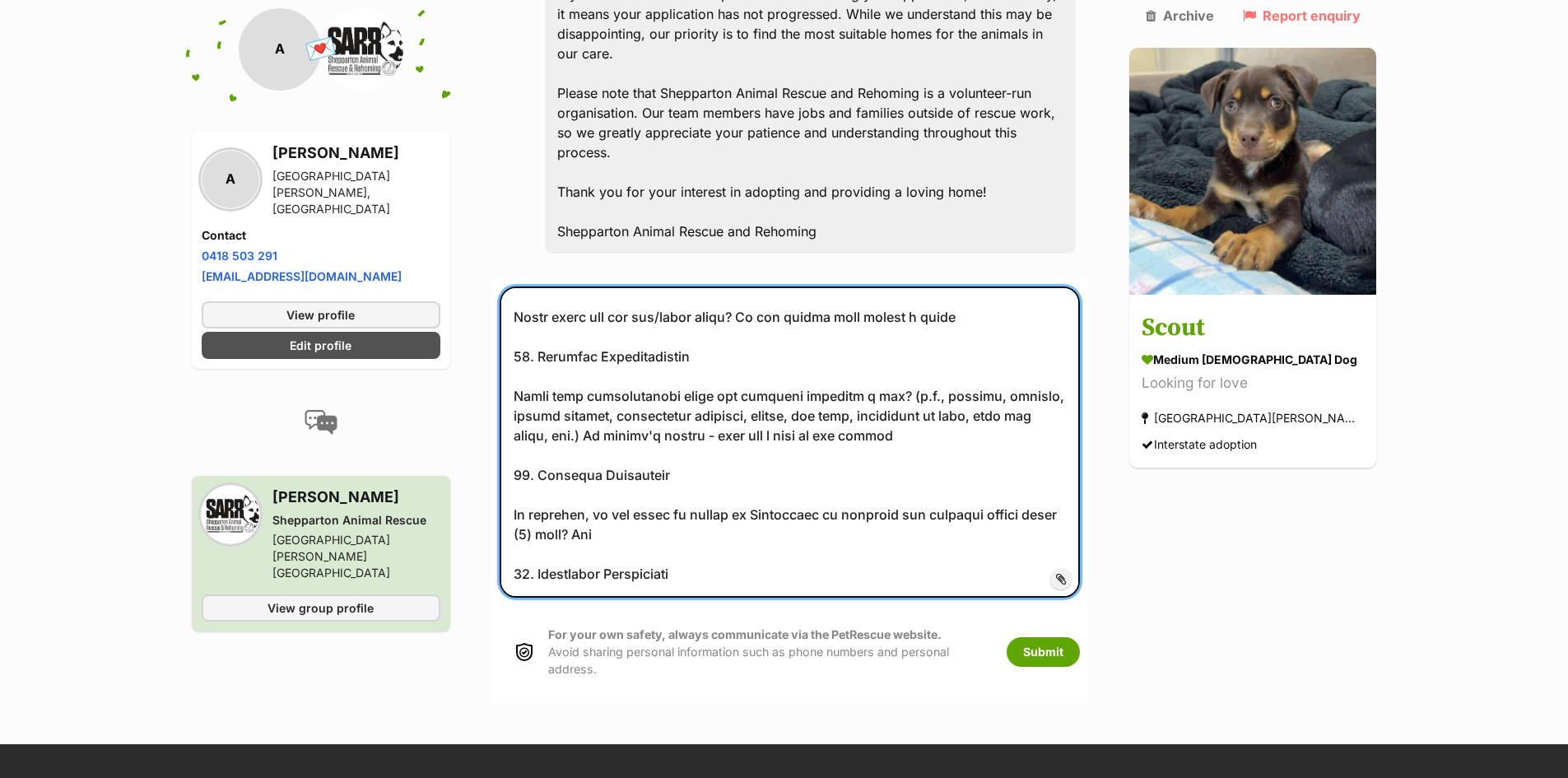
type textarea "Applicant Information 1. Household Details Full Name: [PERSON_NAME] and [PERSON…"
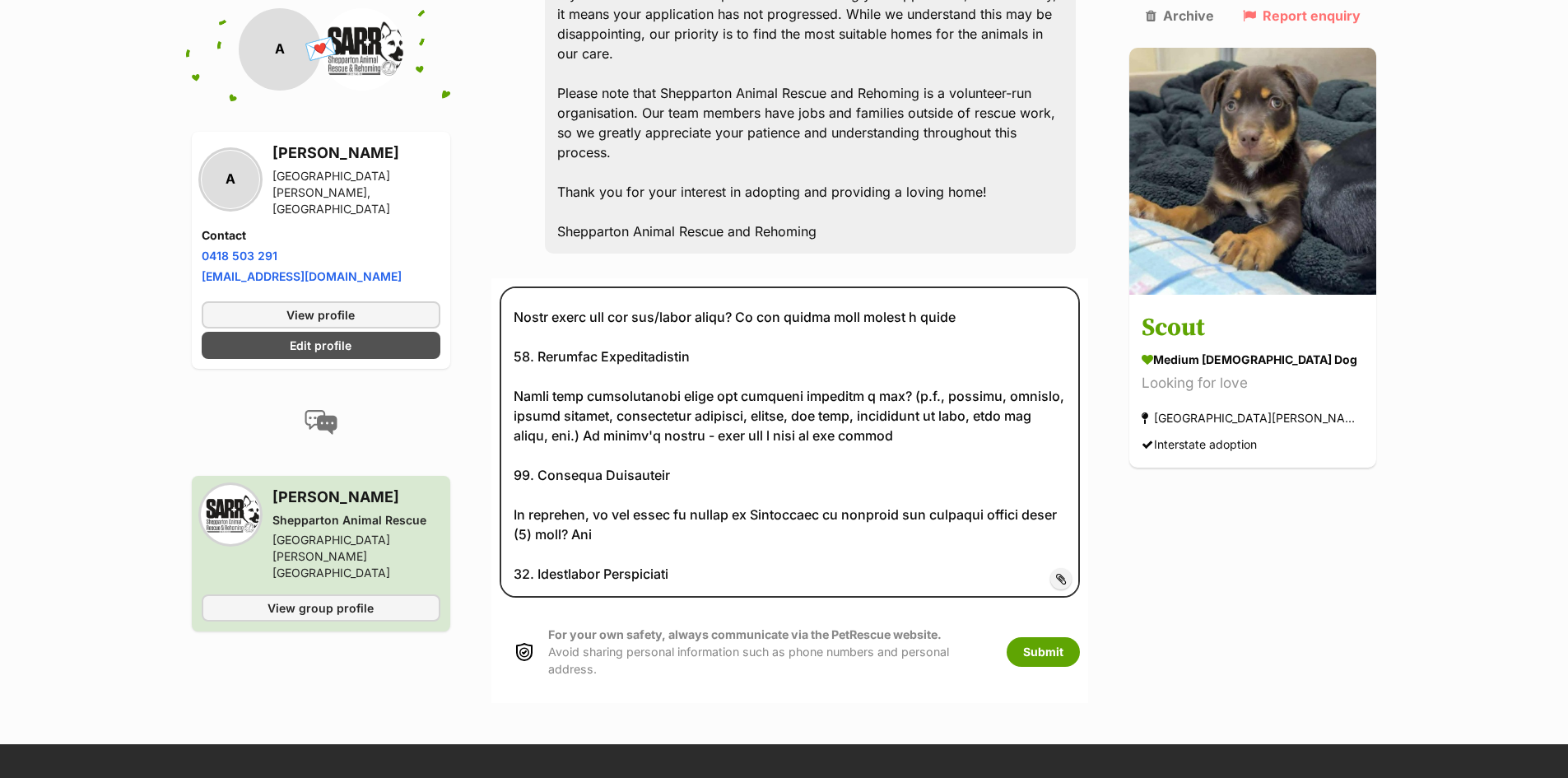
click at [1073, 573] on span "Add attachment" at bounding box center [1116, 579] width 88 height 13
click at [0, 0] on input "Add attachment" at bounding box center [0, 0] width 0 height 0
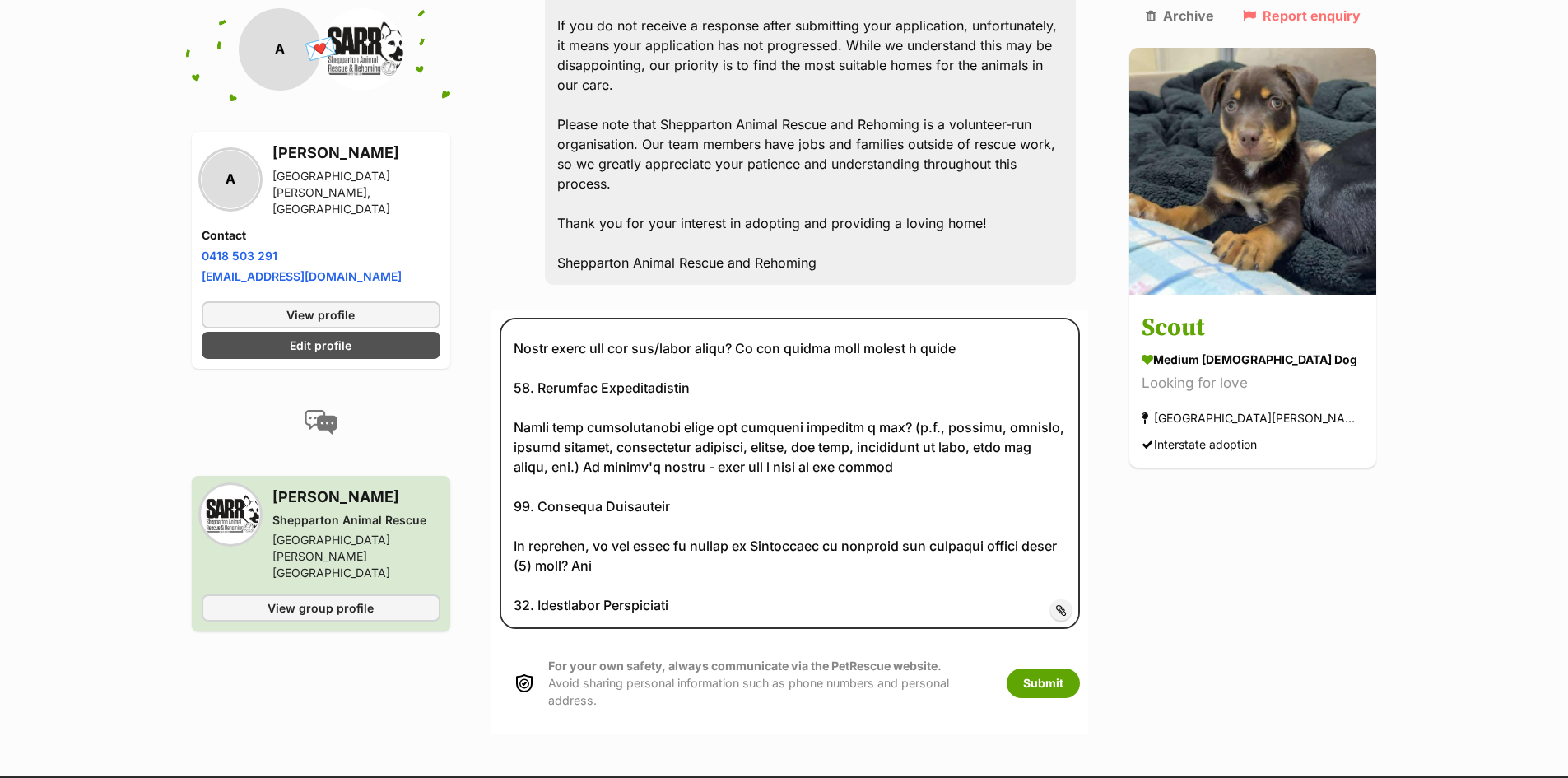
scroll to position [3277, 0]
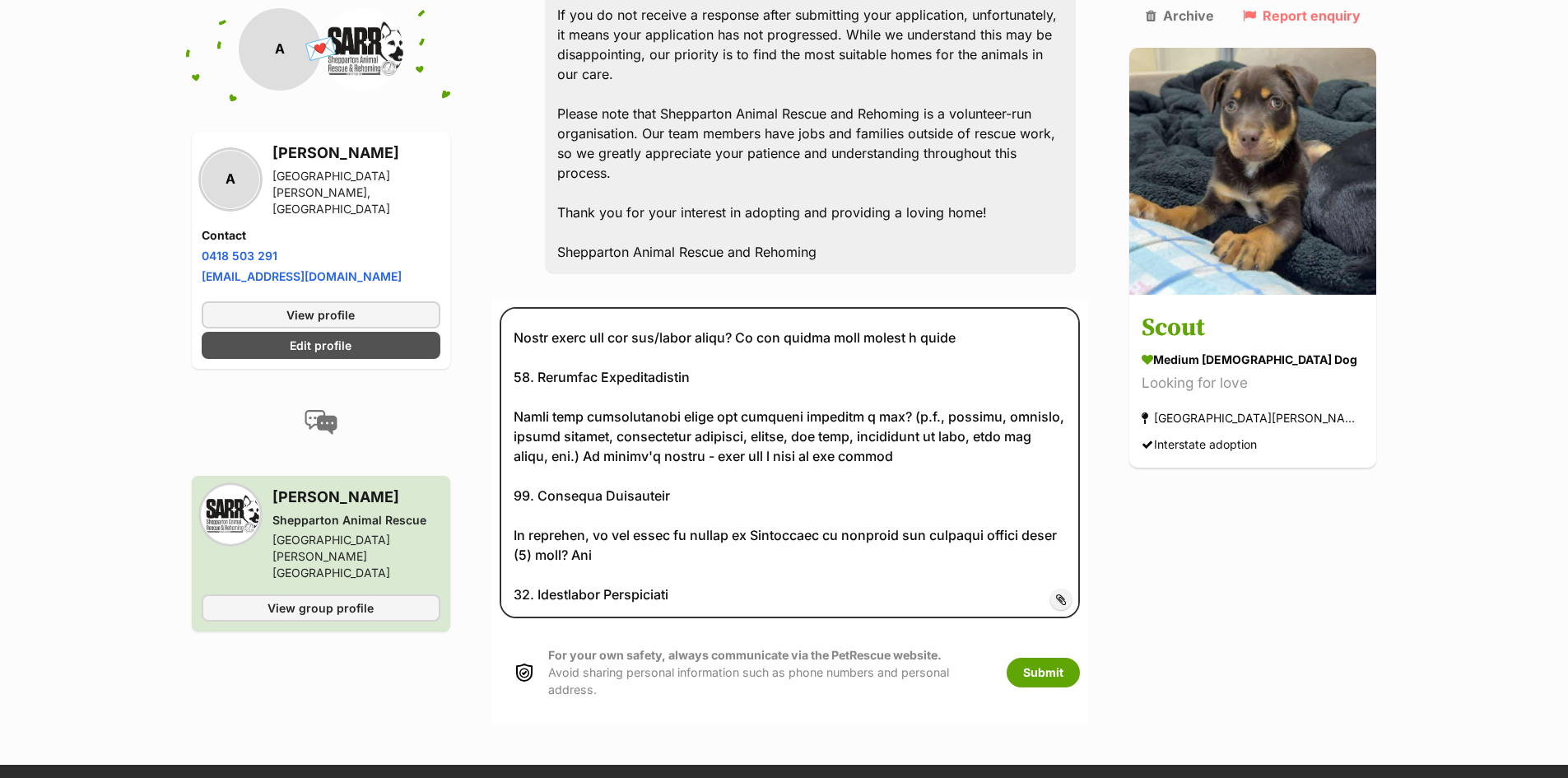
click at [1073, 593] on span "Add attachment" at bounding box center [1116, 599] width 88 height 13
click at [0, 0] on input "Add attachment" at bounding box center [0, 0] width 0 height 0
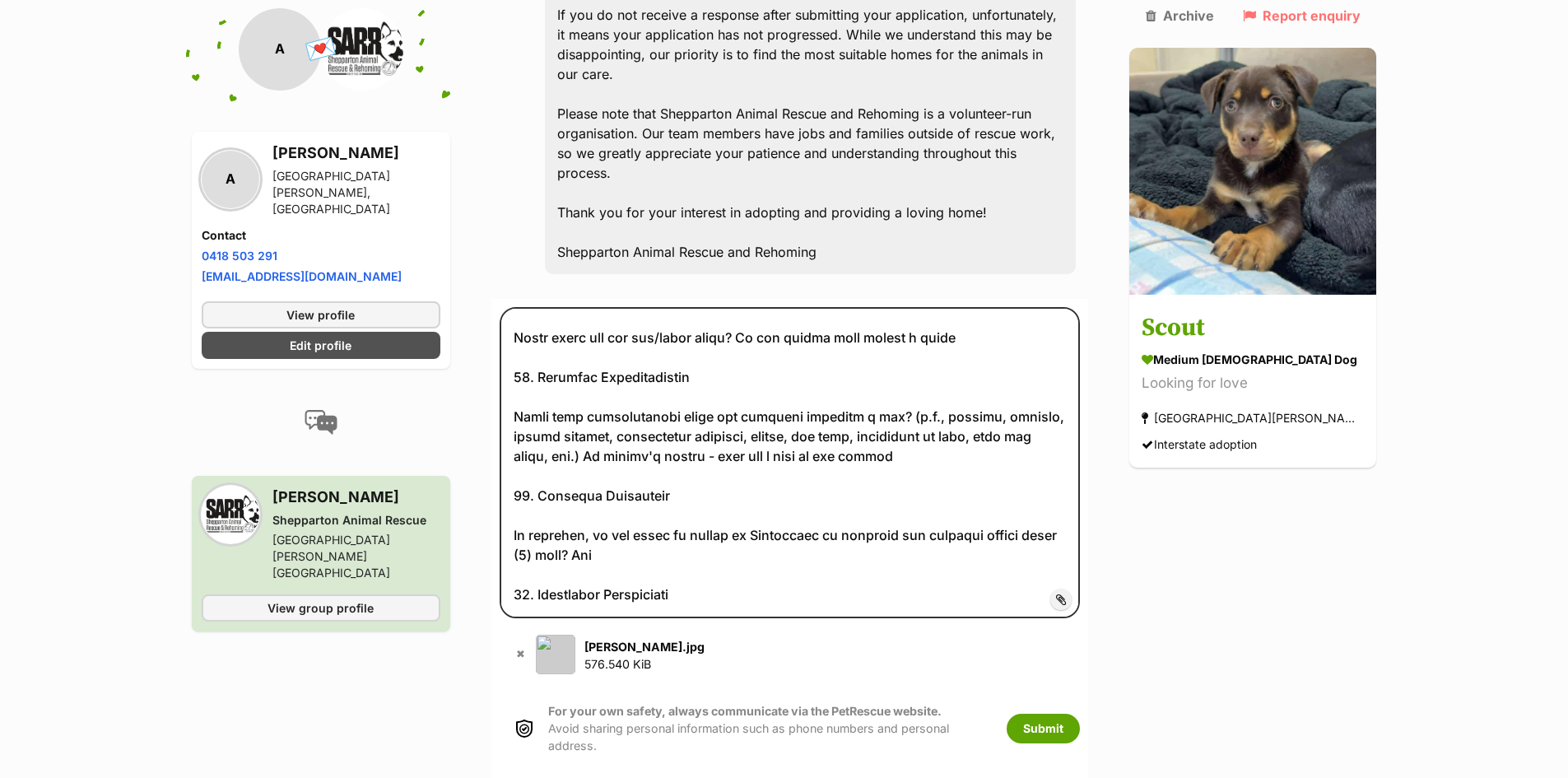
click at [1073, 593] on span "Add attachment" at bounding box center [1116, 599] width 88 height 13
click at [0, 0] on input "Add attachment" at bounding box center [0, 0] width 0 height 0
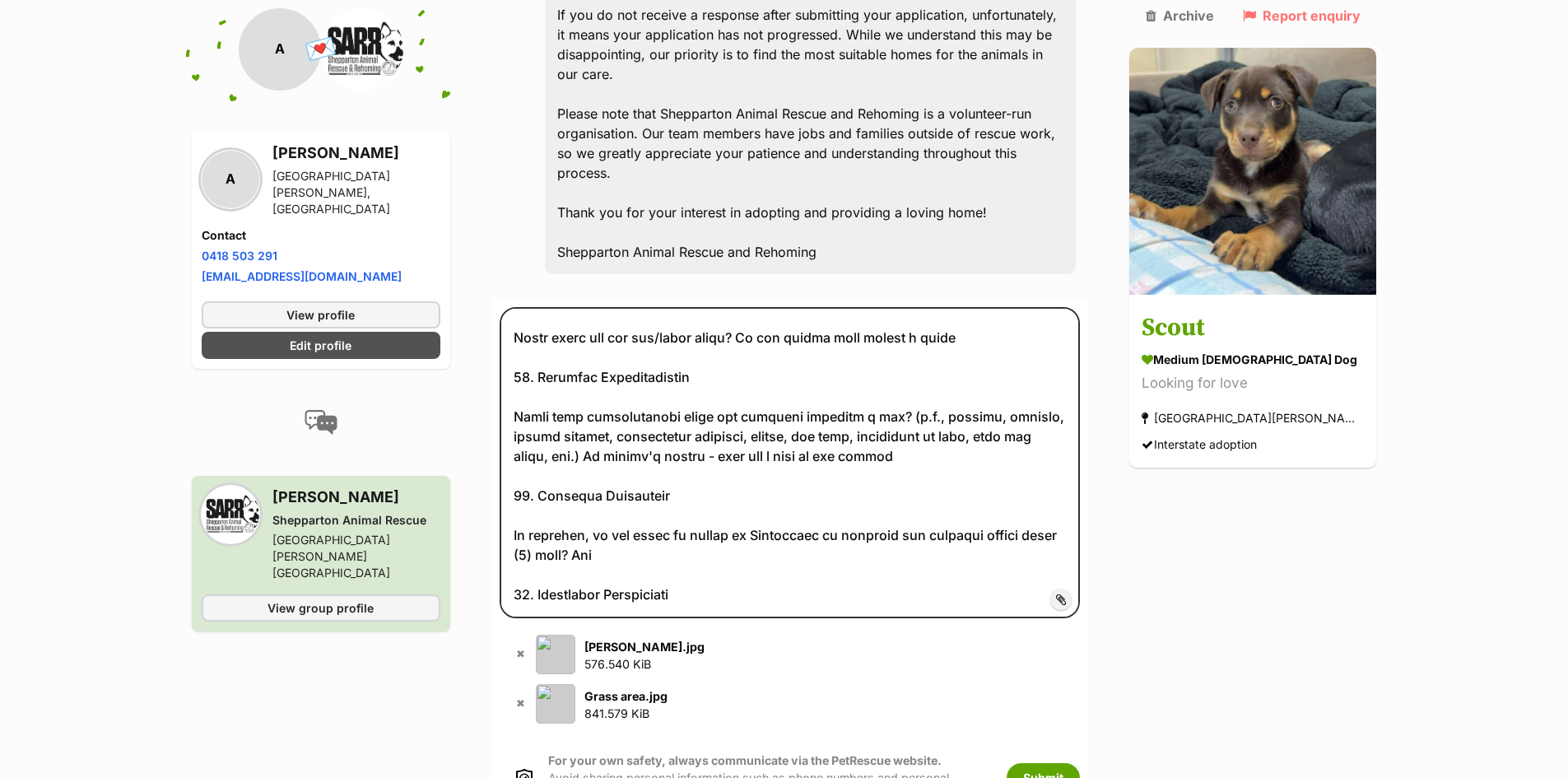
click at [1073, 593] on span "Add attachment" at bounding box center [1116, 599] width 88 height 13
click at [0, 0] on input "Add attachment" at bounding box center [0, 0] width 0 height 0
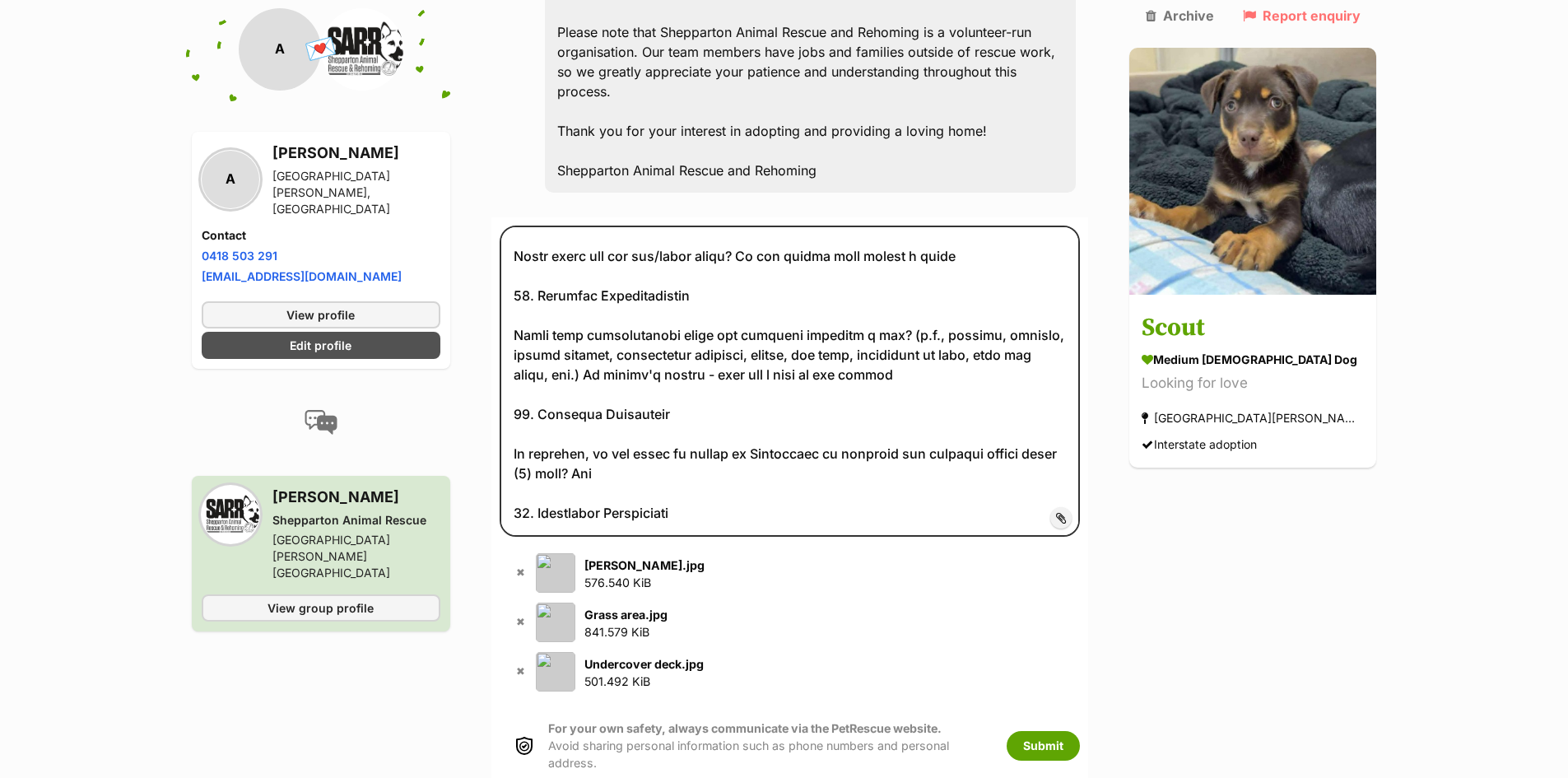
scroll to position [3359, 0]
click at [1079, 730] on button "Submit" at bounding box center [1043, 744] width 74 height 30
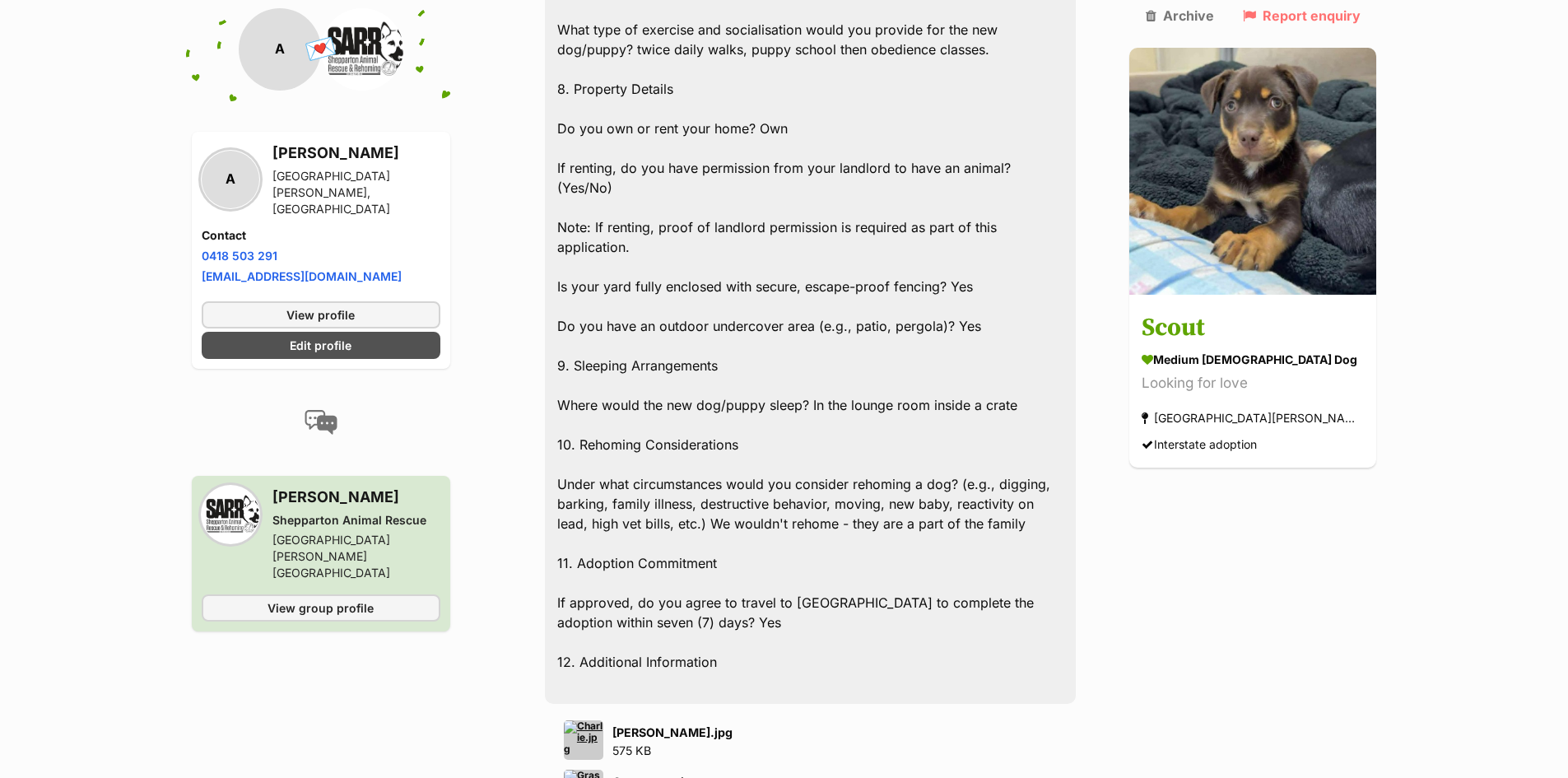
scroll to position [4749, 0]
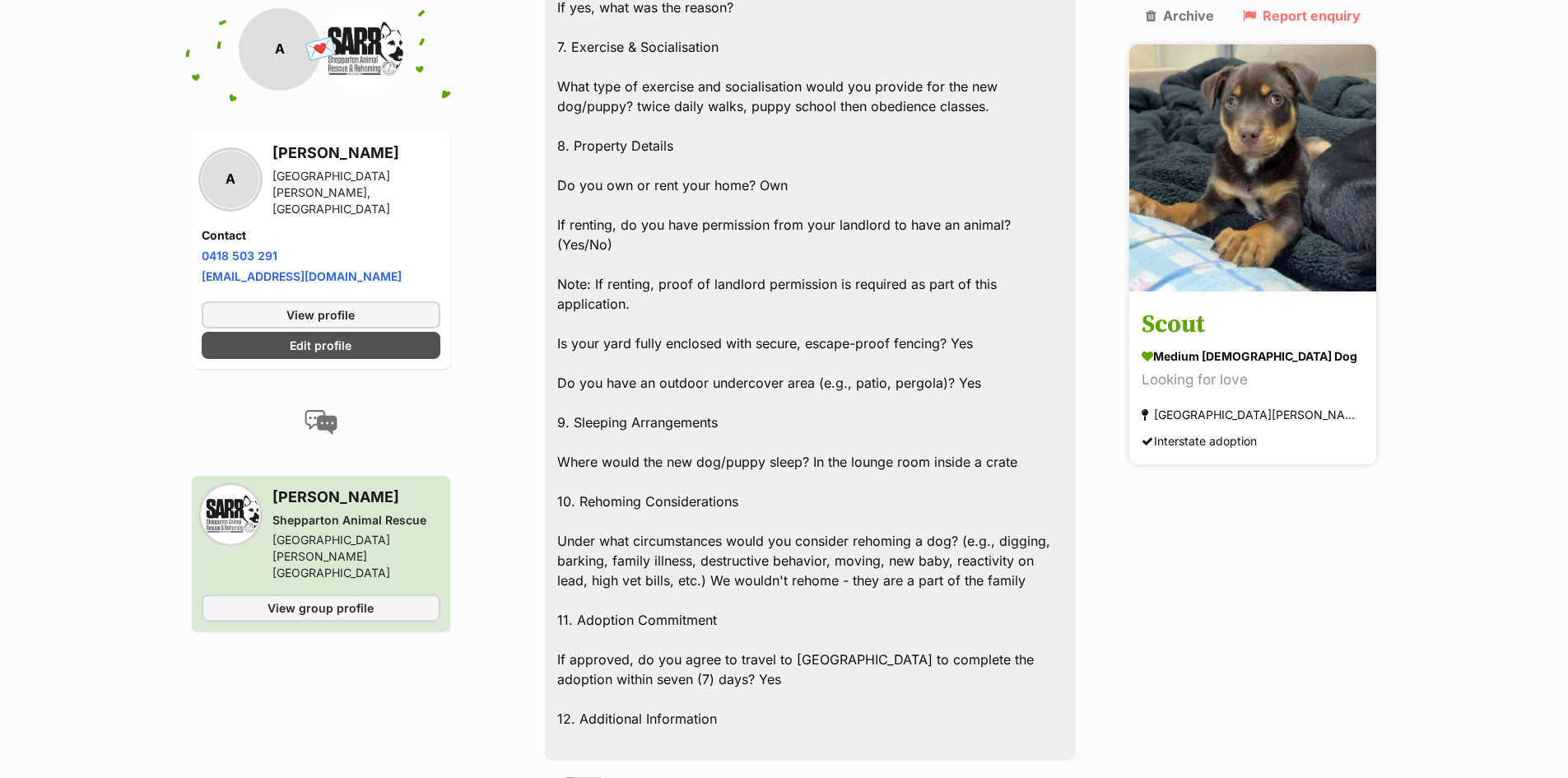
click at [1231, 307] on h3 "Scout" at bounding box center [1252, 325] width 223 height 37
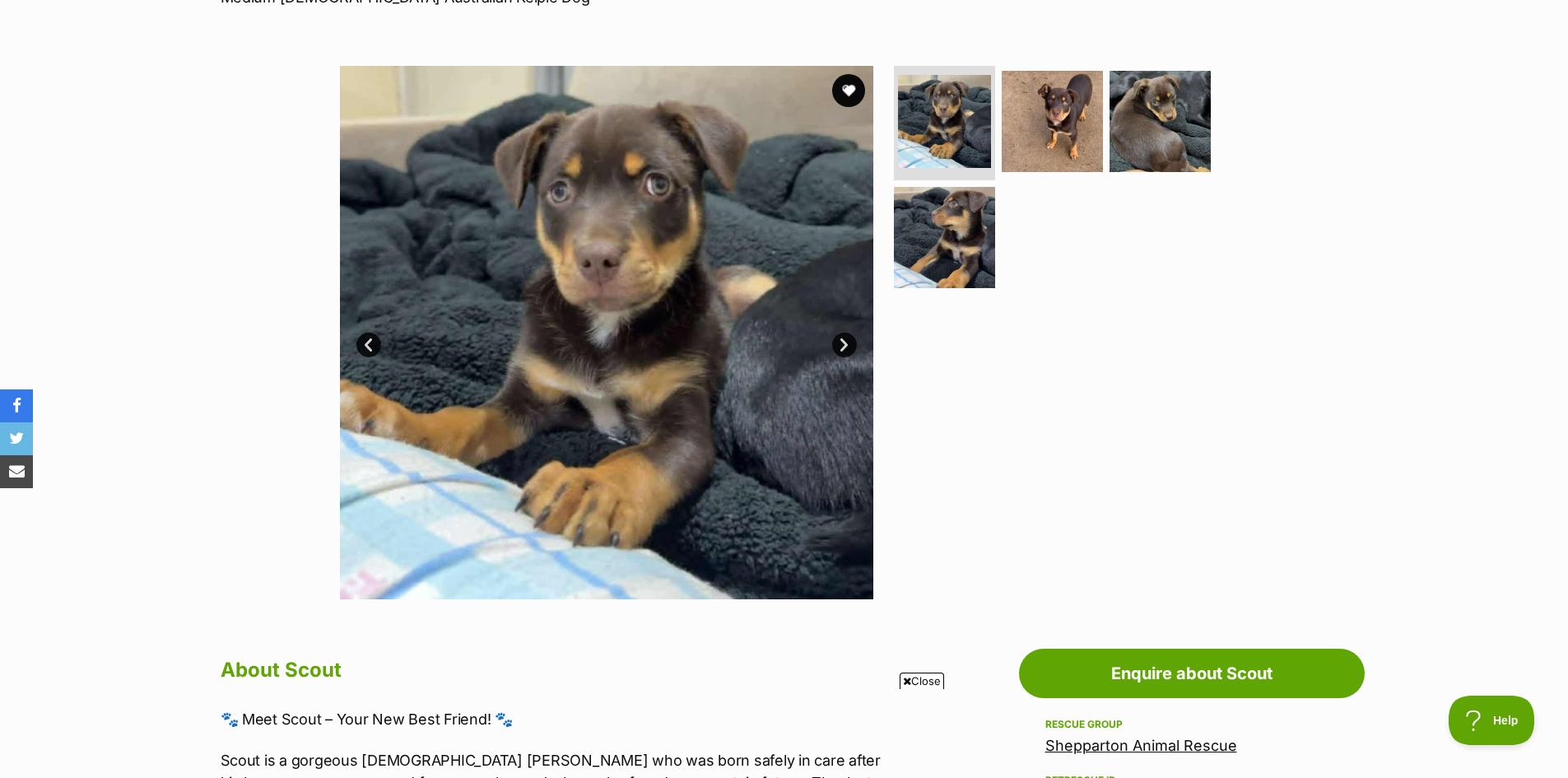
click at [841, 344] on link "Next" at bounding box center [844, 344] width 25 height 25
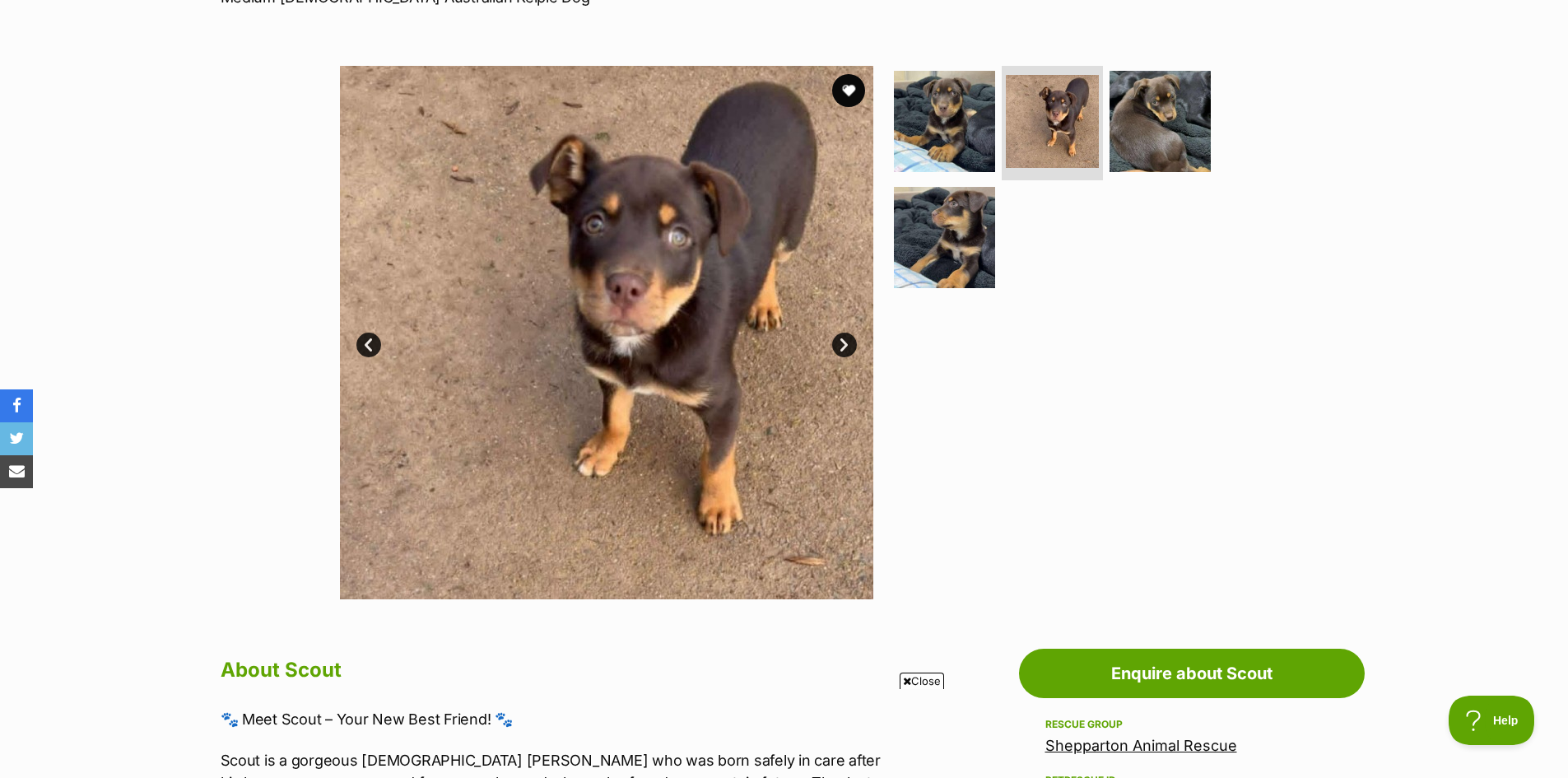
click at [841, 344] on link "Next" at bounding box center [844, 344] width 25 height 25
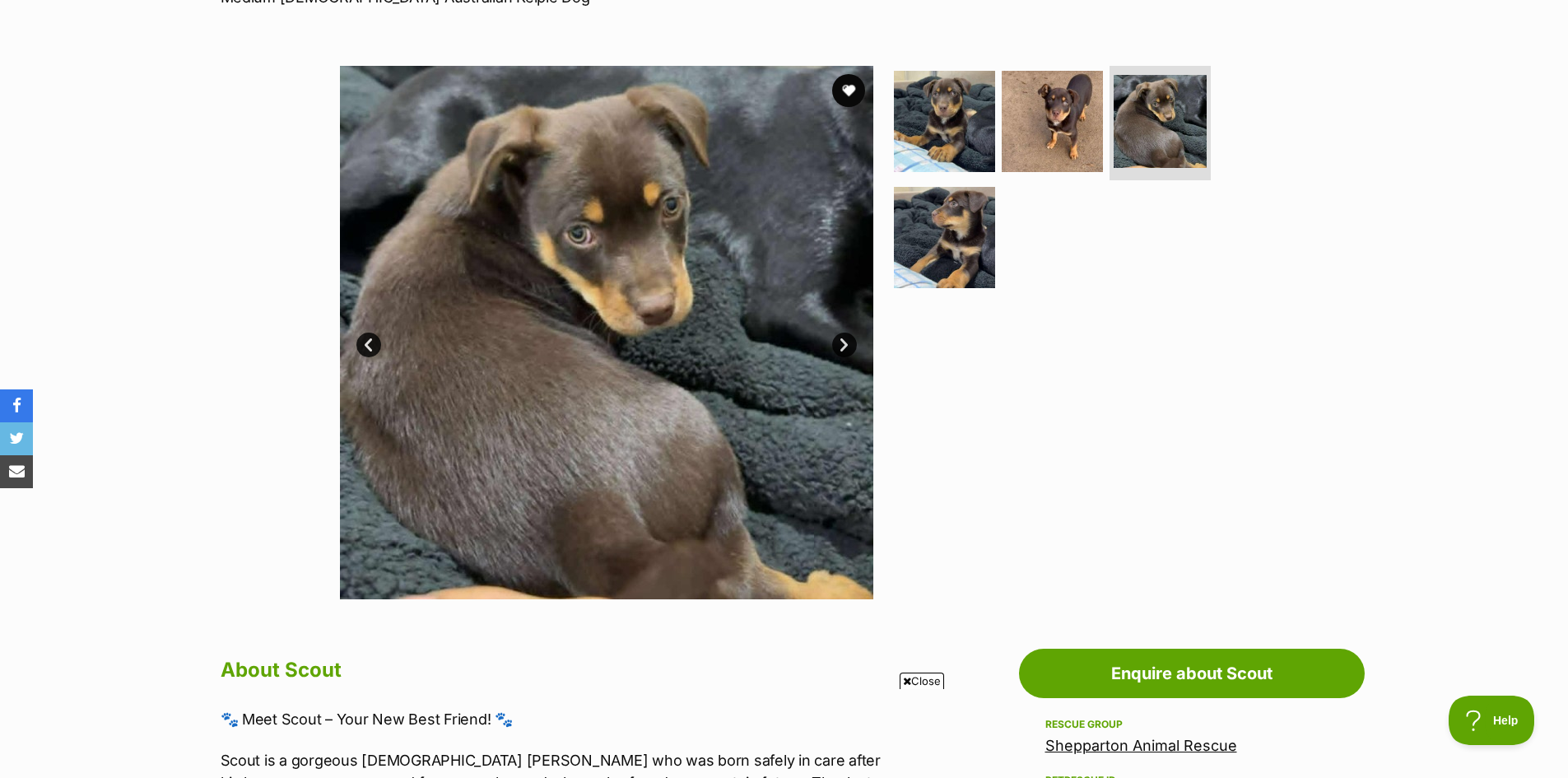
click at [841, 344] on link "Next" at bounding box center [844, 344] width 25 height 25
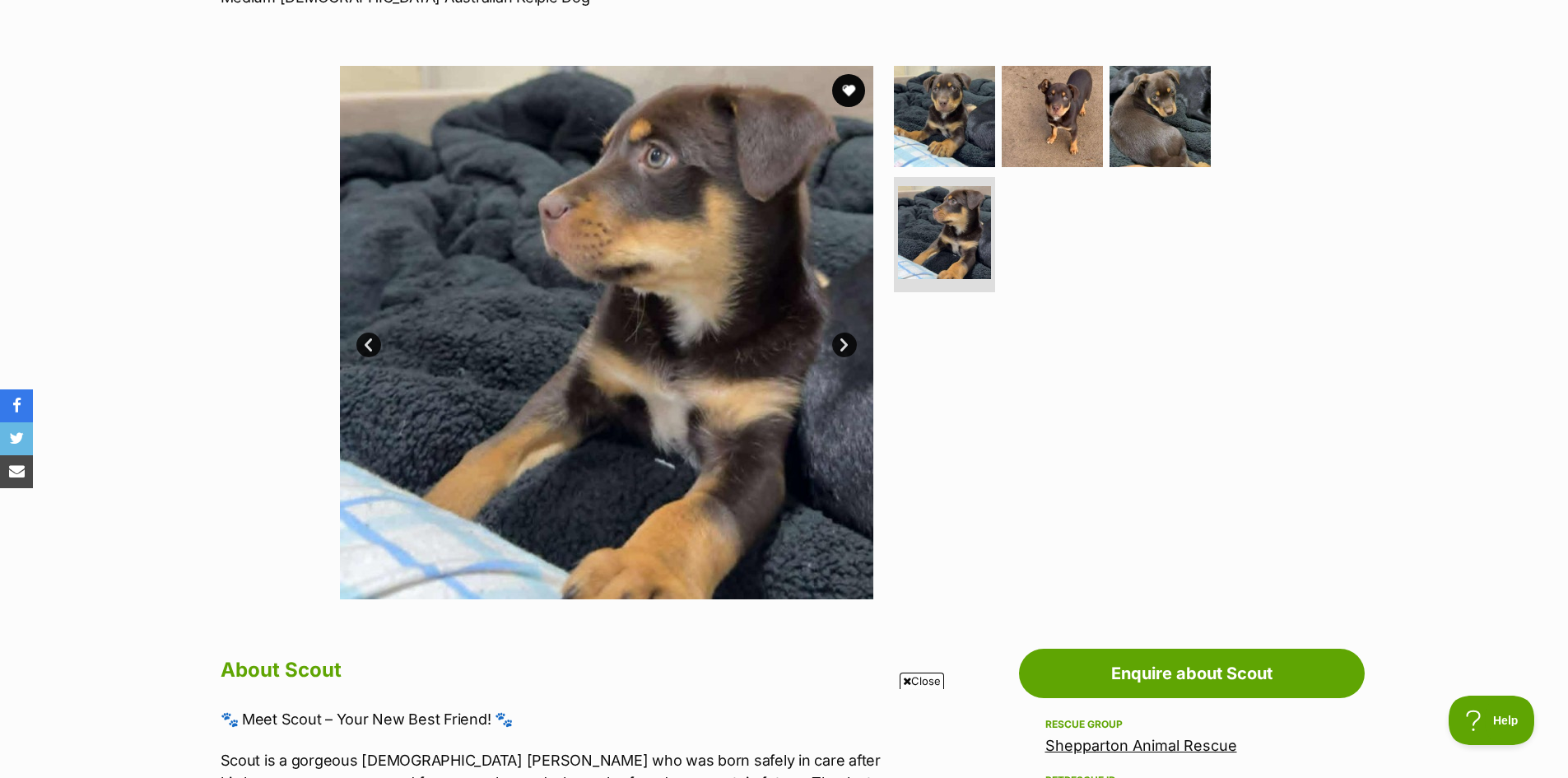
click at [841, 344] on link "Next" at bounding box center [844, 344] width 25 height 25
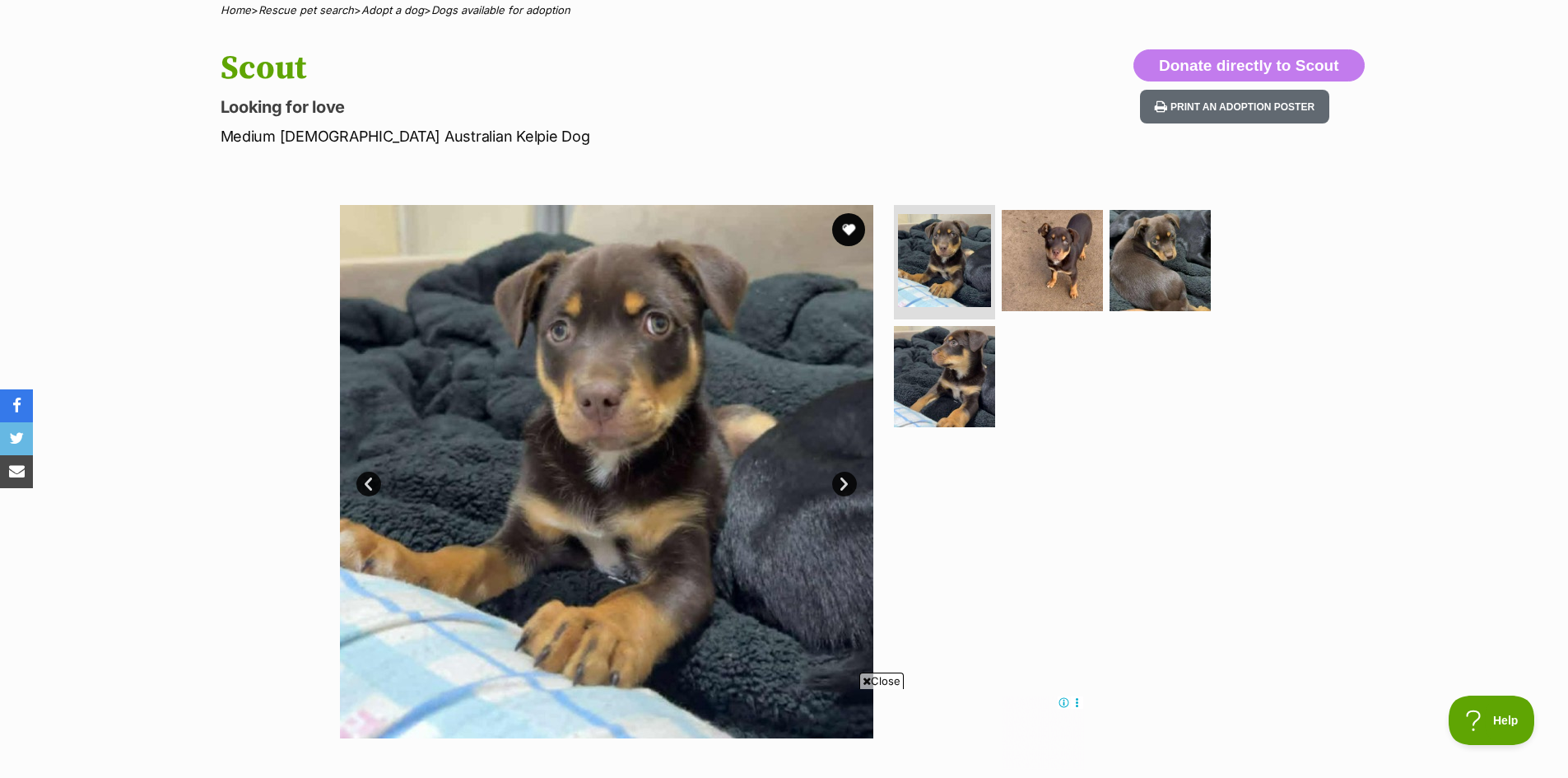
scroll to position [247, 0]
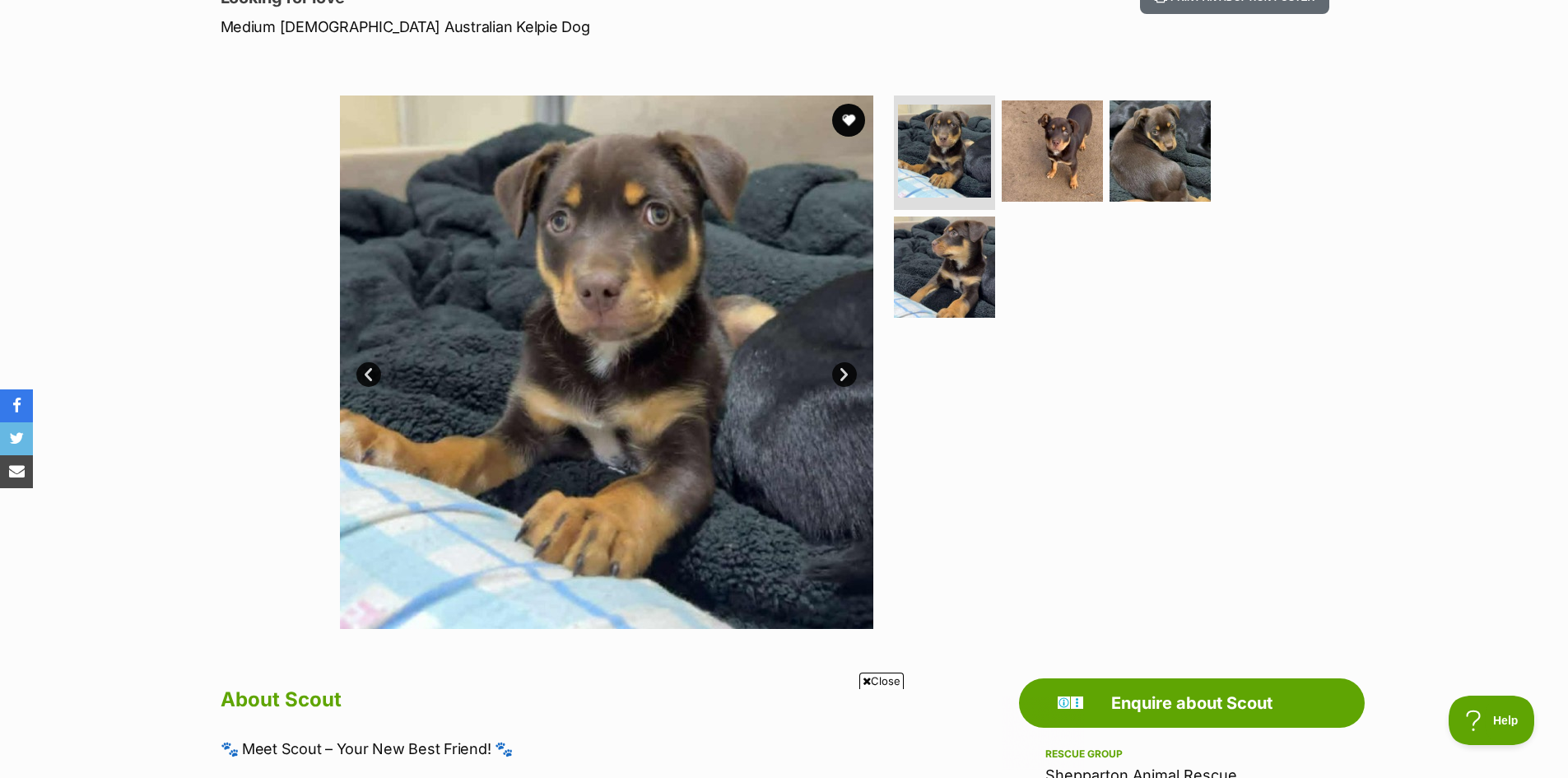
click at [839, 372] on link "Next" at bounding box center [844, 374] width 25 height 25
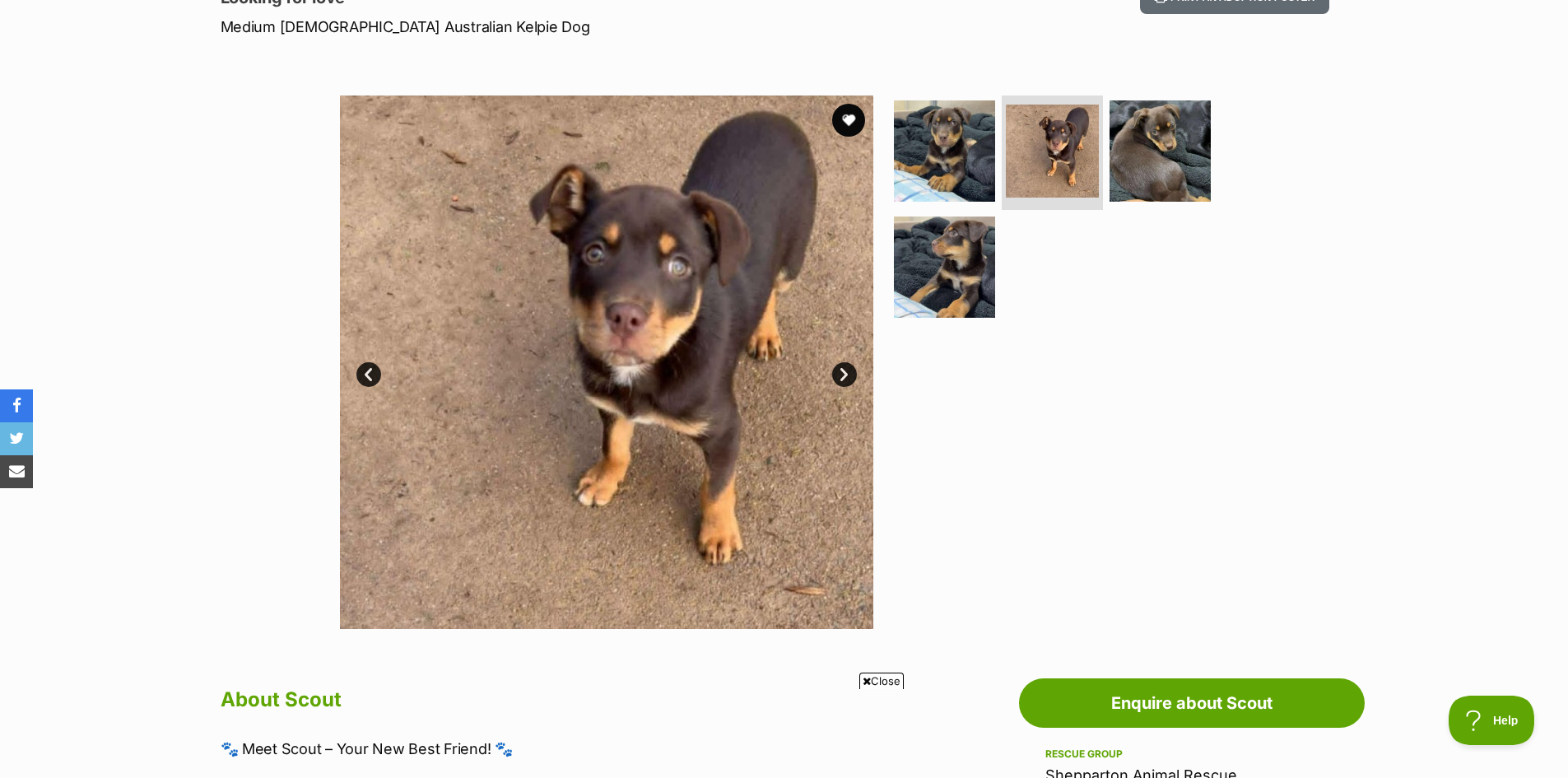
click at [839, 372] on link "Next" at bounding box center [844, 374] width 25 height 25
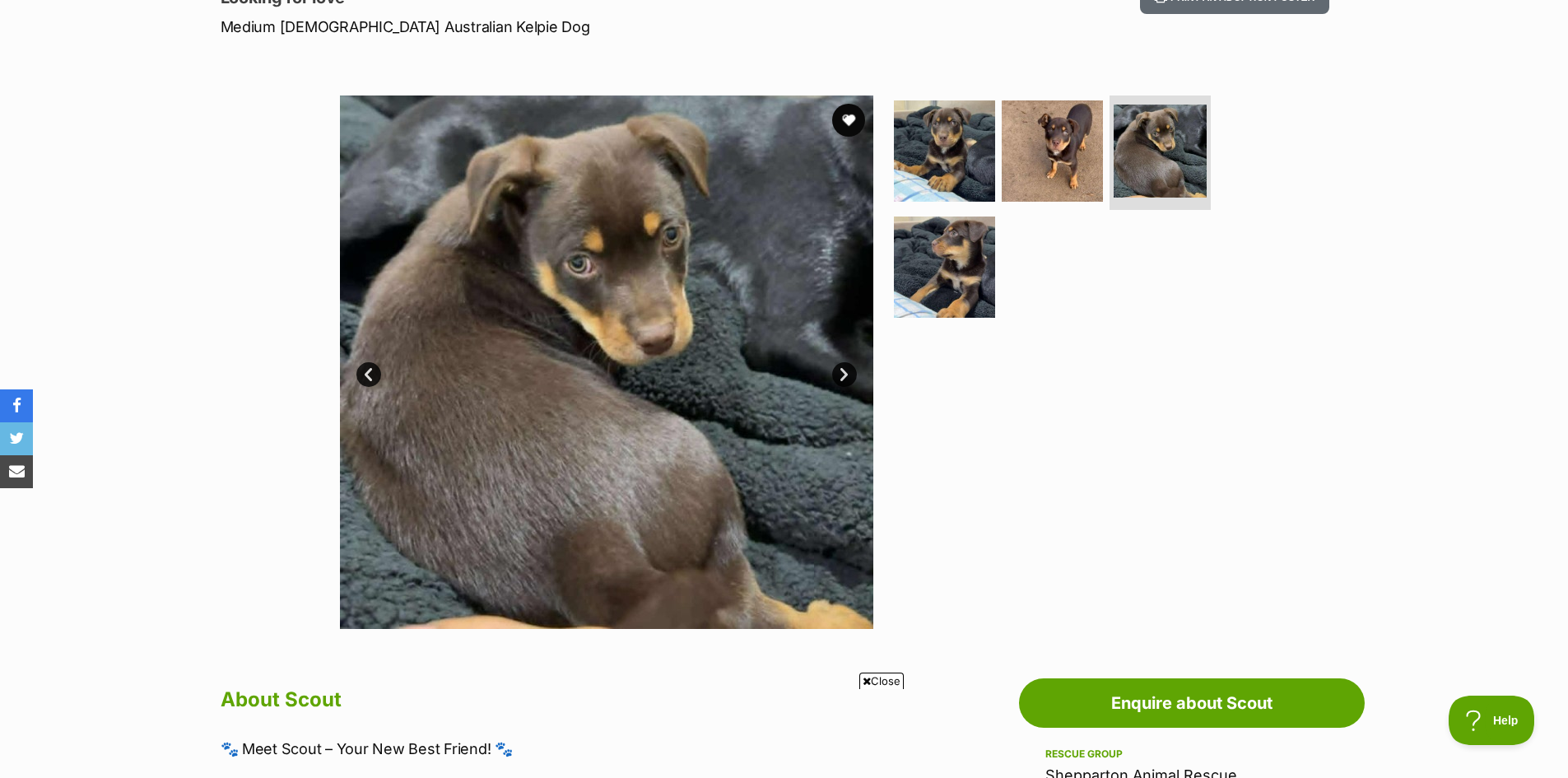
scroll to position [0, 0]
